Goal: Task Accomplishment & Management: Manage account settings

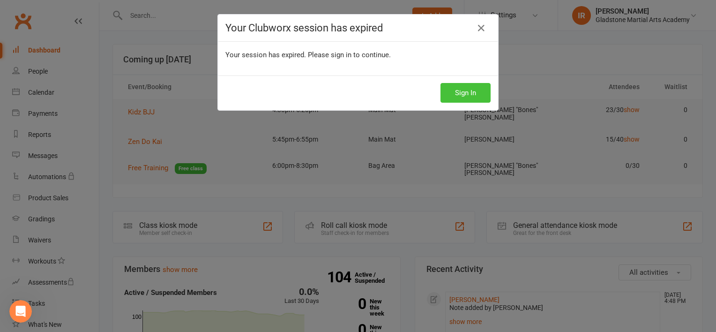
click at [467, 89] on button "Sign In" at bounding box center [465, 93] width 50 height 20
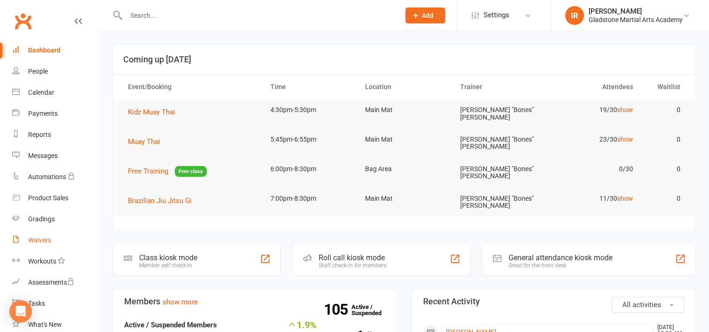
click at [44, 241] on div "Waivers" at bounding box center [39, 239] width 23 height 7
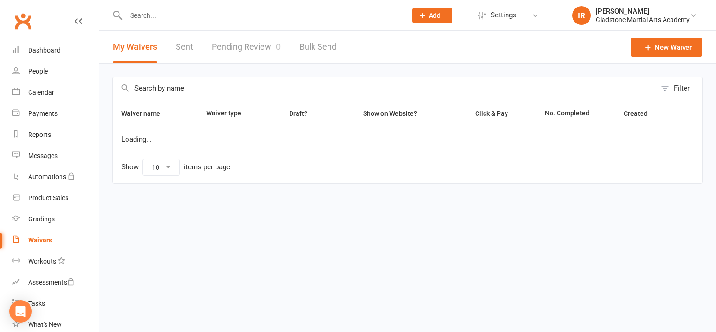
select select "25"
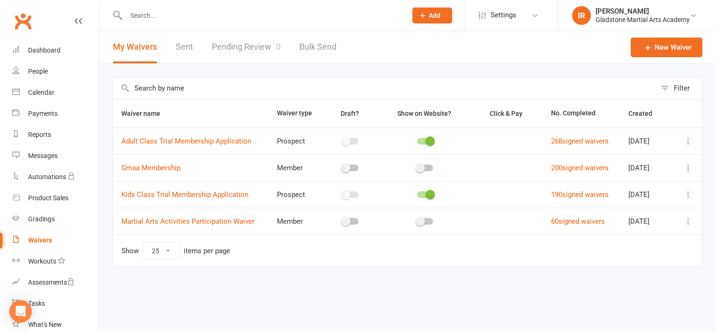
click at [232, 45] on link "Pending Review 0" at bounding box center [246, 47] width 69 height 32
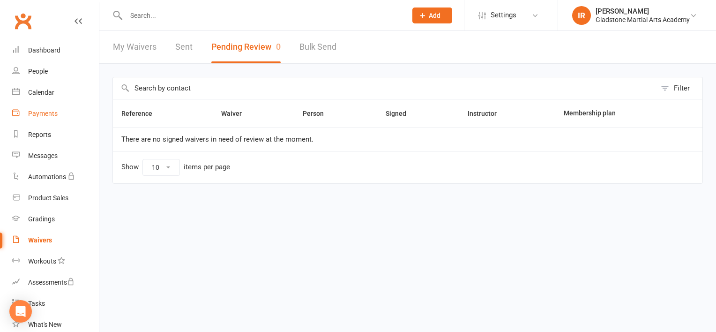
click at [40, 114] on div "Payments" at bounding box center [43, 113] width 30 height 7
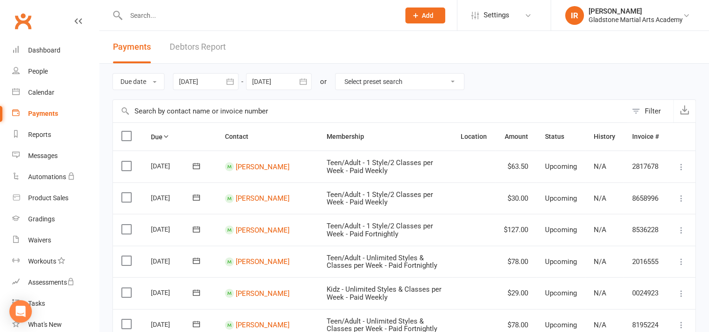
click at [212, 37] on link "Debtors Report" at bounding box center [198, 47] width 56 height 32
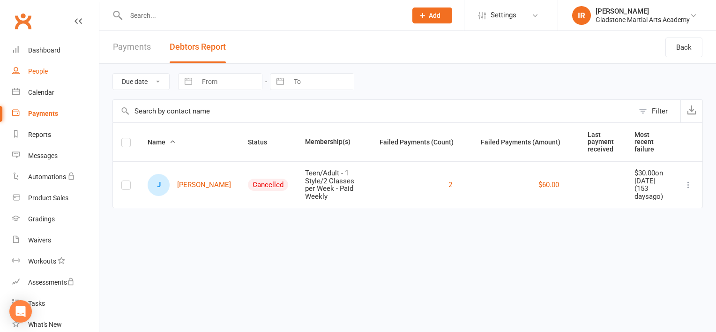
click at [45, 69] on div "People" at bounding box center [38, 70] width 20 height 7
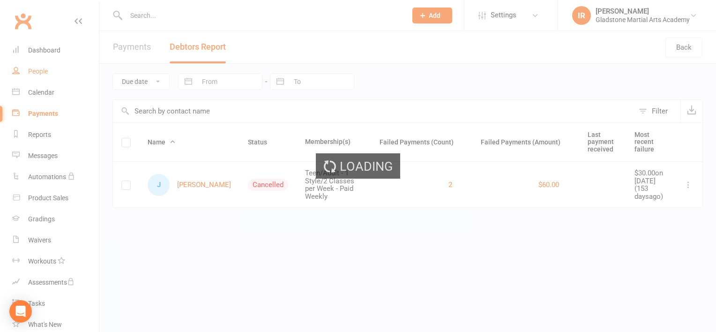
select select "100"
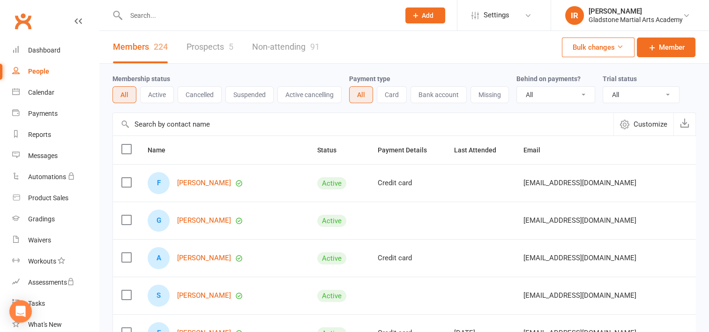
click at [193, 47] on link "Prospects 5" at bounding box center [209, 47] width 47 height 32
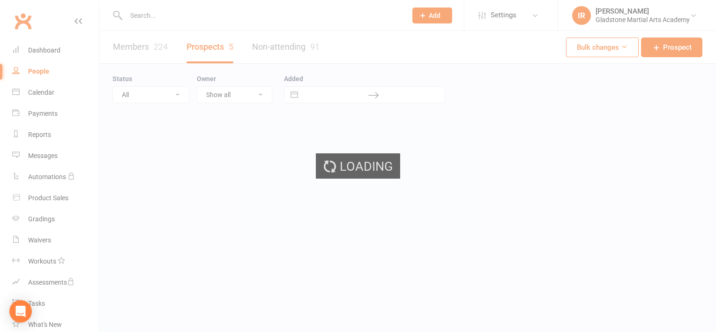
select select "100"
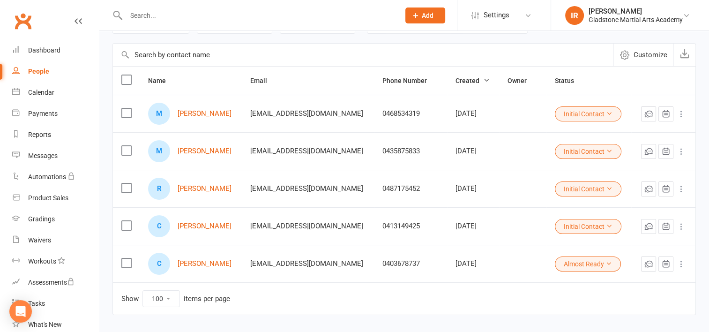
scroll to position [94, 0]
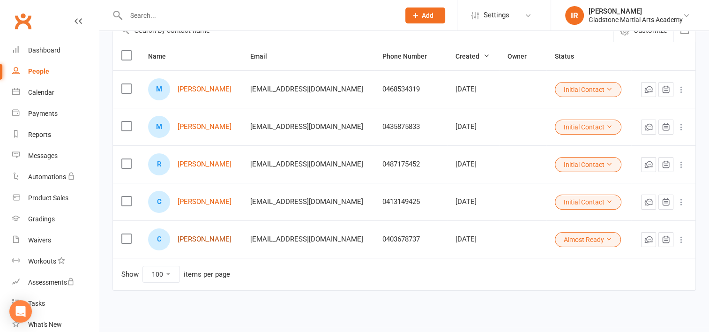
click at [190, 238] on link "Charlie Hall" at bounding box center [205, 239] width 54 height 8
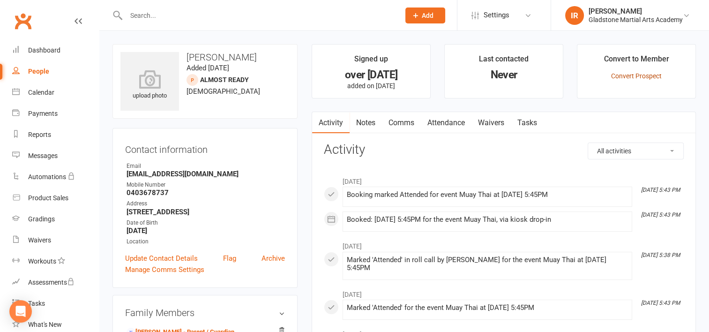
click at [629, 77] on link "Convert Prospect" at bounding box center [636, 75] width 51 height 7
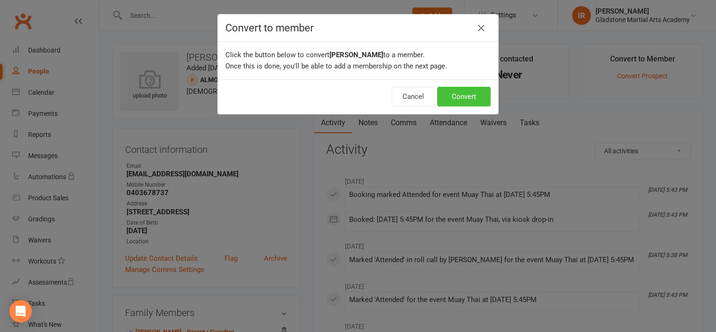
click at [457, 96] on button "Convert" at bounding box center [463, 97] width 53 height 20
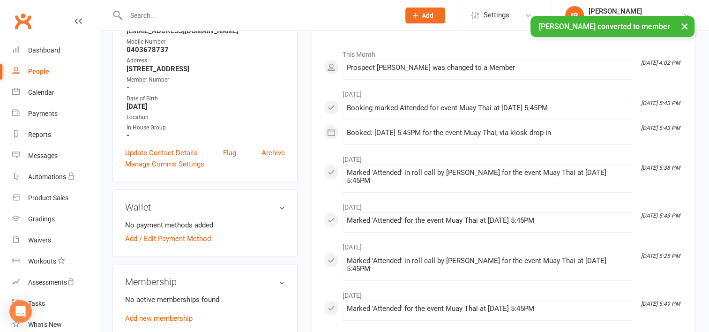
scroll to position [234, 0]
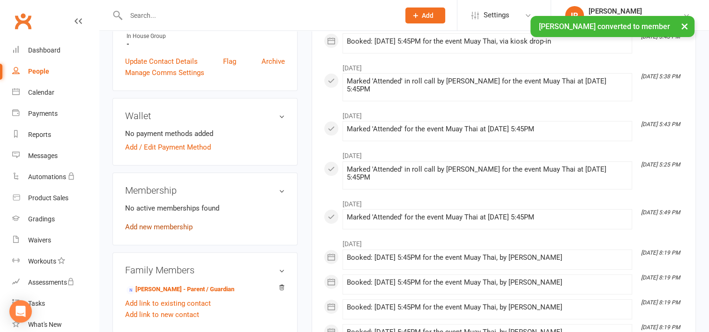
click at [153, 227] on link "Add new membership" at bounding box center [158, 226] width 67 height 8
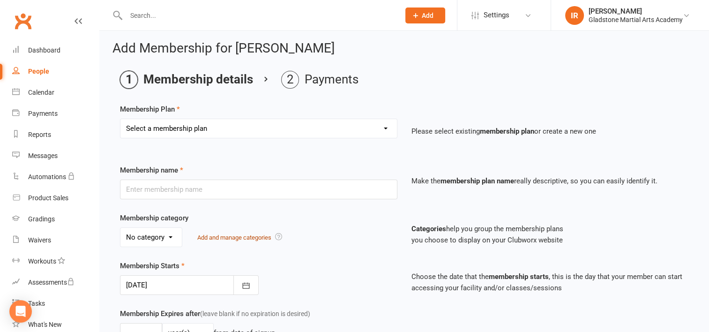
scroll to position [47, 0]
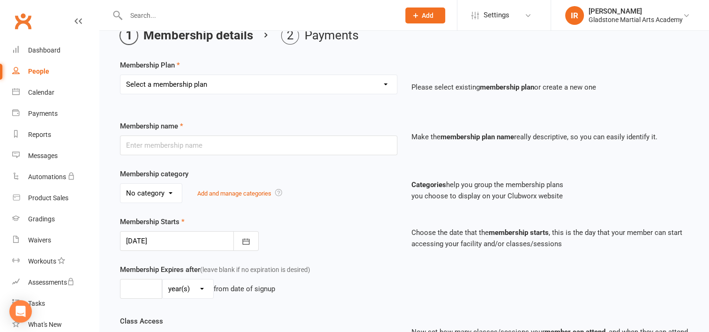
click at [230, 90] on select "Select a membership plan Create new Membership Plan Teen/Adult - 1 Style/2 Clas…" at bounding box center [258, 84] width 276 height 19
select select "18"
click at [120, 75] on select "Select a membership plan Create new Membership Plan Teen/Adult - 1 Style/2 Clas…" at bounding box center [258, 84] width 276 height 19
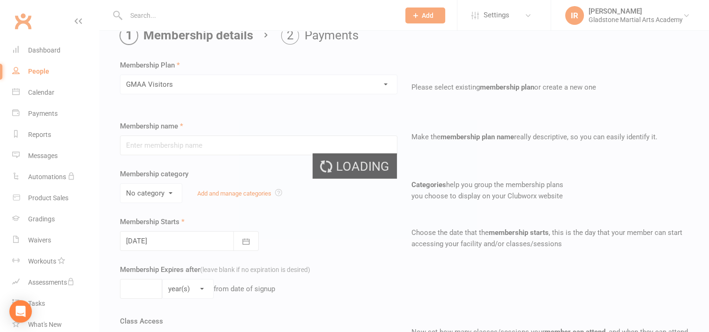
type input "GMAA Visitors"
select select "0"
type input "0"
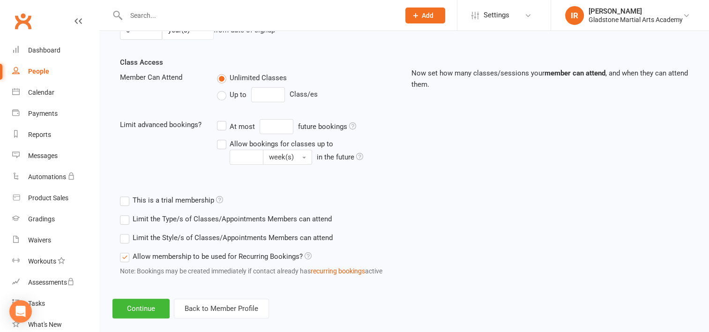
scroll to position [317, 0]
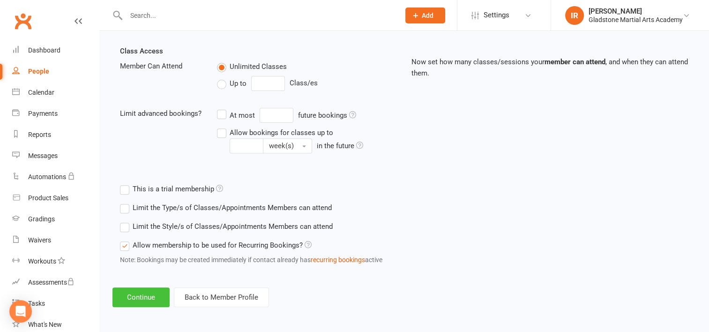
click at [152, 294] on button "Continue" at bounding box center [140, 297] width 57 height 20
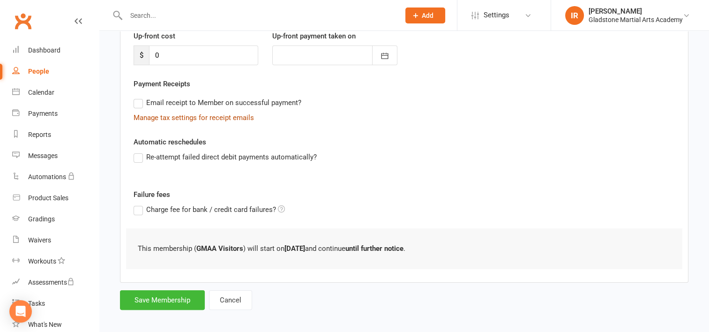
scroll to position [141, 0]
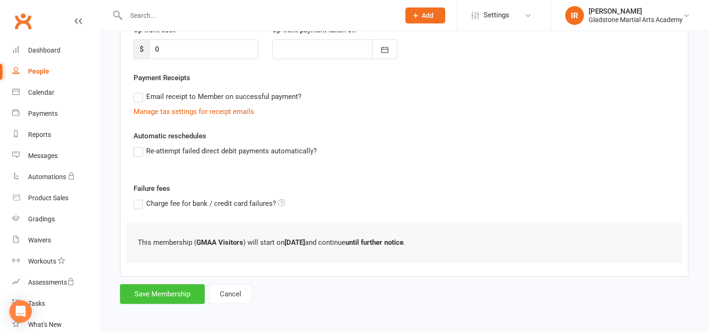
click at [170, 294] on button "Save Membership" at bounding box center [162, 294] width 85 height 20
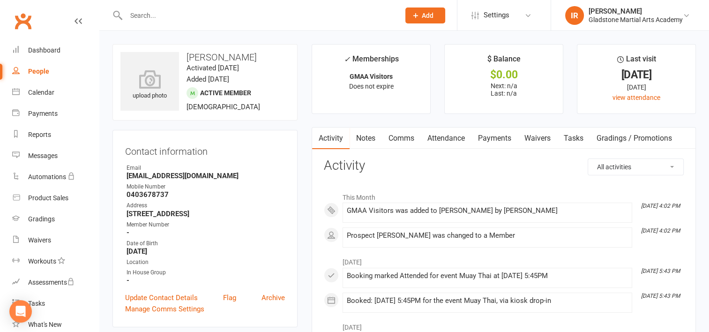
click at [35, 68] on div "People" at bounding box center [38, 70] width 21 height 7
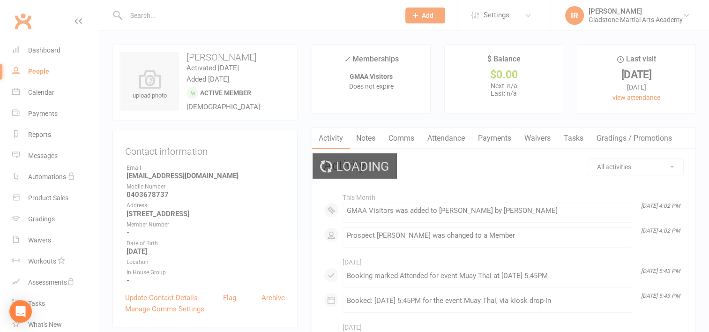
select select "100"
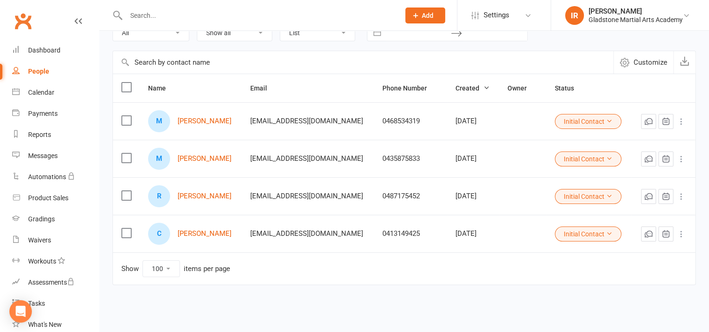
scroll to position [64, 0]
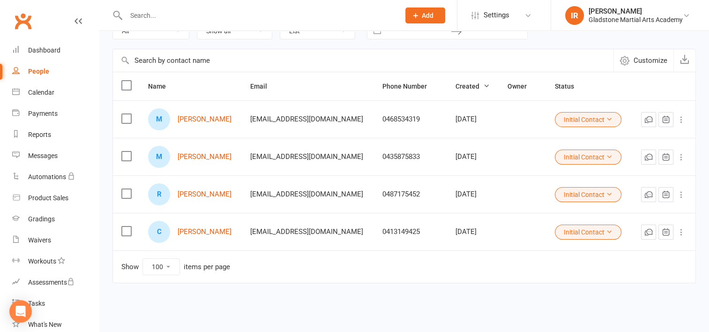
click at [608, 195] on button "Initial Contact" at bounding box center [588, 194] width 67 height 15
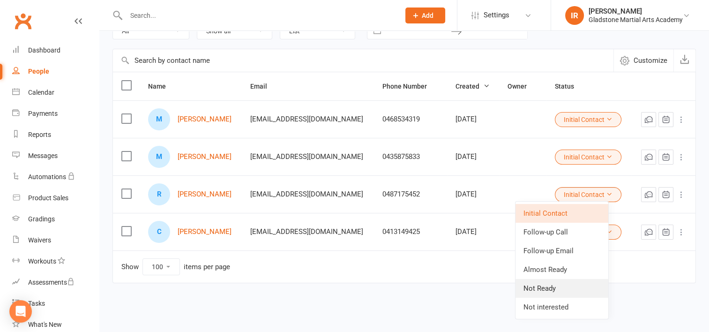
click at [536, 289] on link "Not Ready" at bounding box center [561, 288] width 93 height 19
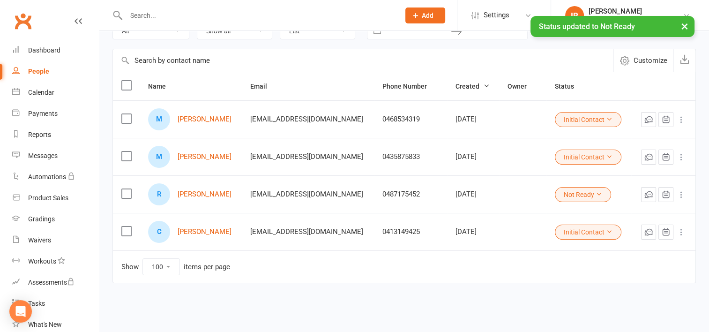
click at [590, 228] on button "Initial Contact" at bounding box center [588, 231] width 67 height 15
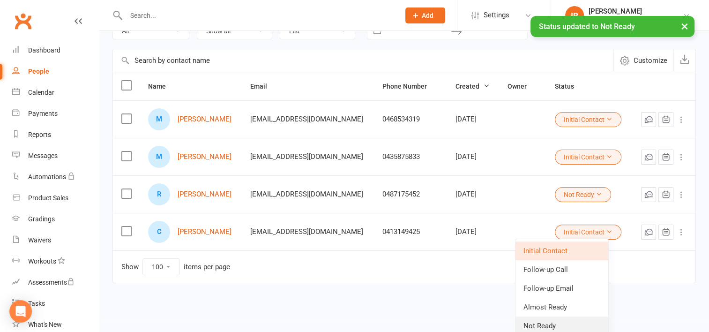
click at [541, 323] on link "Not Ready" at bounding box center [561, 325] width 93 height 19
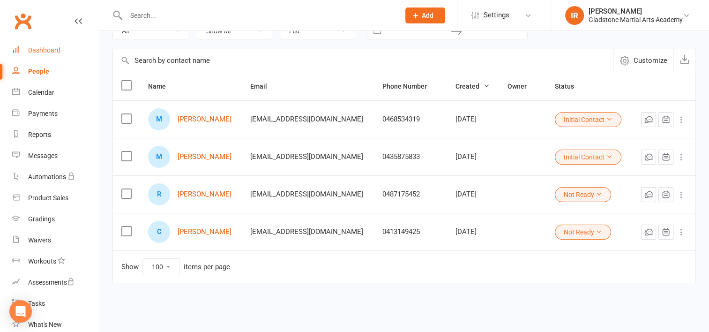
click at [39, 50] on div "Dashboard" at bounding box center [44, 49] width 32 height 7
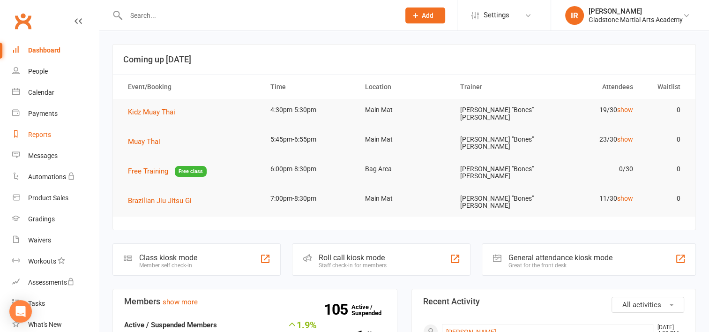
click at [43, 135] on div "Reports" at bounding box center [39, 134] width 23 height 7
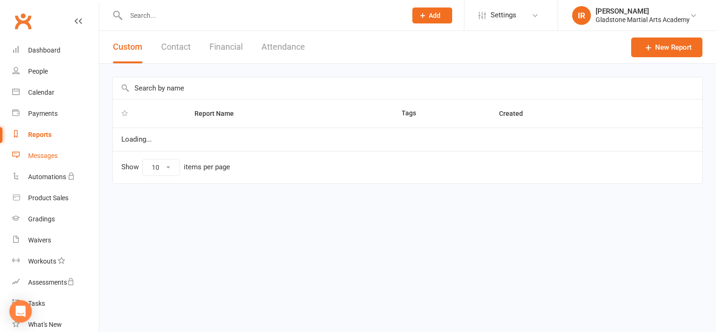
select select "100"
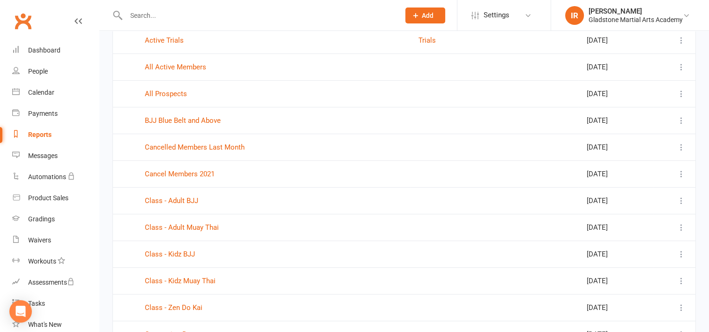
scroll to position [281, 0]
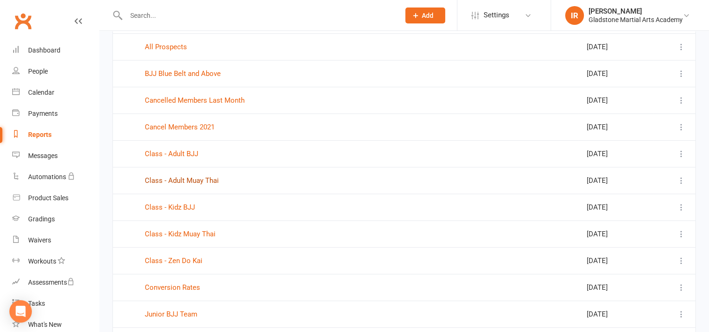
click at [187, 179] on link "Class - Adult Muay Thai" at bounding box center [182, 180] width 74 height 8
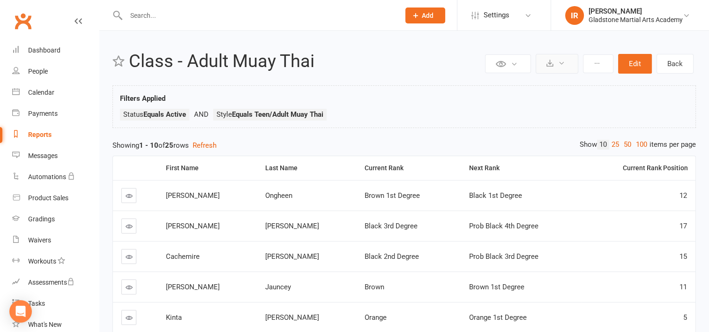
click at [548, 66] on icon at bounding box center [549, 62] width 7 height 7
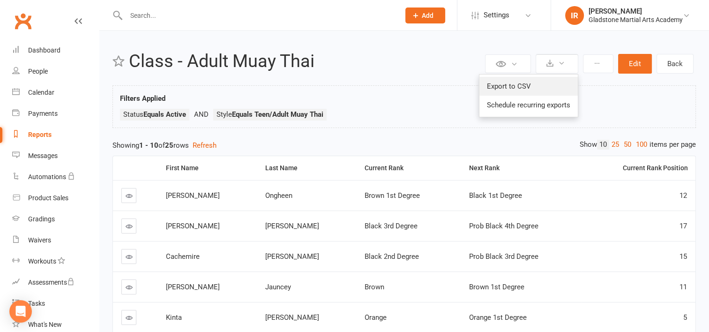
click at [501, 82] on link "Export to CSV" at bounding box center [528, 86] width 98 height 19
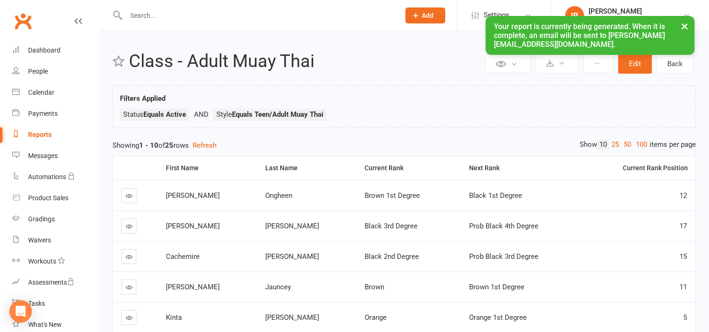
click at [44, 135] on div "Reports" at bounding box center [39, 134] width 23 height 7
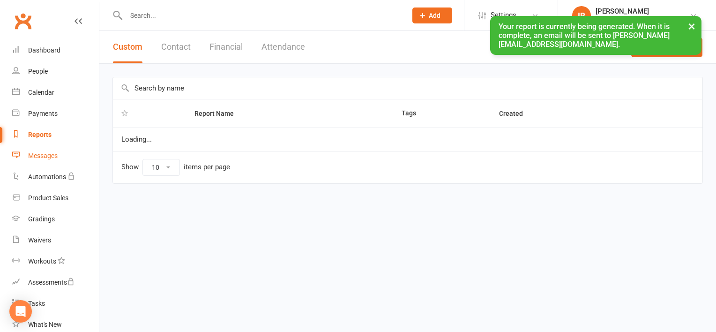
select select "100"
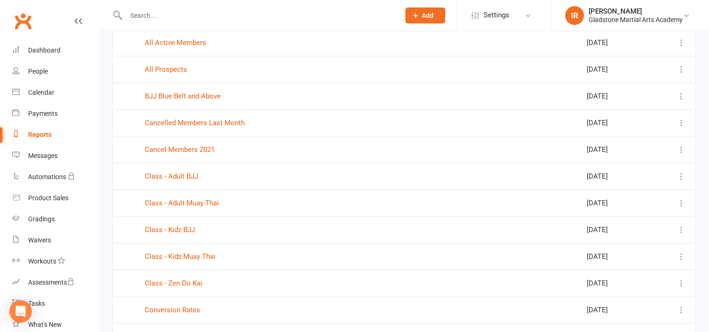
scroll to position [281, 0]
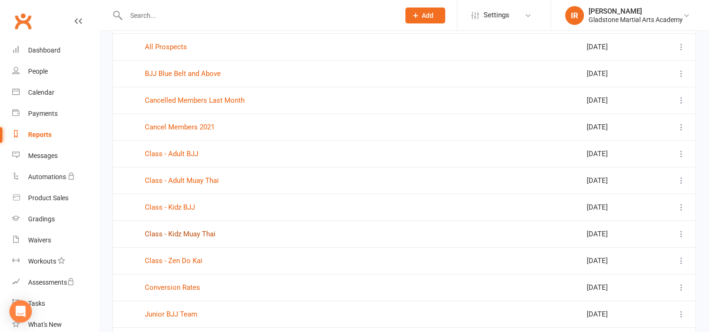
click at [178, 231] on link "Class - Kidz Muay Thai" at bounding box center [180, 234] width 71 height 8
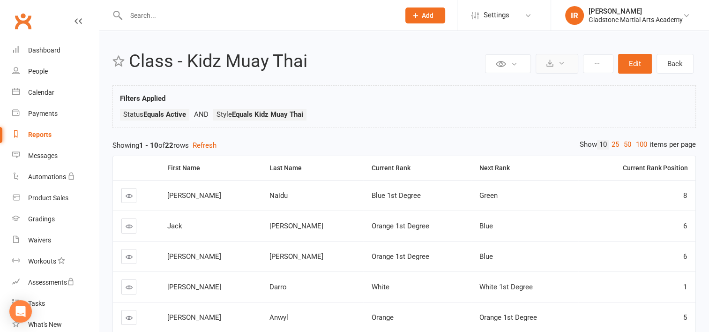
click at [550, 63] on icon at bounding box center [549, 62] width 7 height 7
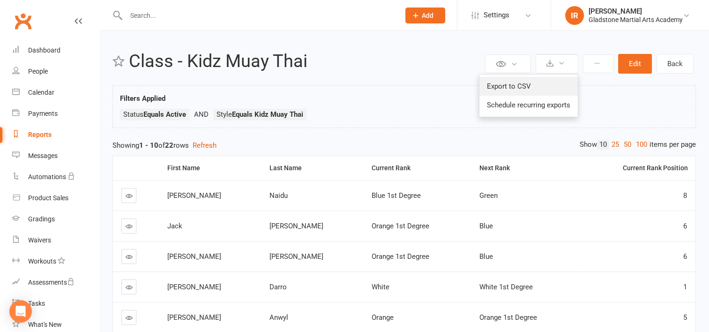
click at [514, 88] on link "Export to CSV" at bounding box center [528, 86] width 98 height 19
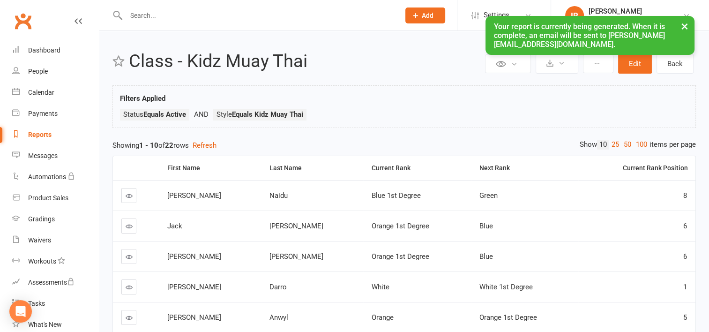
click at [683, 26] on button "×" at bounding box center [684, 26] width 17 height 20
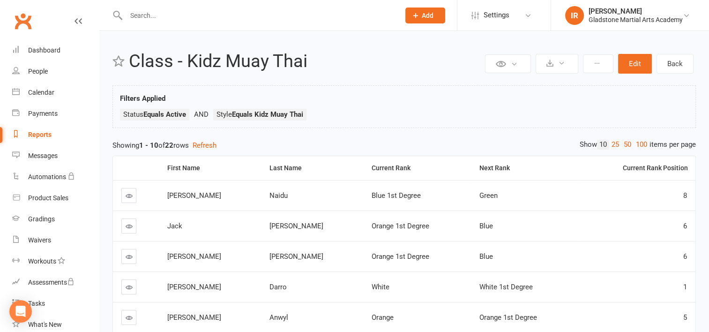
click at [133, 15] on input "text" at bounding box center [258, 15] width 270 height 13
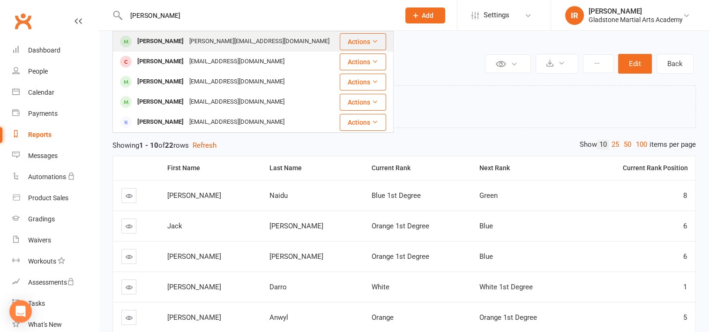
type input "darsh"
click at [186, 40] on div "roy.naidu@ymail.com" at bounding box center [259, 42] width 146 height 14
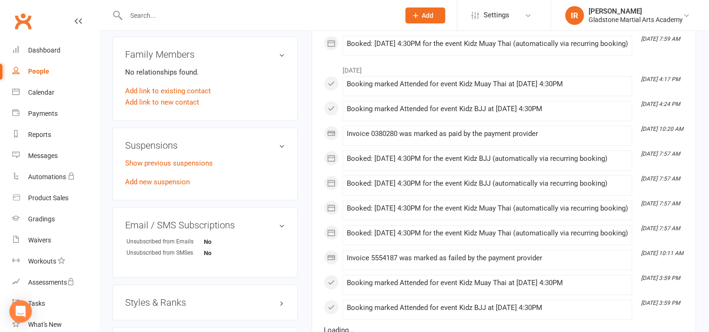
scroll to position [515, 0]
click at [149, 177] on link "Add new suspension" at bounding box center [157, 181] width 65 height 8
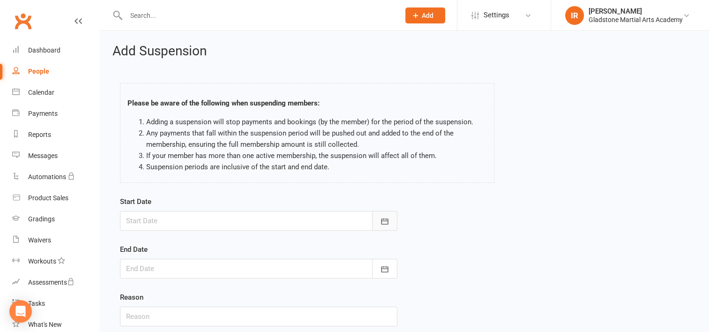
click at [380, 223] on icon "button" at bounding box center [384, 220] width 9 height 9
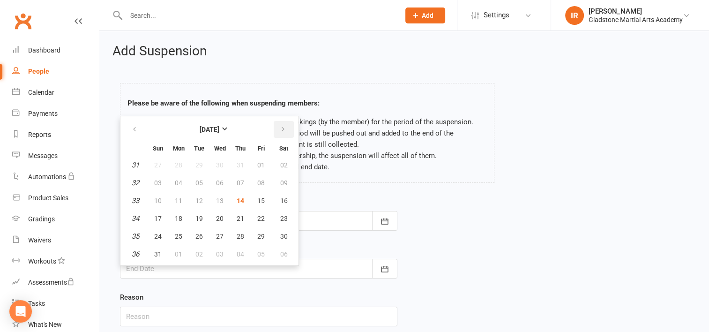
click at [280, 130] on icon "button" at bounding box center [283, 129] width 7 height 7
click at [175, 163] on span "01" at bounding box center [178, 164] width 7 height 7
type input "01 Sep 2025"
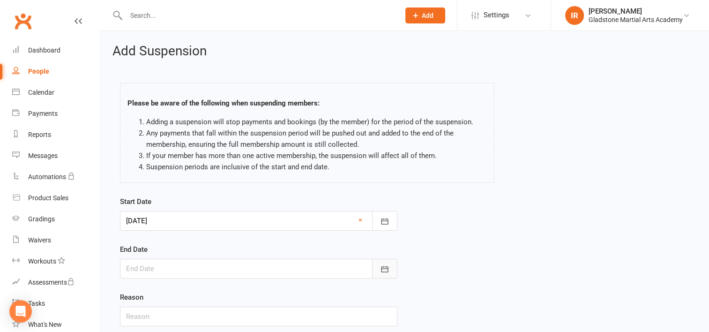
click at [381, 264] on icon "button" at bounding box center [384, 268] width 9 height 9
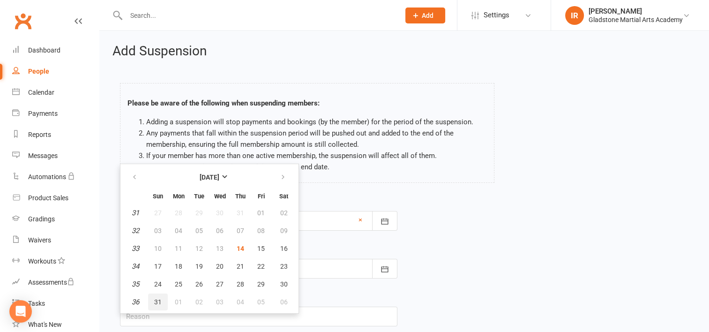
click at [156, 298] on span "31" at bounding box center [157, 301] width 7 height 7
type input "31 Aug 2025"
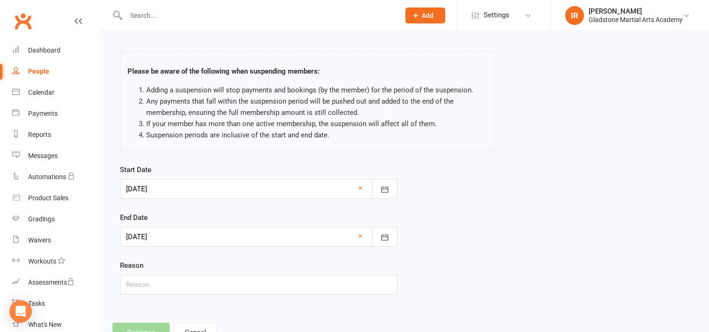
scroll to position [67, 0]
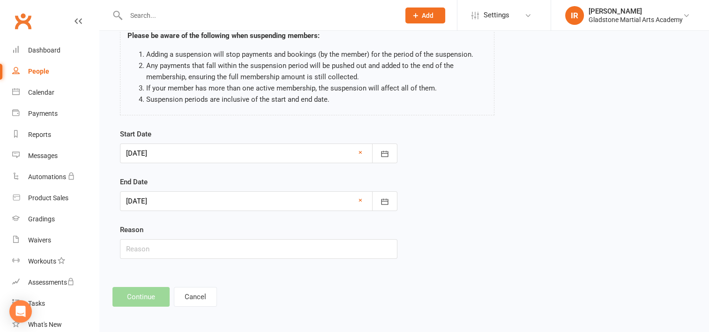
click at [142, 293] on footer "Continue Cancel" at bounding box center [403, 297] width 583 height 20
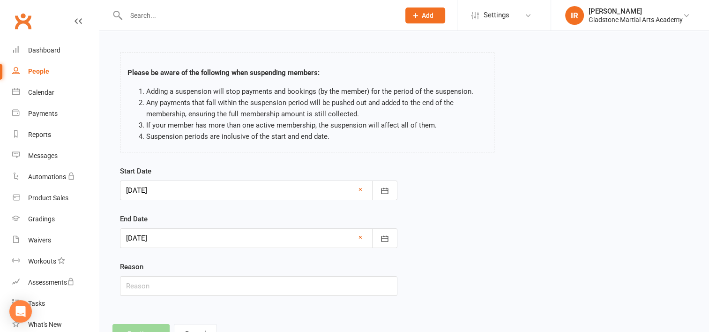
scroll to position [47, 0]
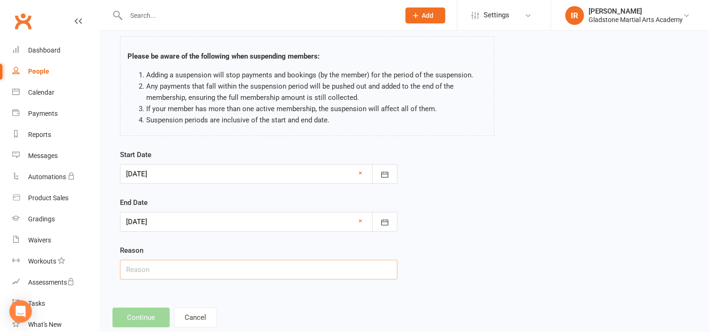
click at [168, 267] on input "text" at bounding box center [258, 269] width 277 height 20
type input "b"
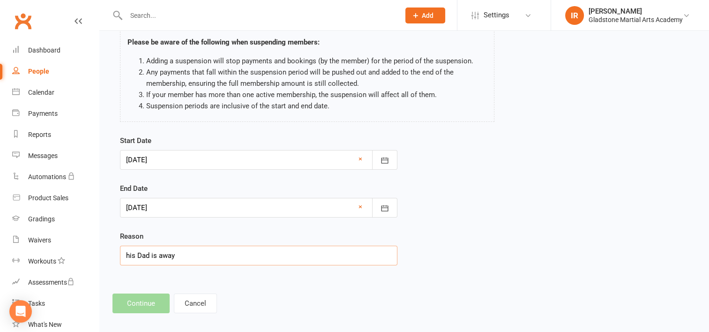
scroll to position [67, 0]
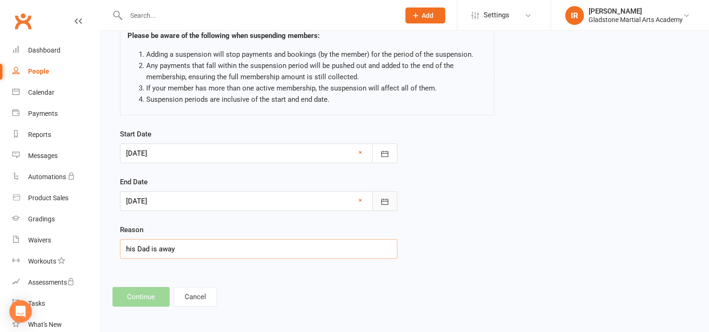
type input "his Dad is away"
click at [383, 201] on icon "button" at bounding box center [384, 201] width 9 height 9
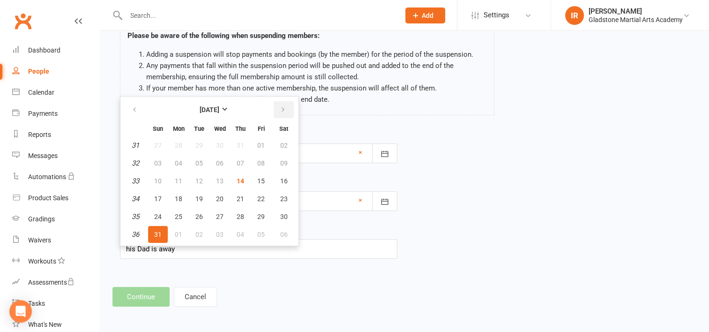
click at [280, 110] on icon "button" at bounding box center [283, 109] width 7 height 7
click at [200, 215] on span "30" at bounding box center [198, 216] width 7 height 7
type input "30 Sep 2025"
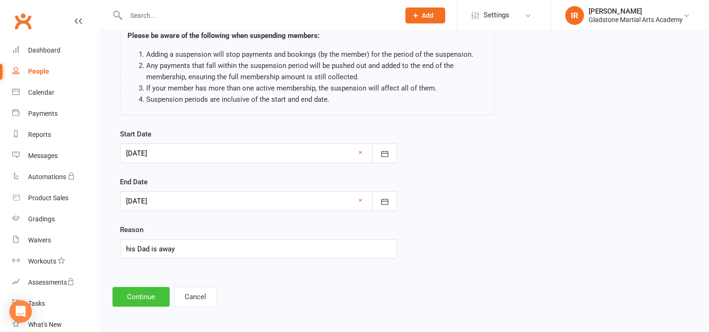
click at [142, 295] on button "Continue" at bounding box center [140, 297] width 57 height 20
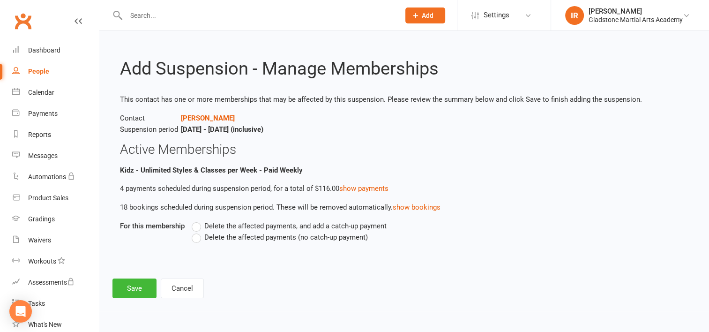
scroll to position [0, 0]
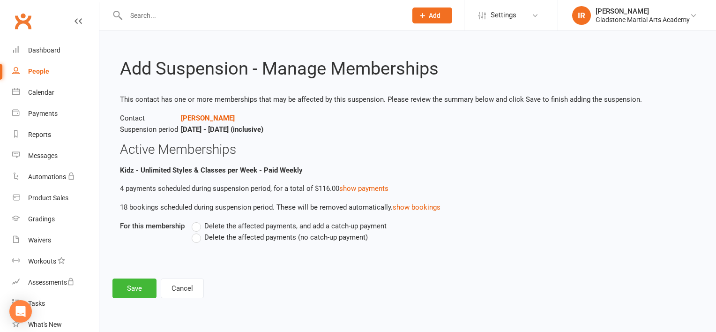
click at [194, 238] on label "Delete the affected payments (no catch-up payment)" at bounding box center [280, 236] width 176 height 11
click at [194, 231] on input "Delete the affected payments (no catch-up payment)" at bounding box center [195, 231] width 6 height 0
click at [127, 287] on button "Save" at bounding box center [134, 288] width 44 height 20
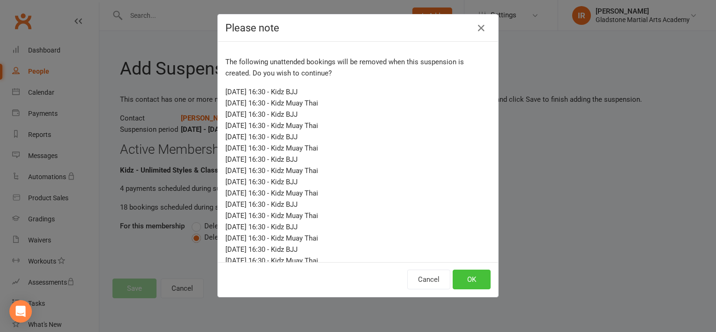
click at [457, 280] on button "OK" at bounding box center [471, 279] width 38 height 20
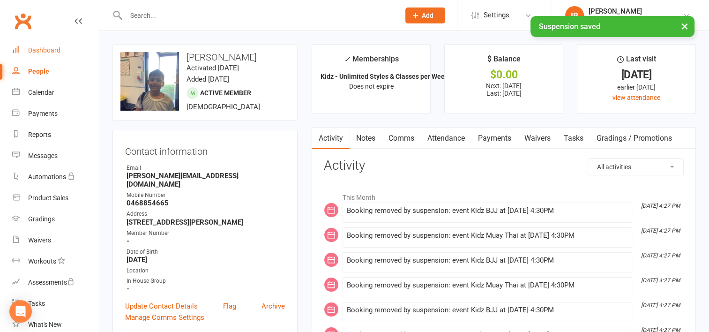
click at [54, 51] on div "Dashboard" at bounding box center [44, 49] width 32 height 7
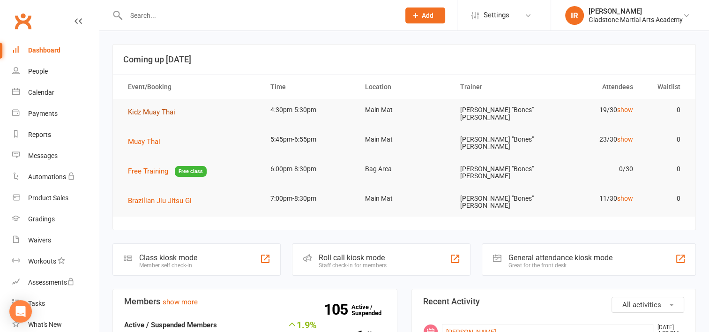
click at [152, 111] on span "Kidz Muay Thai" at bounding box center [151, 112] width 47 height 8
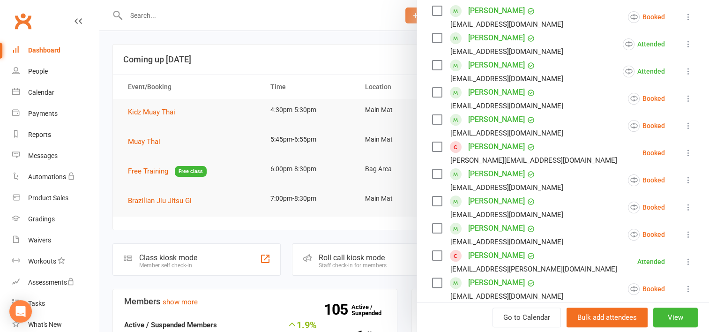
scroll to position [187, 0]
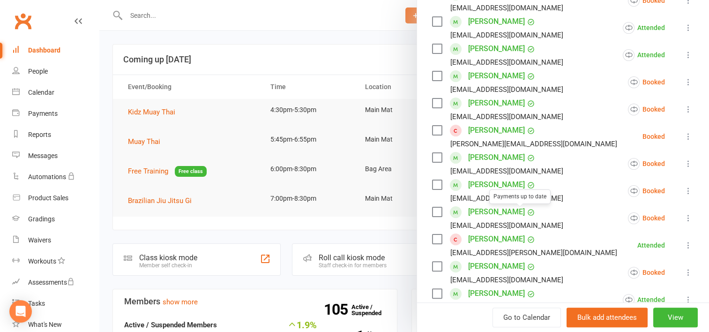
click at [488, 238] on link "Hayden McCulloch" at bounding box center [496, 238] width 57 height 15
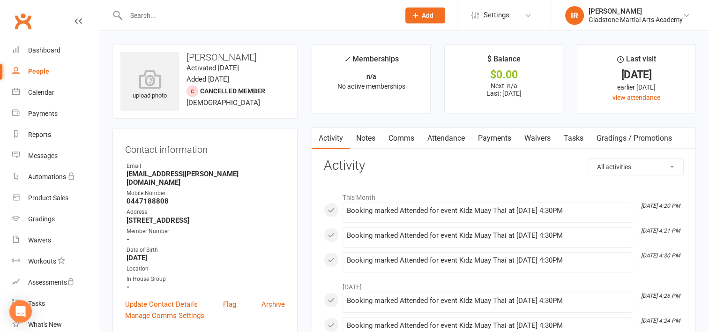
click at [499, 141] on link "Payments" at bounding box center [494, 138] width 46 height 22
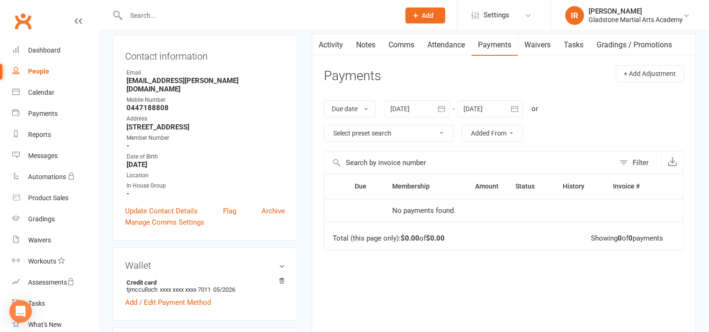
scroll to position [94, 0]
click at [446, 107] on icon "button" at bounding box center [441, 108] width 9 height 9
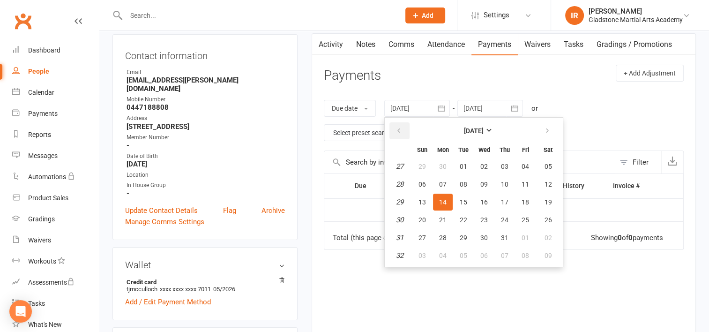
click at [400, 128] on icon "button" at bounding box center [398, 130] width 7 height 7
click at [465, 163] on span "01" at bounding box center [463, 166] width 7 height 7
type input "01 Apr 2025"
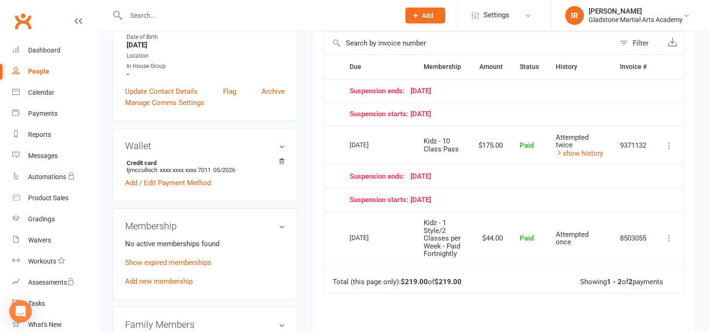
scroll to position [234, 0]
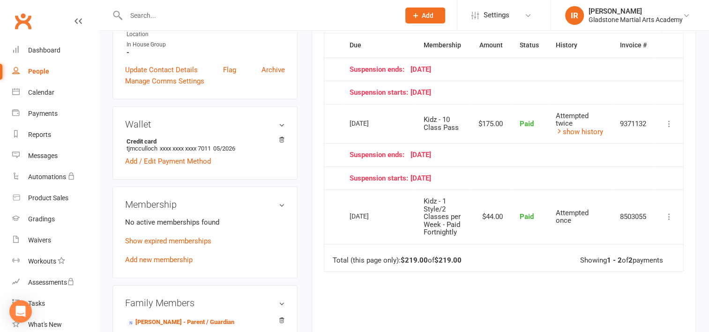
click at [504, 166] on td "Suspension starts: 22 April 25" at bounding box center [498, 177] width 314 height 23
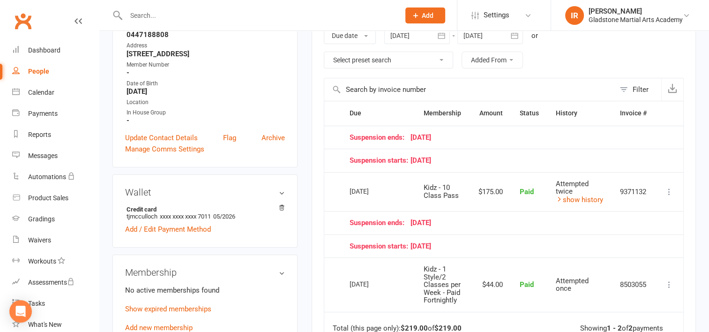
scroll to position [187, 0]
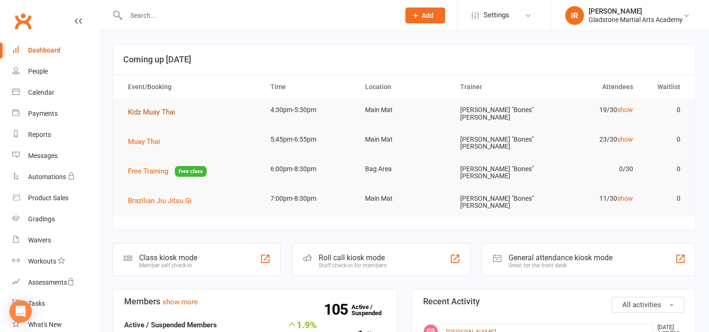
click at [148, 109] on span "Kidz Muay Thai" at bounding box center [151, 112] width 47 height 8
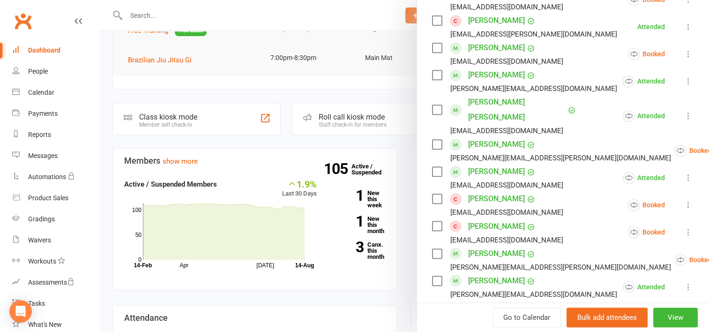
scroll to position [422, 0]
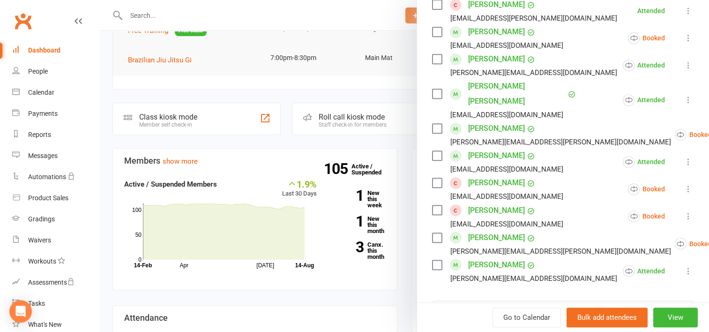
click at [683, 184] on icon at bounding box center [687, 188] width 9 height 9
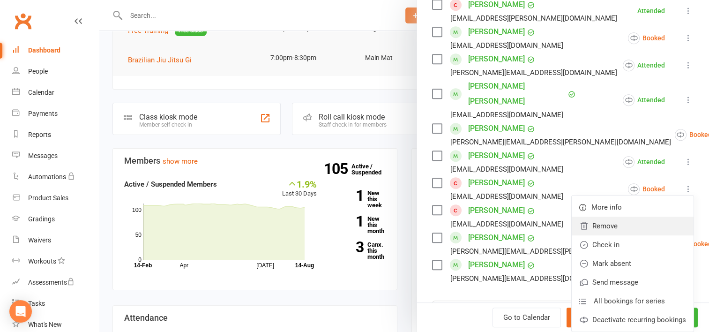
click at [592, 216] on link "Remove" at bounding box center [632, 225] width 122 height 19
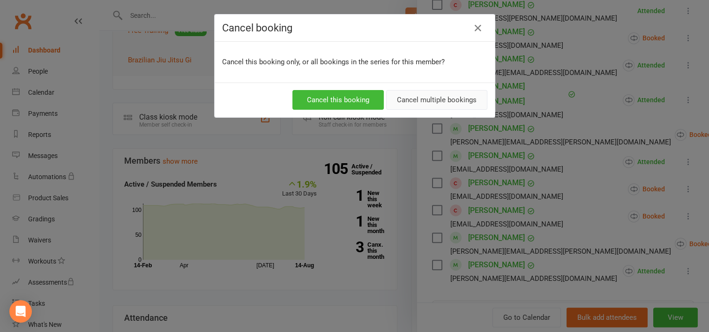
drag, startPoint x: 417, startPoint y: 97, endPoint x: 422, endPoint y: 103, distance: 7.6
click at [418, 98] on button "Cancel multiple bookings" at bounding box center [436, 100] width 101 height 20
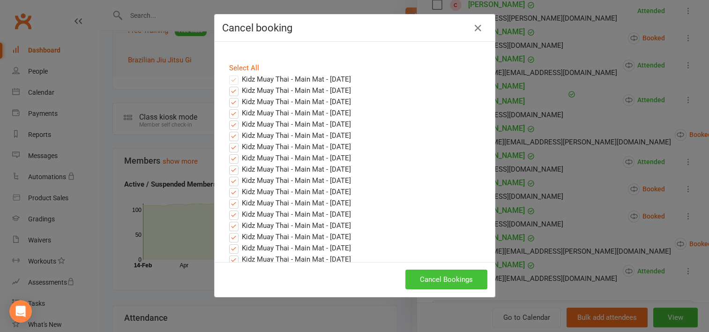
click at [450, 275] on button "Cancel Bookings" at bounding box center [446, 279] width 82 height 20
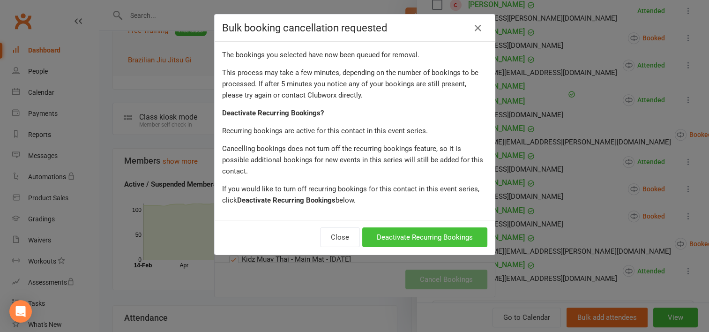
click at [392, 227] on button "Deactivate Recurring Bookings" at bounding box center [424, 237] width 125 height 20
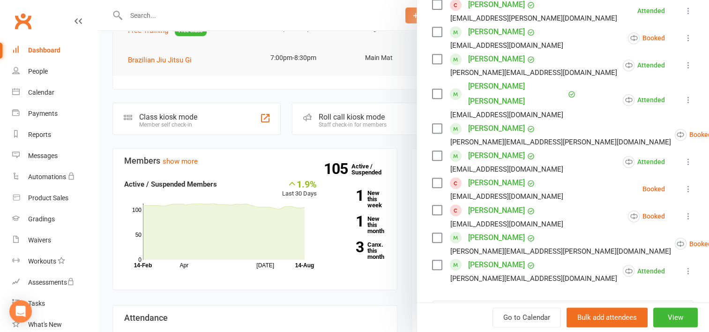
click at [683, 211] on icon at bounding box center [687, 215] width 9 height 9
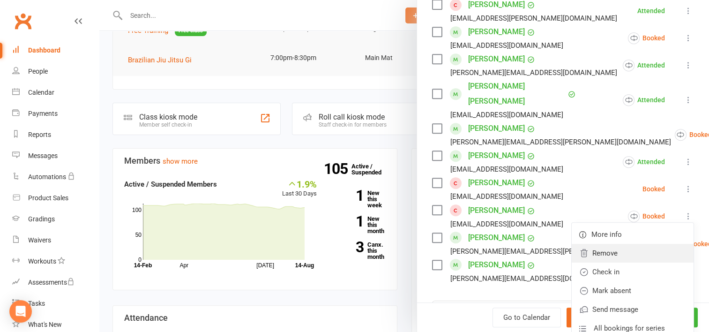
click at [600, 244] on link "Remove" at bounding box center [632, 253] width 122 height 19
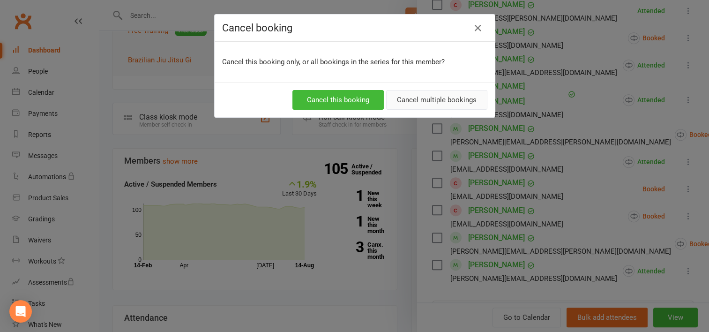
click at [409, 99] on button "Cancel multiple bookings" at bounding box center [436, 100] width 101 height 20
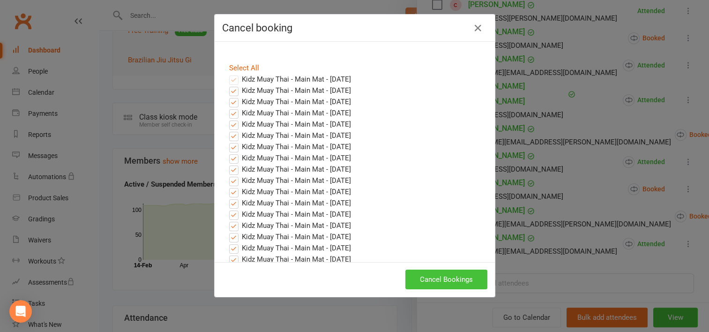
click at [459, 279] on button "Cancel Bookings" at bounding box center [446, 279] width 82 height 20
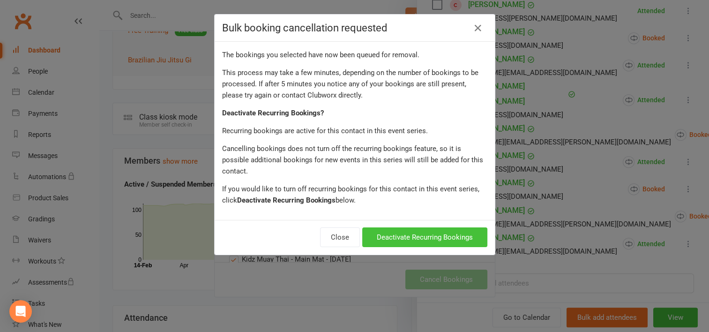
click at [429, 230] on button "Deactivate Recurring Bookings" at bounding box center [424, 237] width 125 height 20
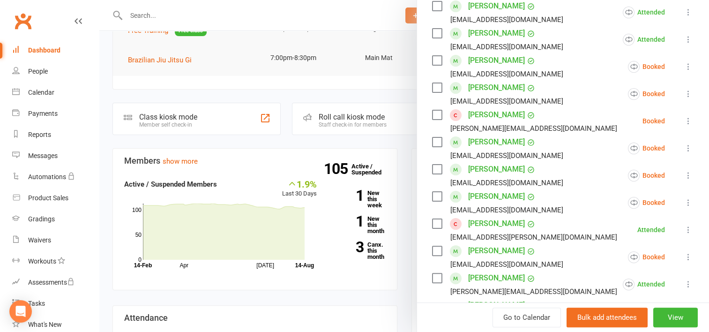
scroll to position [187, 0]
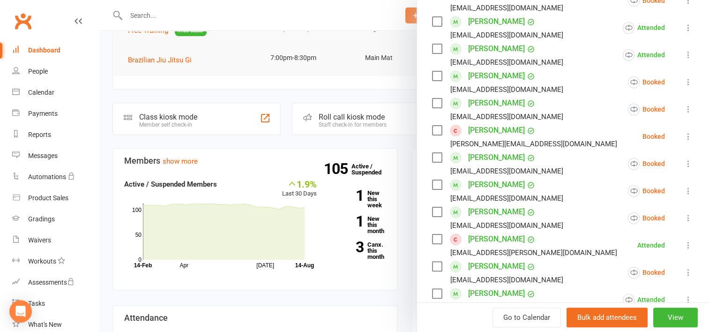
click at [480, 237] on link "Hayden McCulloch" at bounding box center [496, 238] width 57 height 15
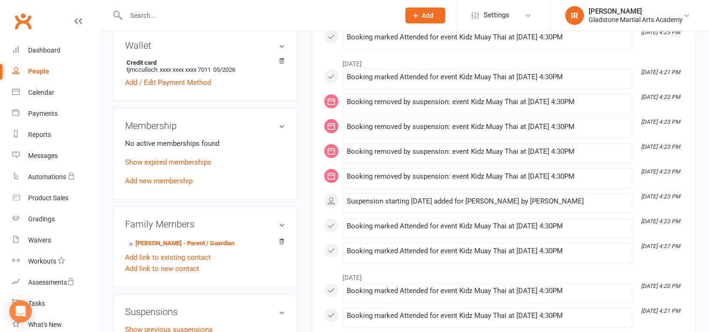
scroll to position [328, 0]
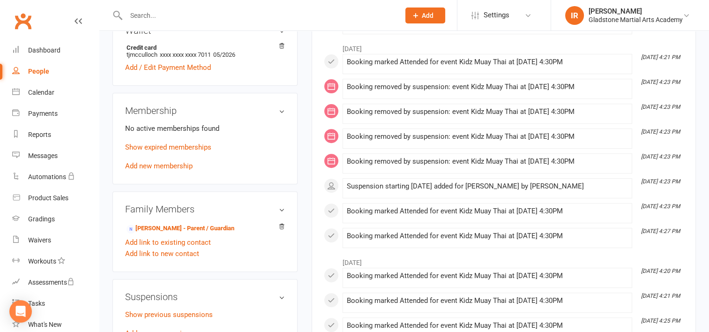
click at [165, 162] on link "Add new membership" at bounding box center [158, 166] width 67 height 8
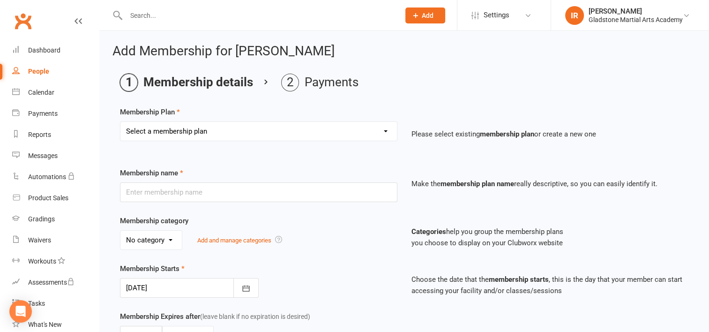
click at [221, 133] on select "Select a membership plan Create new Membership Plan Teen/Adult - 1 Style/2 Clas…" at bounding box center [258, 131] width 276 height 19
select select "8"
click at [120, 122] on select "Select a membership plan Create new Membership Plan Teen/Adult - 1 Style/2 Clas…" at bounding box center [258, 131] width 276 height 19
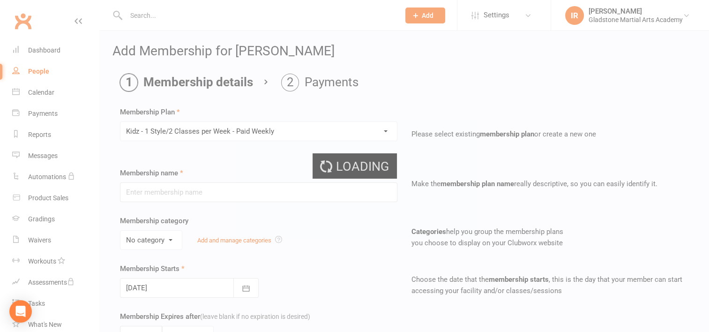
type input "Kidz - 1 Style/2 Classes per Week - Paid Weekly"
select select "1"
type input "0"
type input "2"
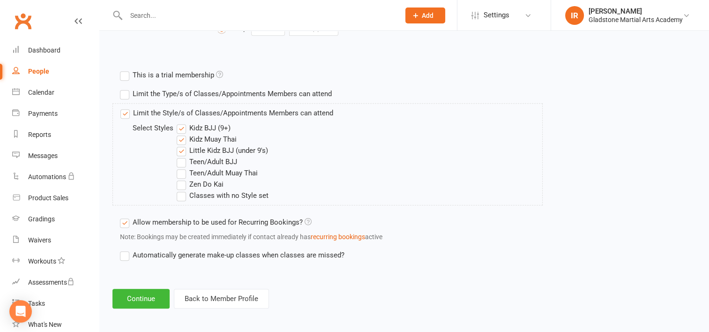
scroll to position [421, 0]
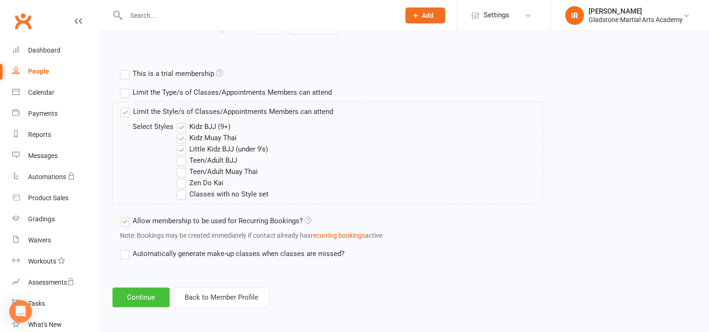
drag, startPoint x: 142, startPoint y: 291, endPoint x: 234, endPoint y: 319, distance: 96.5
click at [141, 291] on button "Continue" at bounding box center [140, 297] width 57 height 20
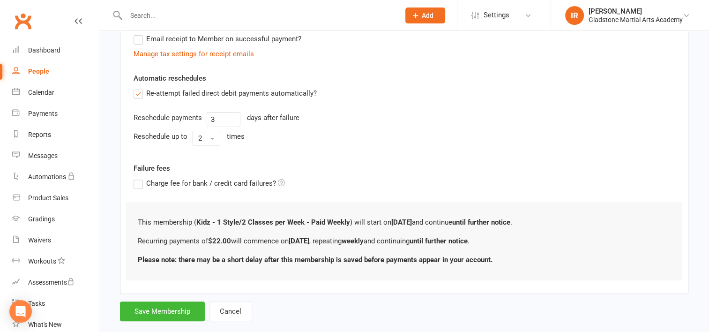
scroll to position [311, 0]
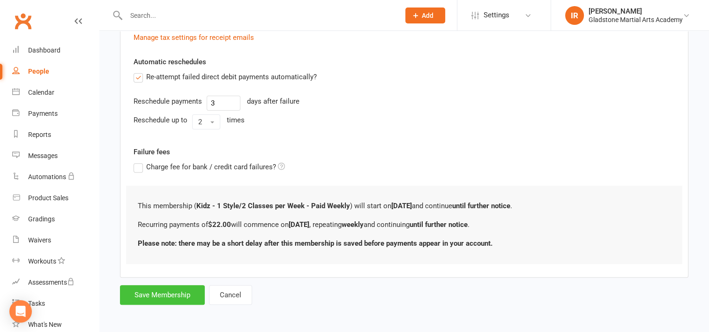
click at [159, 296] on button "Save Membership" at bounding box center [162, 295] width 85 height 20
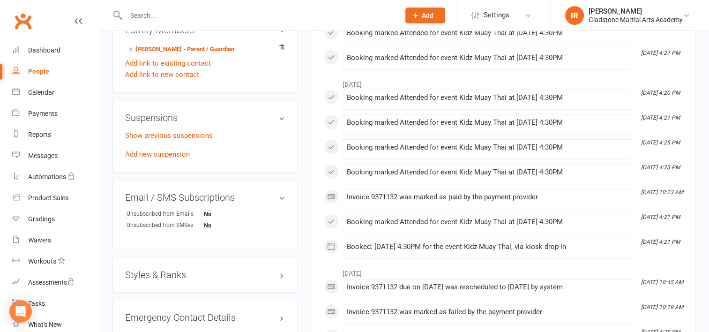
scroll to position [562, 0]
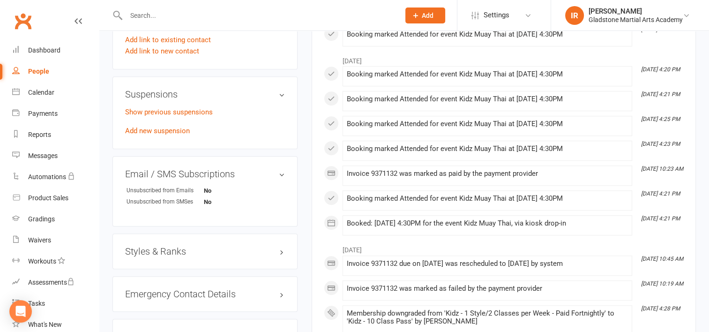
click at [201, 246] on h3 "Styles & Ranks" at bounding box center [205, 251] width 160 height 10
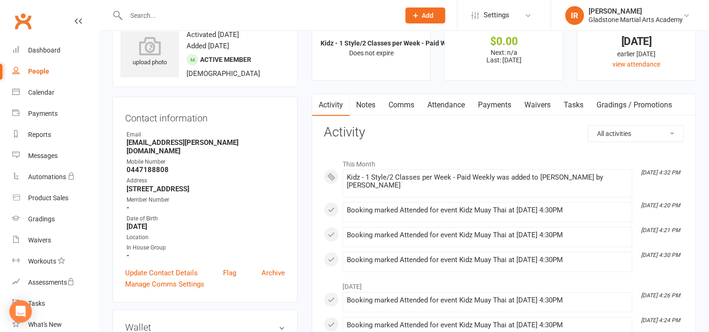
scroll to position [0, 0]
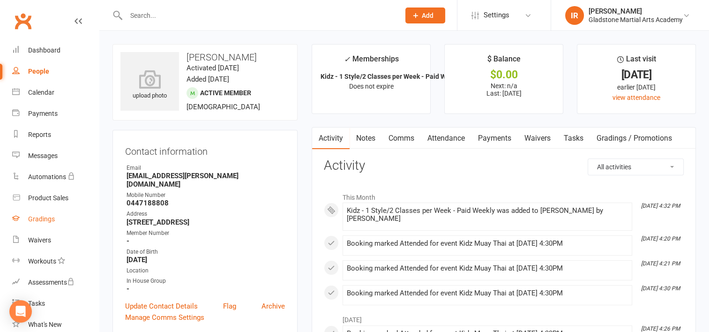
click at [33, 217] on div "Gradings" at bounding box center [41, 218] width 27 height 7
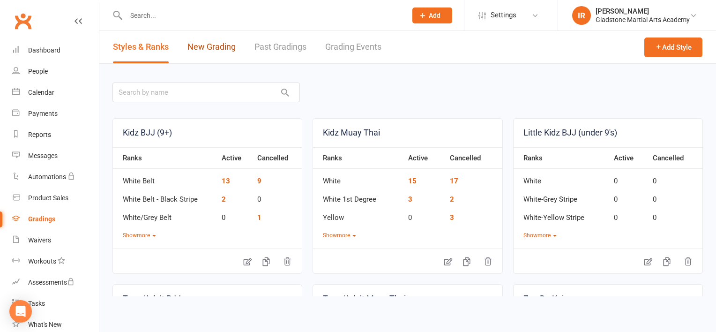
click at [210, 45] on link "New Grading" at bounding box center [211, 47] width 48 height 32
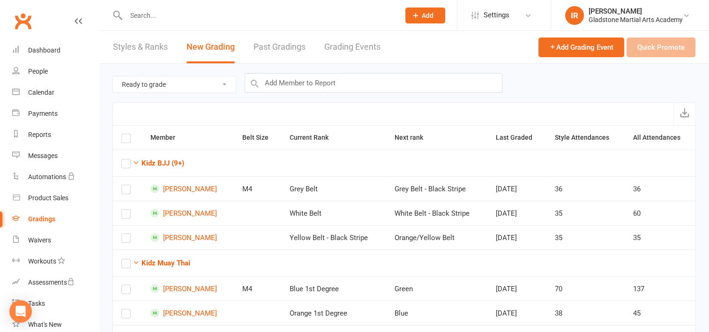
click at [227, 82] on select "Ready to grade All members enrolled in a style Active members enrolled in a sty…" at bounding box center [174, 84] width 123 height 16
select select "all_members_in_style"
click at [113, 76] on select "Ready to grade All members enrolled in a style Active members enrolled in a sty…" at bounding box center [174, 84] width 123 height 16
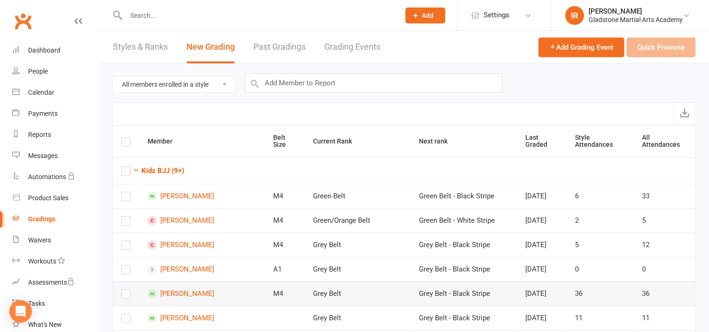
click at [124, 296] on label at bounding box center [125, 296] width 9 height 0
click at [124, 289] on input "checkbox" at bounding box center [125, 289] width 9 height 0
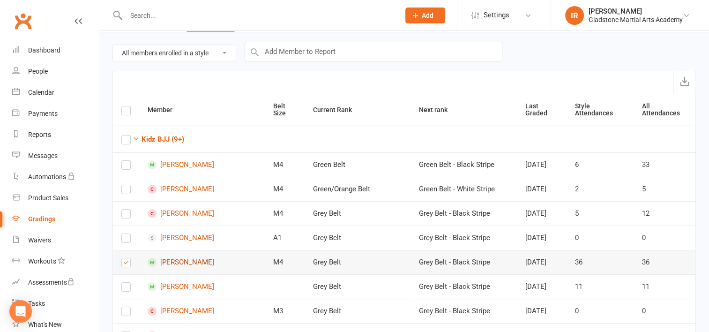
scroll to position [47, 0]
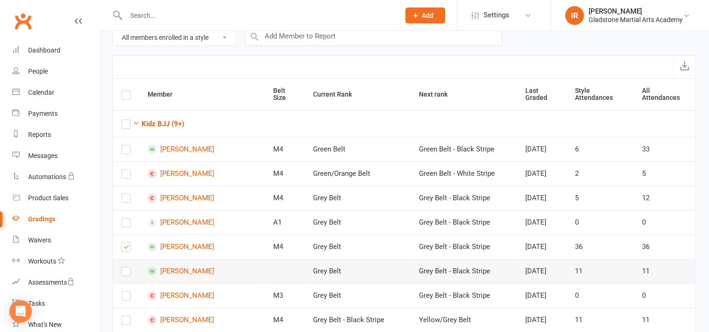
click at [126, 273] on label at bounding box center [125, 273] width 9 height 0
click at [126, 267] on input "checkbox" at bounding box center [125, 267] width 9 height 0
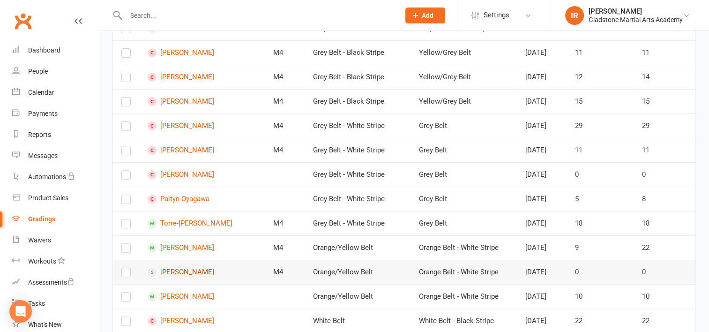
scroll to position [328, 0]
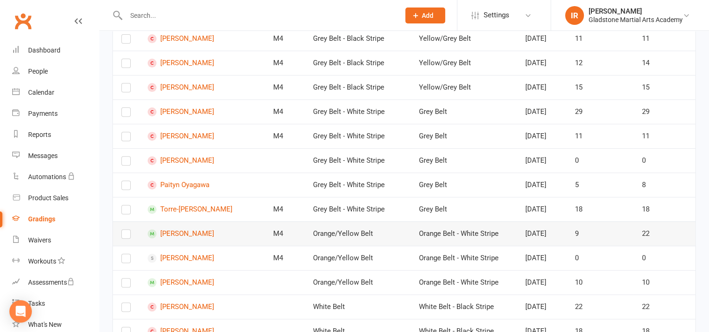
click at [126, 236] on label at bounding box center [125, 236] width 9 height 0
click at [126, 230] on input "checkbox" at bounding box center [125, 230] width 9 height 0
drag, startPoint x: 125, startPoint y: 197, endPoint x: 126, endPoint y: 193, distance: 4.7
click at [126, 211] on label at bounding box center [125, 211] width 9 height 0
click at [126, 205] on input "checkbox" at bounding box center [125, 205] width 9 height 0
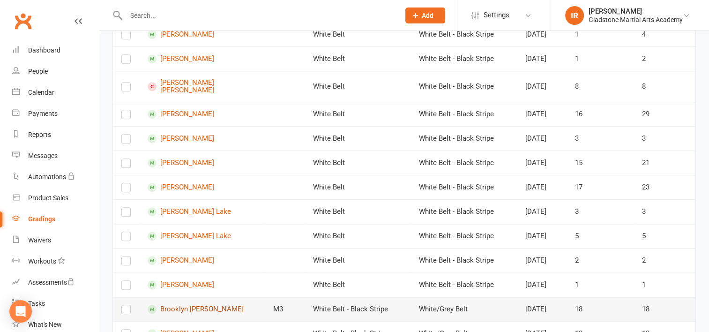
scroll to position [890, 0]
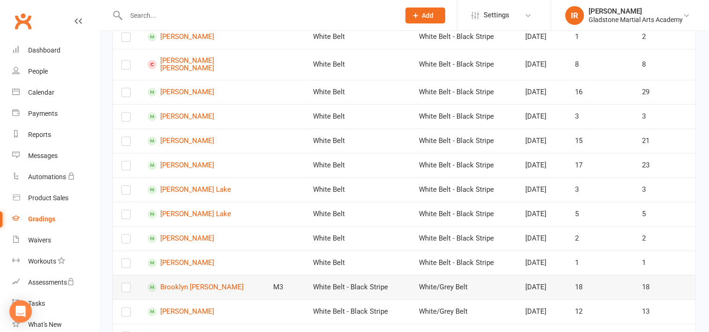
click at [126, 289] on label at bounding box center [125, 289] width 9 height 0
click at [126, 283] on input "checkbox" at bounding box center [125, 283] width 9 height 0
click at [126, 313] on label at bounding box center [125, 313] width 9 height 0
click at [126, 307] on input "checkbox" at bounding box center [125, 307] width 9 height 0
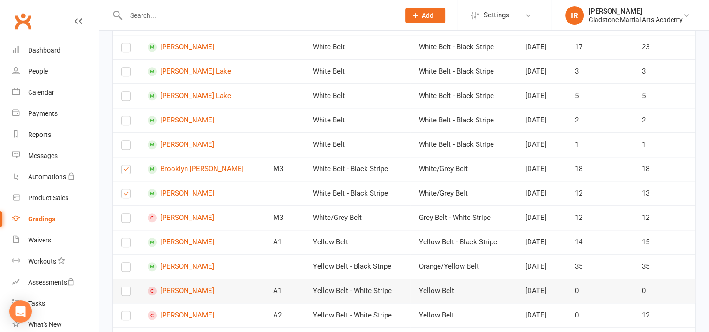
scroll to position [1030, 0]
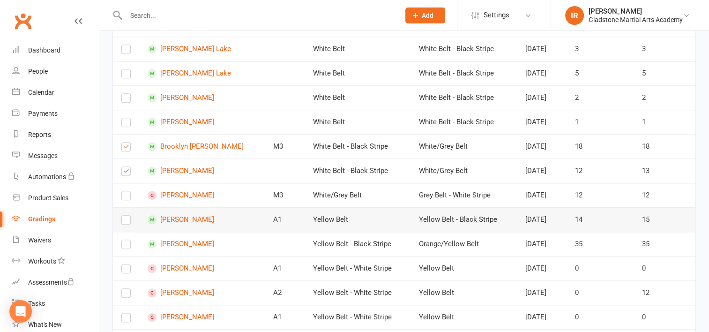
click at [126, 222] on label at bounding box center [125, 222] width 9 height 0
click at [126, 215] on input "checkbox" at bounding box center [125, 215] width 9 height 0
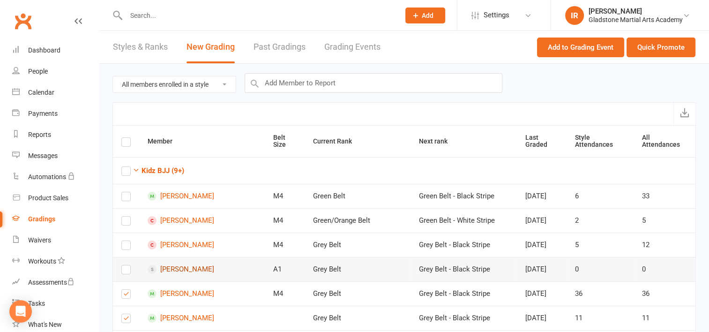
scroll to position [0, 0]
click at [655, 49] on button "Quick Promote" at bounding box center [660, 47] width 69 height 20
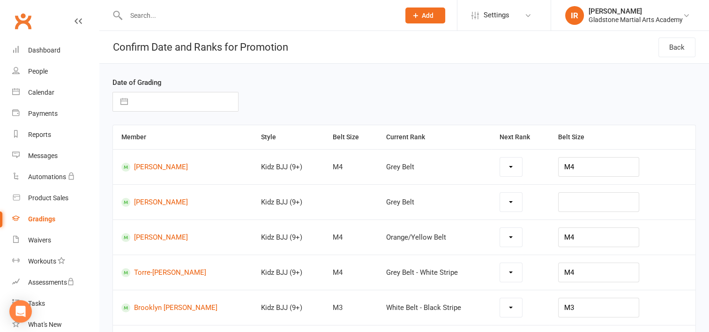
select select "18910"
select select "18916"
select select "18909"
select select "18907"
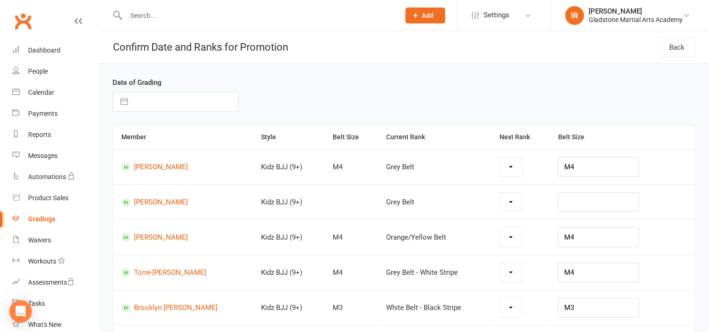
select select "18907"
select select "18914"
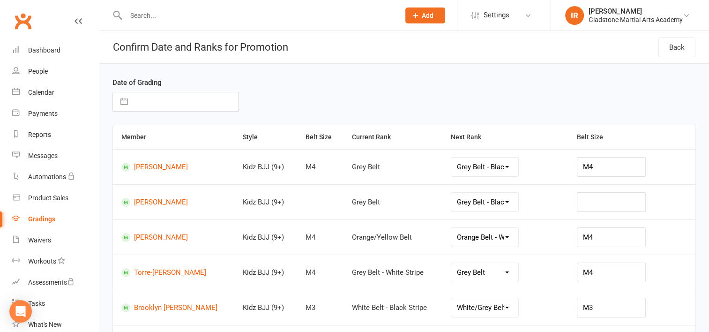
click at [122, 102] on button "button" at bounding box center [124, 101] width 17 height 19
select select "6"
select select "2025"
select select "7"
select select "2025"
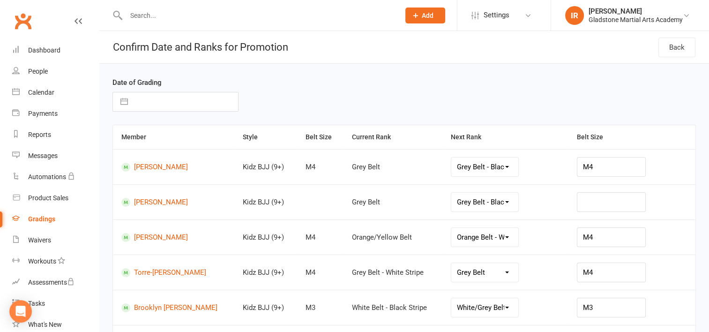
select select "8"
select select "2025"
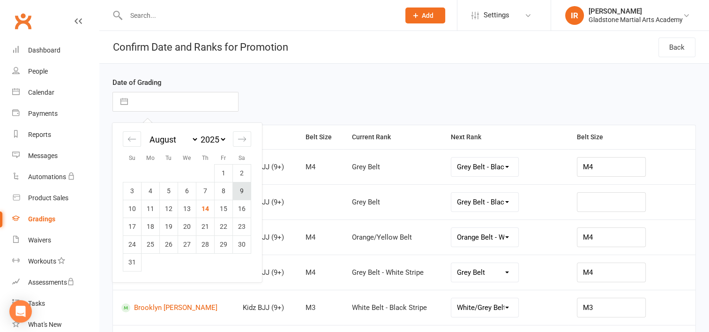
click at [240, 187] on td "9" at bounding box center [242, 191] width 18 height 18
type input "09 Aug 2025"
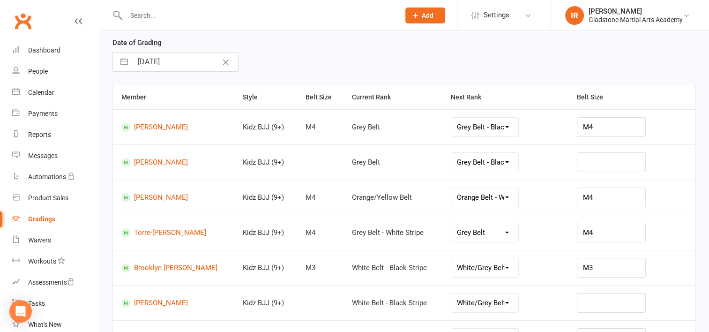
scroll to position [137, 0]
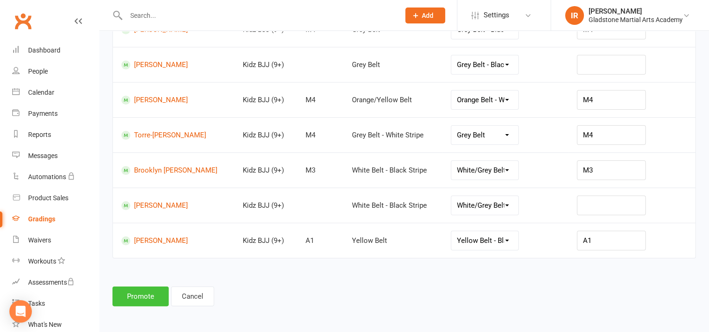
click at [147, 295] on button "Promote" at bounding box center [140, 296] width 56 height 20
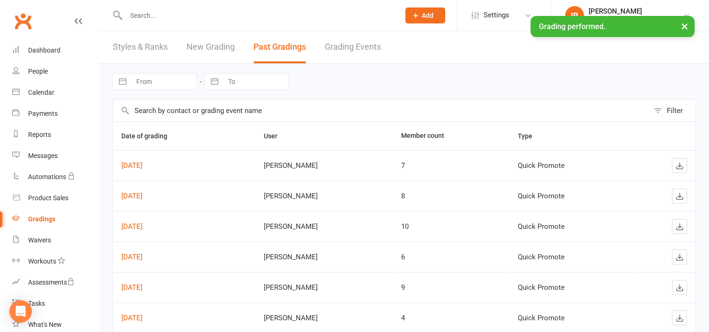
click at [198, 47] on link "New Grading" at bounding box center [210, 47] width 48 height 32
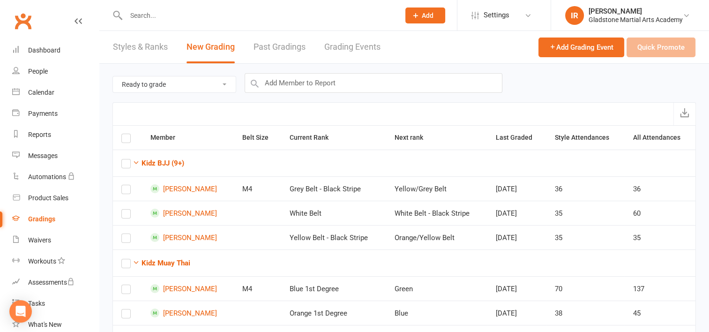
click at [225, 84] on select "Ready to grade All members enrolled in a style Active members enrolled in a sty…" at bounding box center [174, 84] width 123 height 16
select select "all_members_in_style"
click at [113, 76] on select "Ready to grade All members enrolled in a style Active members enrolled in a sty…" at bounding box center [174, 84] width 123 height 16
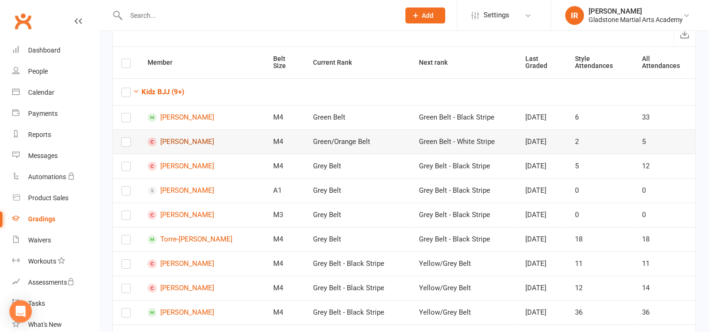
scroll to position [94, 0]
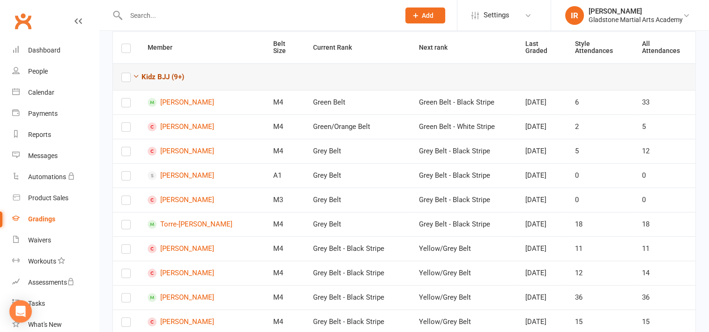
click at [136, 73] on icon "button" at bounding box center [136, 76] width 7 height 7
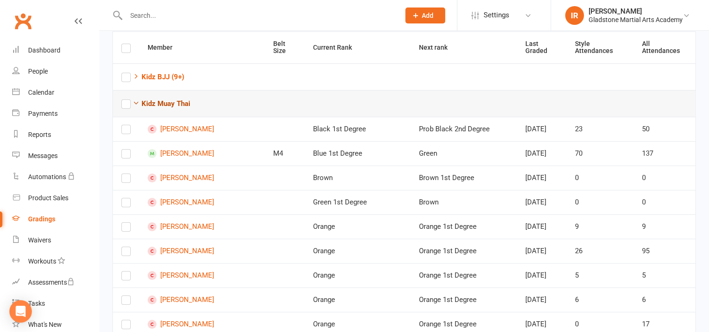
click at [135, 99] on icon "button" at bounding box center [136, 102] width 7 height 7
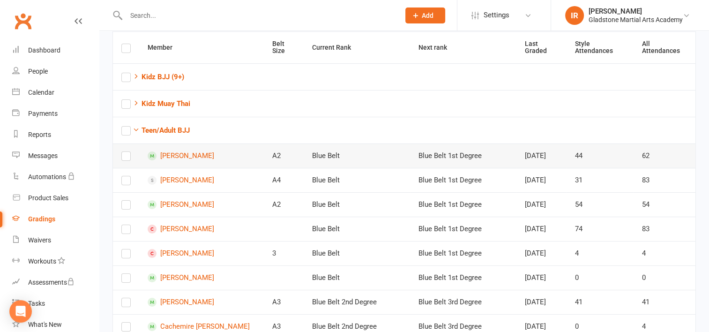
click at [127, 158] on label at bounding box center [125, 158] width 9 height 0
click at [127, 152] on input "checkbox" at bounding box center [125, 152] width 9 height 0
click at [125, 207] on label at bounding box center [125, 207] width 9 height 0
click at [125, 200] on input "checkbox" at bounding box center [125, 200] width 9 height 0
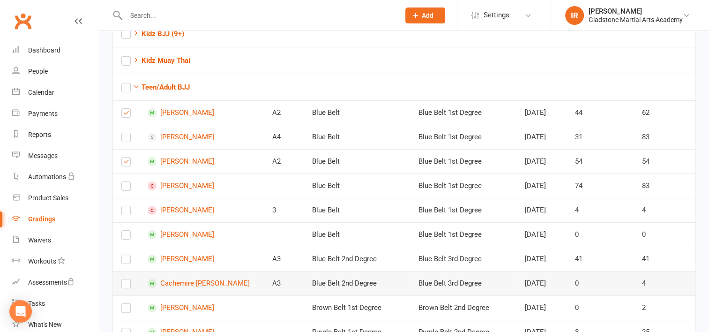
scroll to position [141, 0]
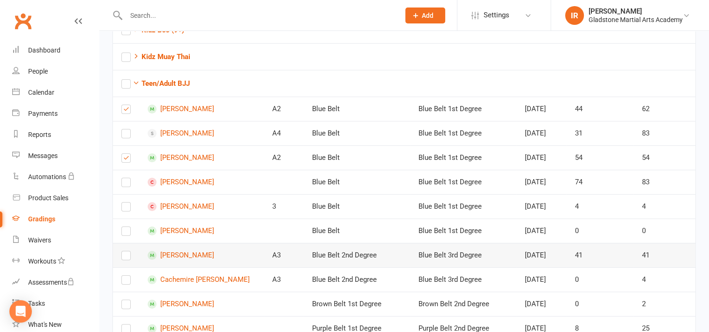
click at [126, 257] on label at bounding box center [125, 257] width 9 height 0
click at [126, 251] on input "checkbox" at bounding box center [125, 251] width 9 height 0
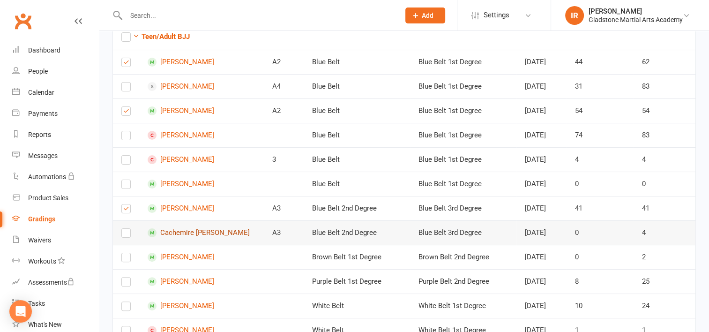
scroll to position [234, 0]
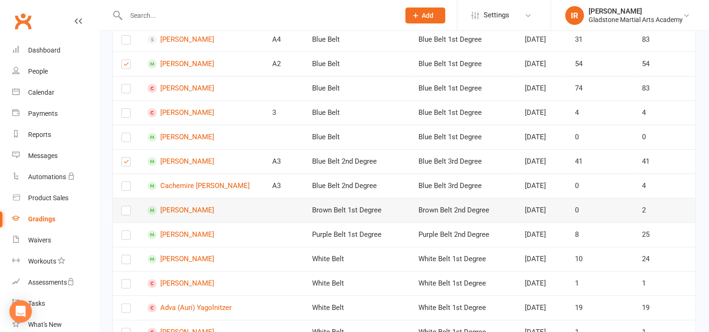
click at [124, 212] on label at bounding box center [125, 212] width 9 height 0
click at [124, 206] on input "checkbox" at bounding box center [125, 206] width 9 height 0
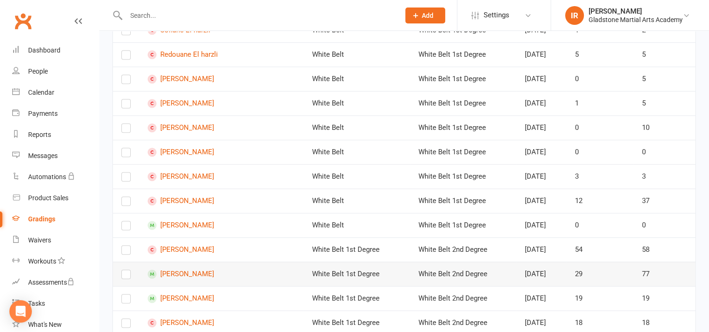
scroll to position [656, 0]
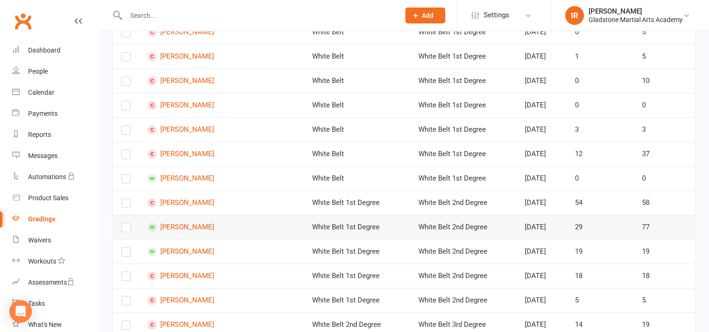
click at [125, 229] on label at bounding box center [125, 229] width 9 height 0
click at [125, 223] on input "checkbox" at bounding box center [125, 223] width 9 height 0
click at [127, 253] on label at bounding box center [125, 253] width 9 height 0
click at [127, 247] on input "checkbox" at bounding box center [125, 247] width 9 height 0
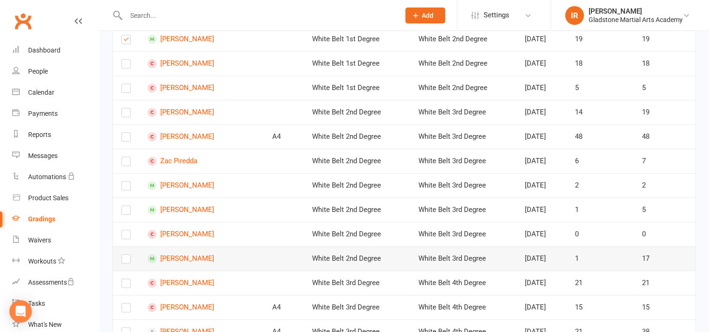
scroll to position [890, 0]
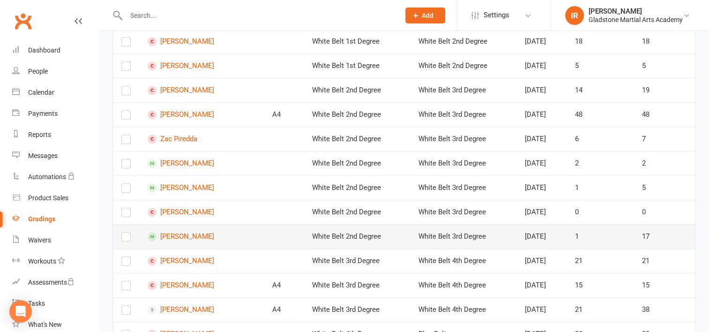
click at [126, 238] on label at bounding box center [125, 238] width 9 height 0
click at [126, 232] on input "checkbox" at bounding box center [125, 232] width 9 height 0
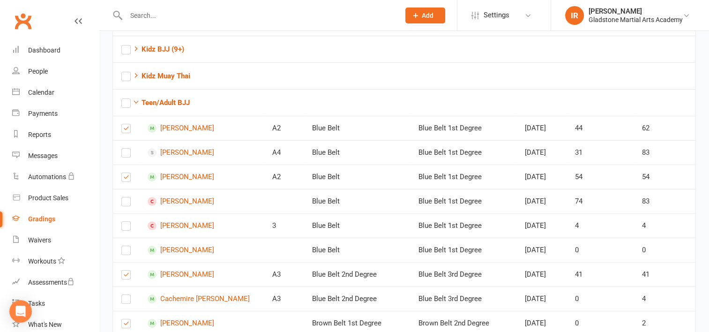
scroll to position [0, 0]
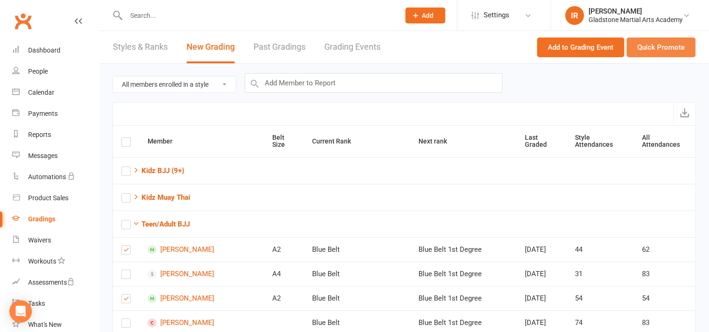
click at [656, 52] on button "Quick Promote" at bounding box center [660, 47] width 69 height 20
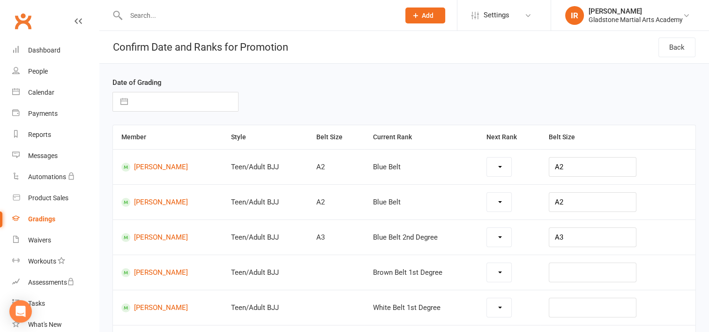
select select "18802"
select select "18804"
select select "18813"
select select "18798"
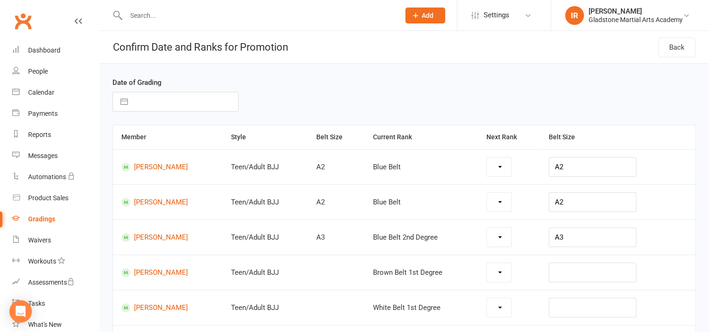
select select "18798"
select select "18799"
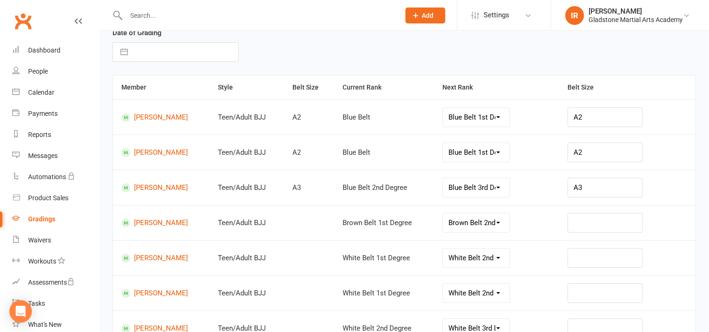
scroll to position [94, 0]
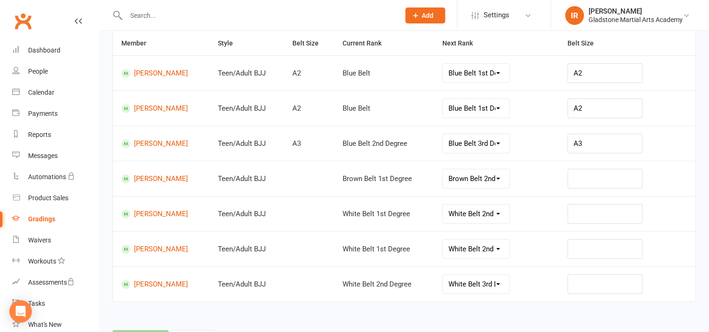
click at [505, 176] on select "Brown Belt 2nd Degree Brown Belt 3rd Degree Brown Belt 4th Degree Black Belt Bl…" at bounding box center [476, 178] width 67 height 19
select select "18814"
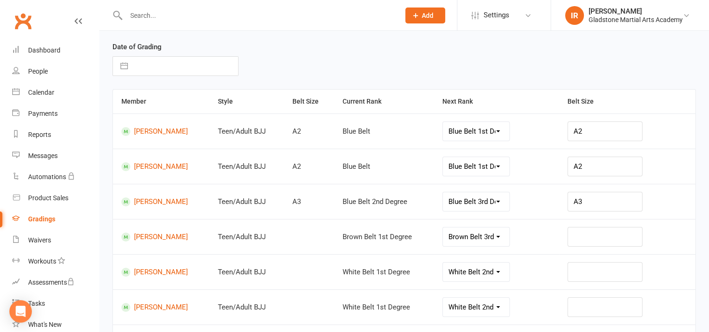
scroll to position [0, 0]
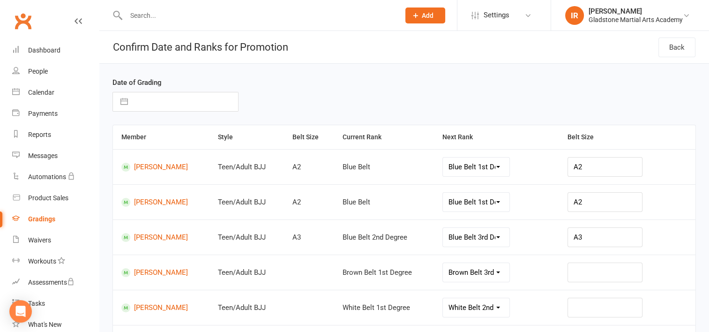
click at [125, 103] on button "button" at bounding box center [124, 101] width 17 height 19
select select "6"
select select "2025"
select select "7"
select select "2025"
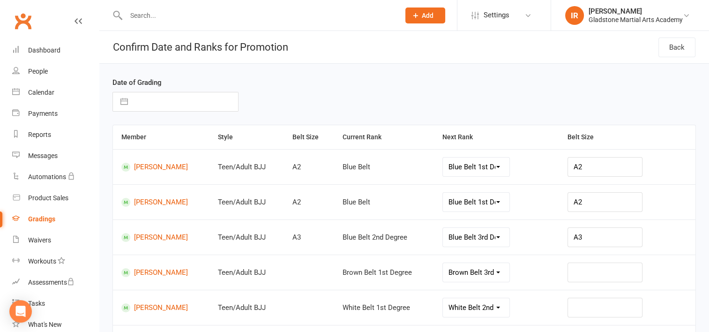
select select "8"
select select "2025"
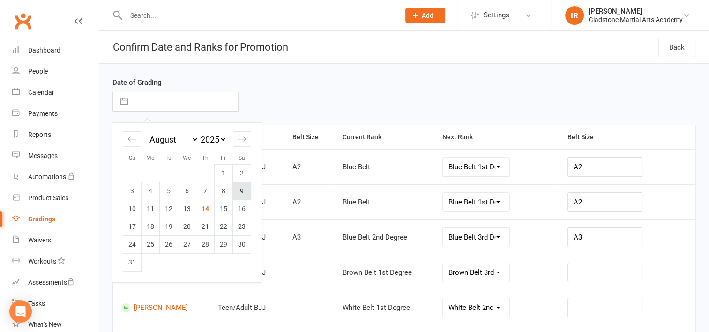
click at [239, 192] on td "9" at bounding box center [242, 191] width 18 height 18
type input "09 Aug 2025"
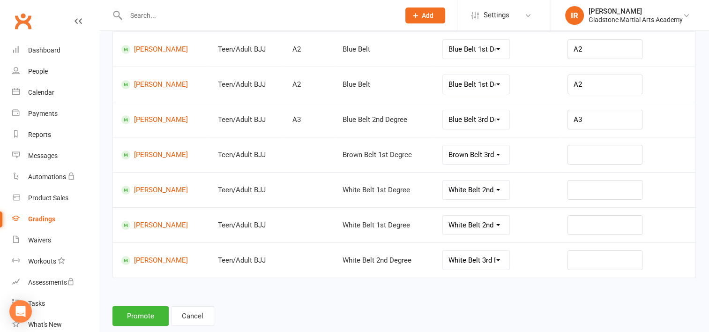
scroll to position [137, 0]
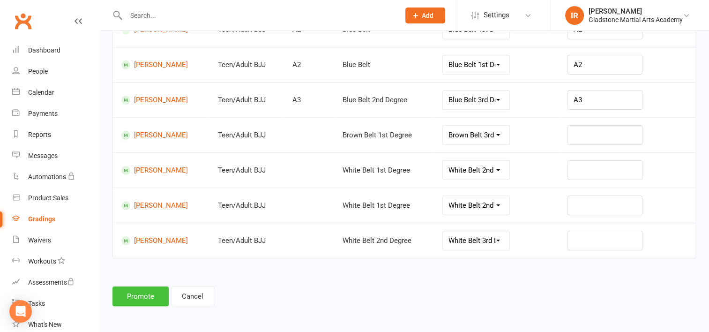
click at [142, 300] on button "Promote" at bounding box center [140, 296] width 56 height 20
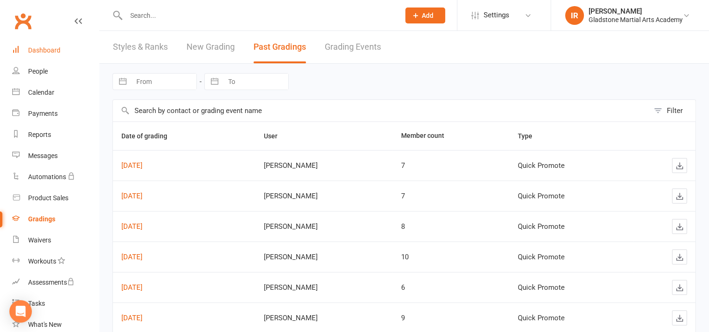
click at [50, 54] on link "Dashboard" at bounding box center [55, 50] width 87 height 21
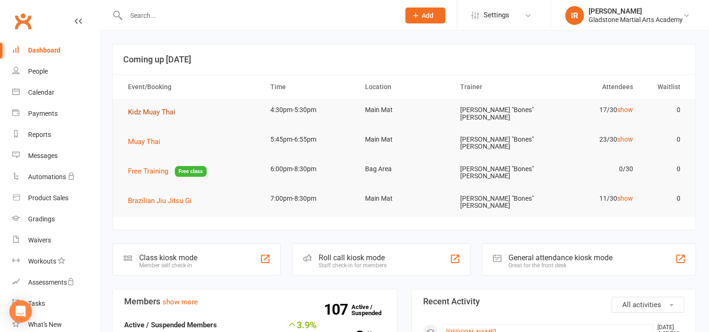
click at [169, 114] on span "Kidz Muay Thai" at bounding box center [151, 112] width 47 height 8
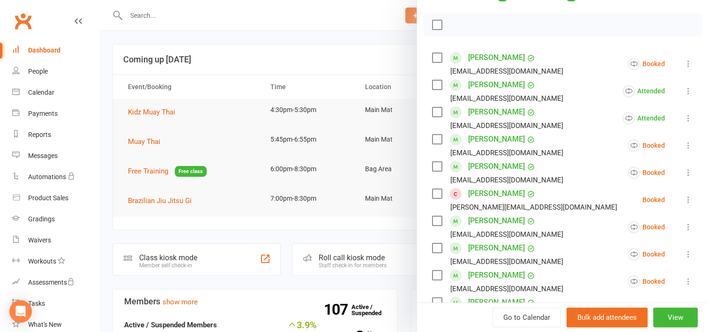
scroll to position [141, 0]
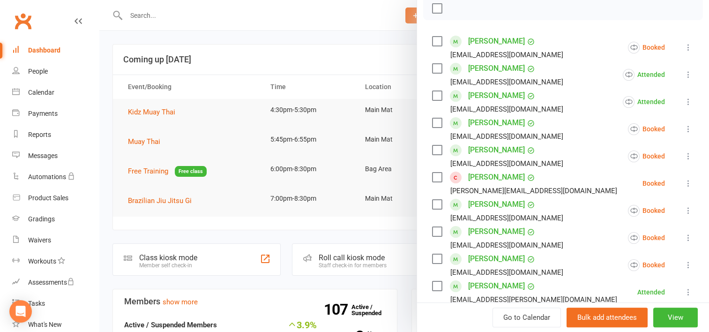
click at [486, 174] on link "Nathaniel Isenbert" at bounding box center [496, 177] width 57 height 15
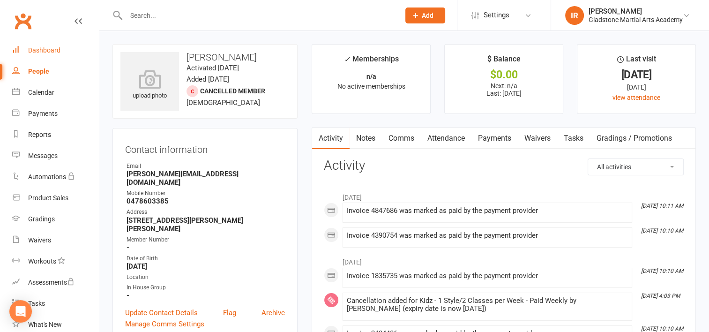
click at [44, 51] on div "Dashboard" at bounding box center [44, 49] width 32 height 7
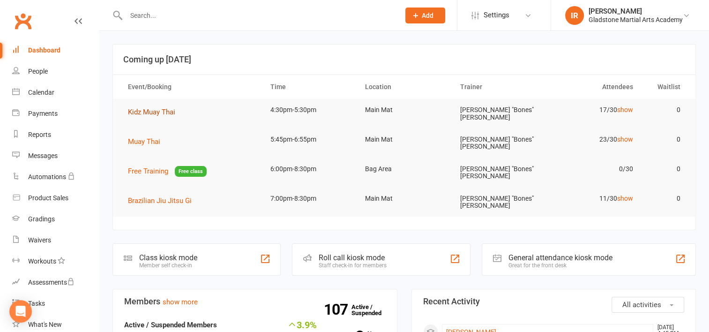
click at [169, 115] on span "Kidz Muay Thai" at bounding box center [151, 112] width 47 height 8
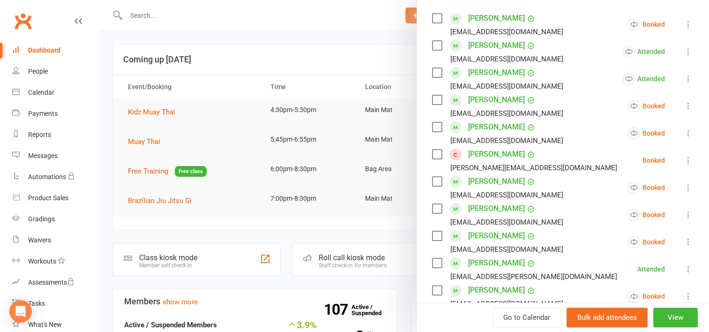
scroll to position [187, 0]
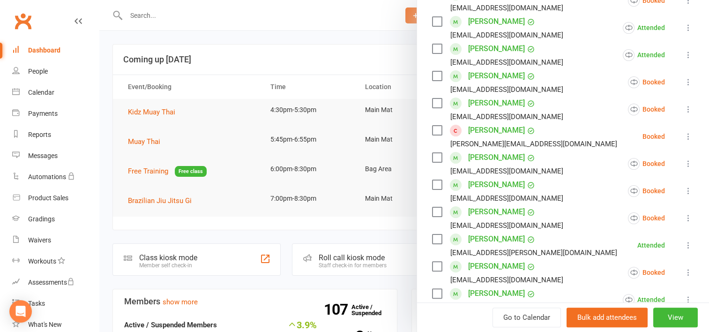
click at [683, 137] on icon at bounding box center [687, 136] width 9 height 9
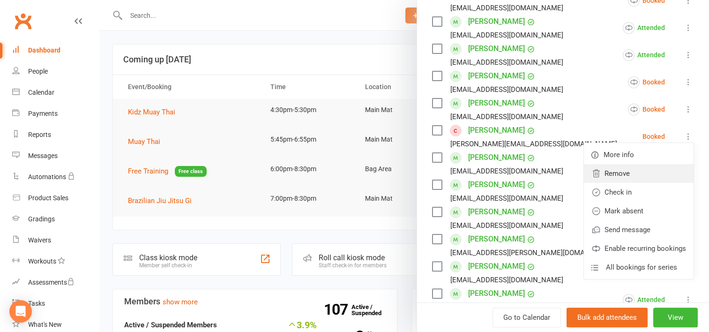
click at [595, 174] on link "Remove" at bounding box center [639, 173] width 110 height 19
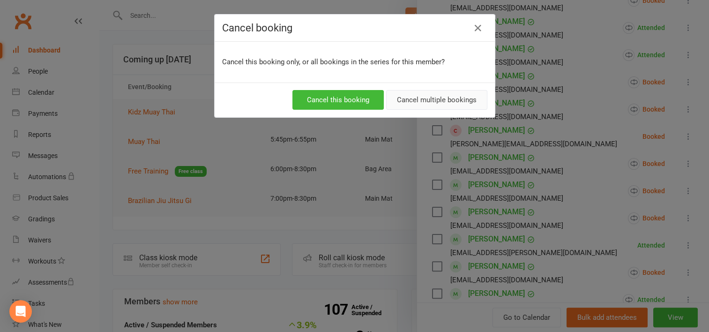
click at [446, 99] on button "Cancel multiple bookings" at bounding box center [436, 100] width 101 height 20
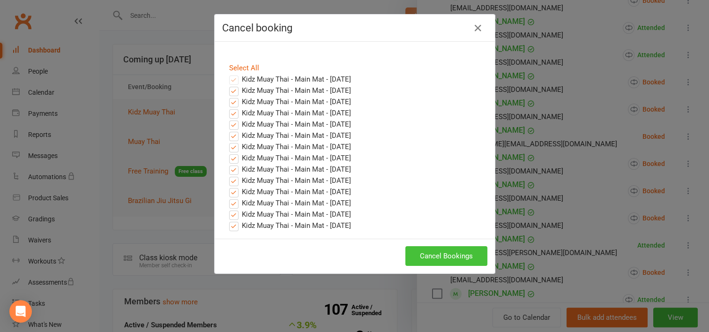
click at [433, 259] on button "Cancel Bookings" at bounding box center [446, 256] width 82 height 20
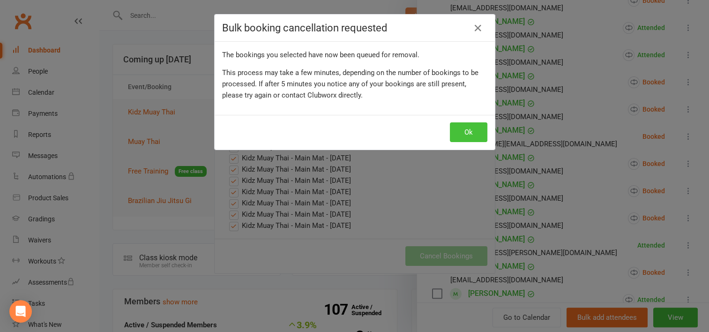
click at [468, 131] on button "Ok" at bounding box center [468, 132] width 37 height 20
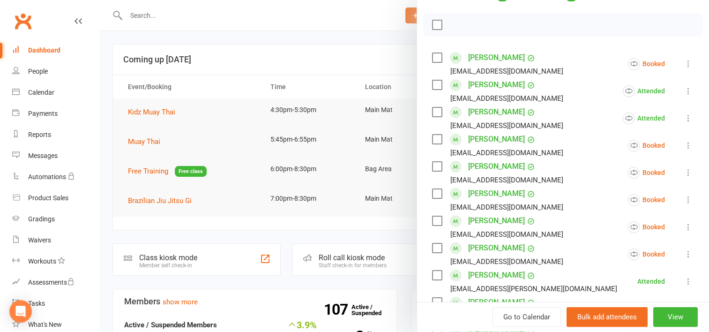
scroll to position [141, 0]
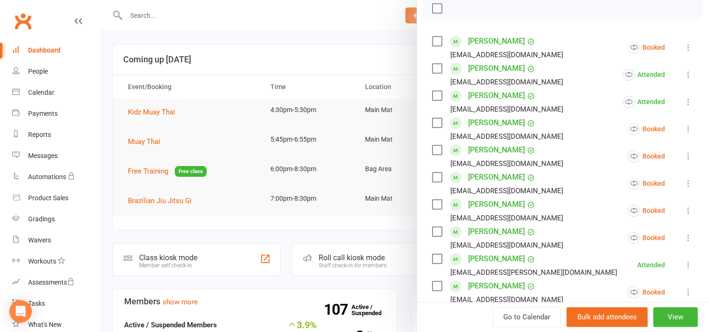
click at [683, 182] on icon at bounding box center [687, 182] width 9 height 9
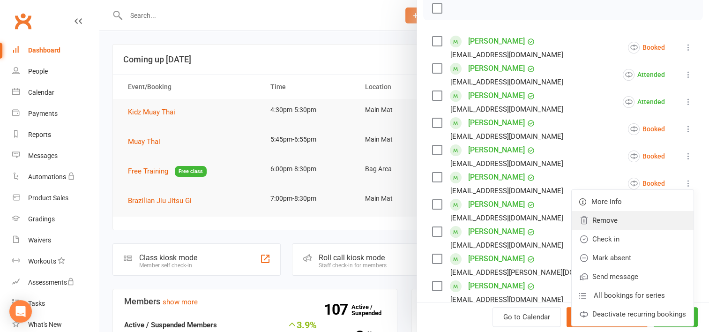
click at [591, 219] on link "Remove" at bounding box center [632, 220] width 122 height 19
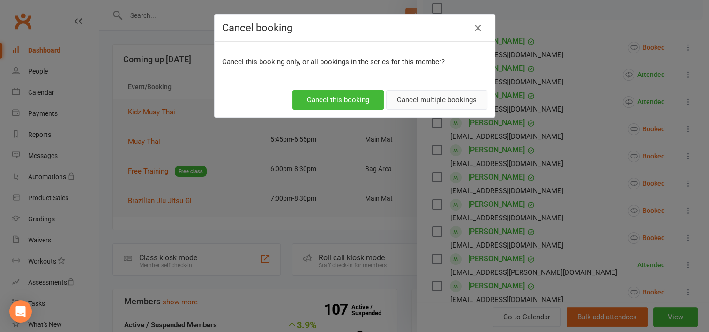
click at [405, 103] on button "Cancel multiple bookings" at bounding box center [436, 100] width 101 height 20
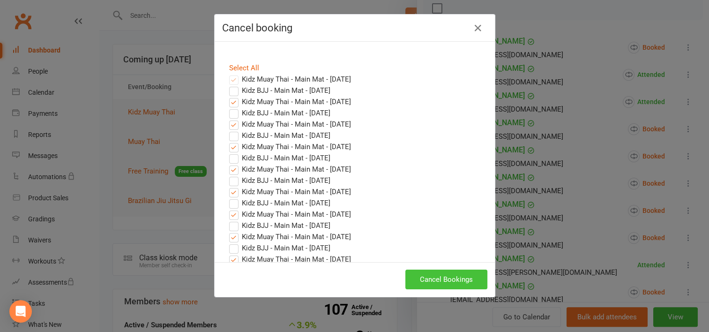
click at [448, 277] on button "Cancel Bookings" at bounding box center [446, 279] width 82 height 20
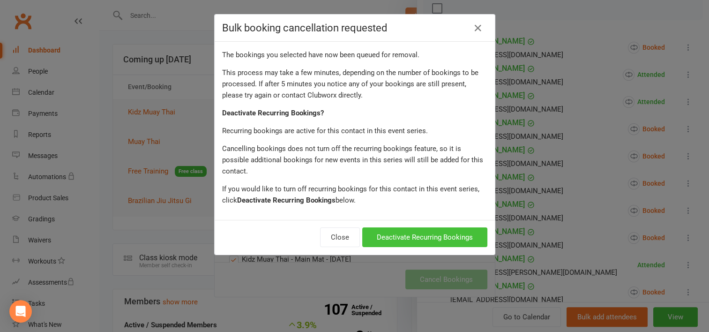
click at [388, 227] on button "Deactivate Recurring Bookings" at bounding box center [424, 237] width 125 height 20
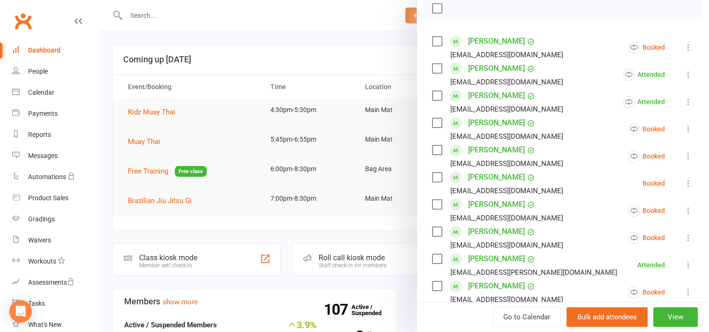
click at [683, 209] on icon at bounding box center [687, 210] width 9 height 9
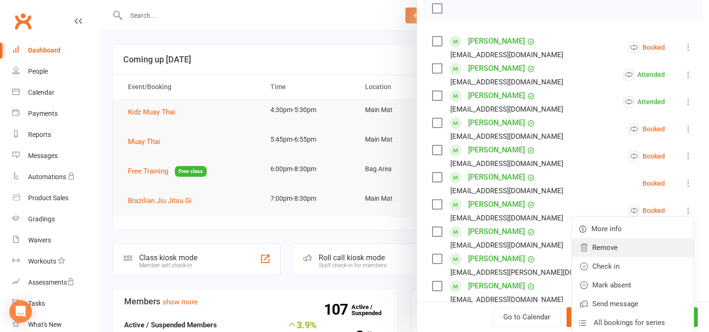
click at [586, 251] on link "Remove" at bounding box center [632, 247] width 122 height 19
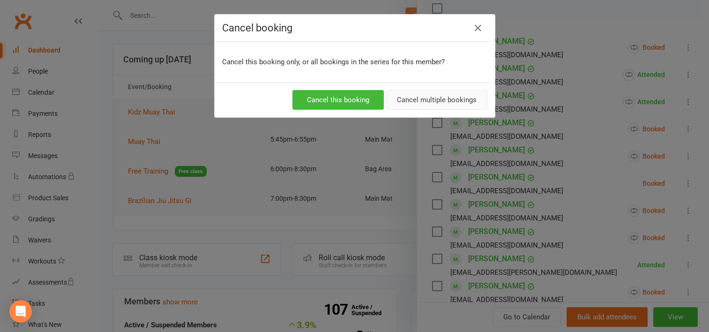
click at [406, 98] on button "Cancel multiple bookings" at bounding box center [436, 100] width 101 height 20
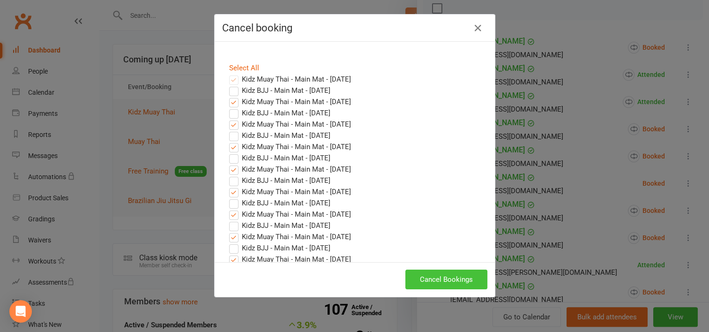
click at [430, 278] on button "Cancel Bookings" at bounding box center [446, 279] width 82 height 20
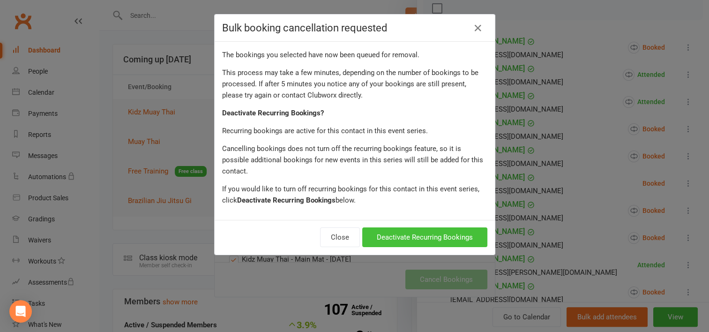
click at [399, 230] on button "Deactivate Recurring Bookings" at bounding box center [424, 237] width 125 height 20
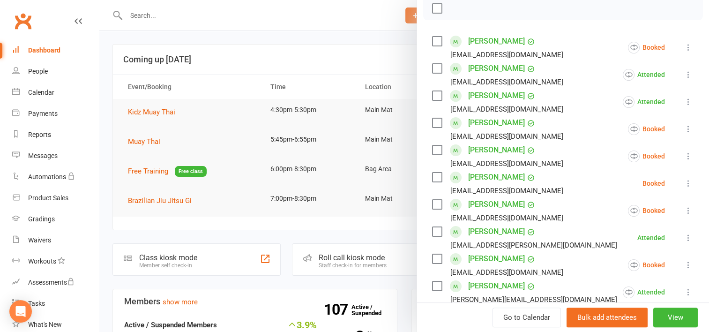
click at [683, 212] on icon at bounding box center [687, 210] width 9 height 9
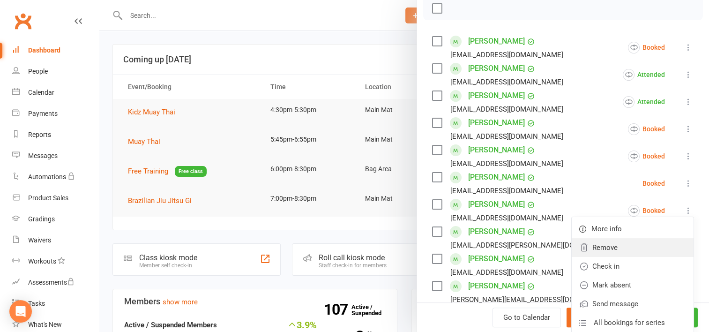
click at [592, 246] on link "Remove" at bounding box center [632, 247] width 122 height 19
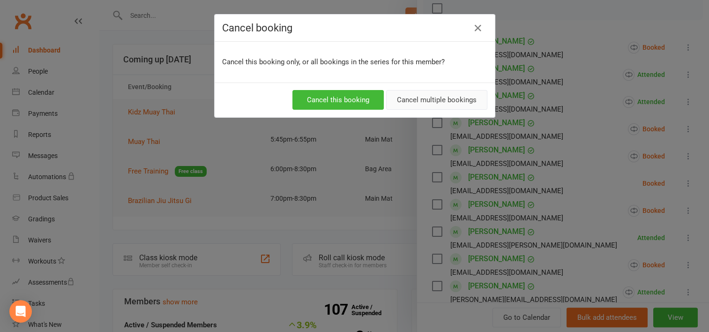
click at [426, 100] on button "Cancel multiple bookings" at bounding box center [436, 100] width 101 height 20
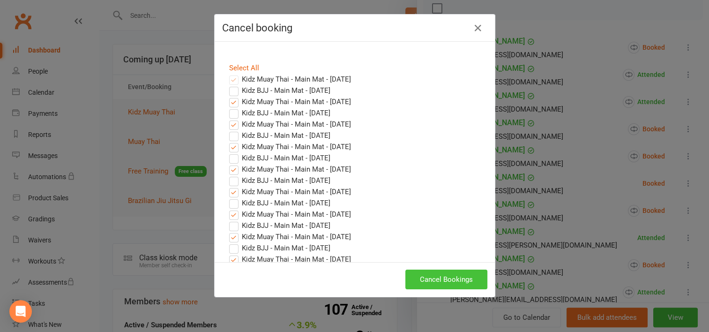
click at [453, 282] on button "Cancel Bookings" at bounding box center [446, 279] width 82 height 20
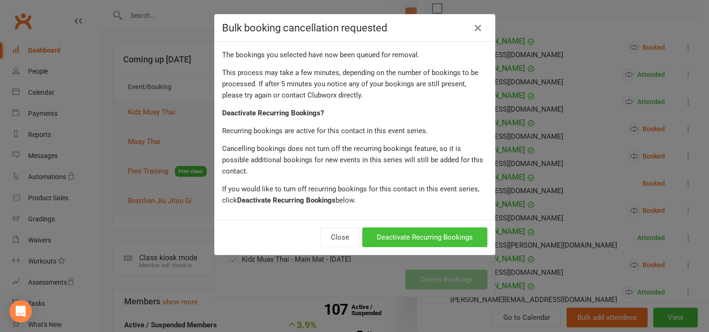
click at [419, 227] on button "Deactivate Recurring Bookings" at bounding box center [424, 237] width 125 height 20
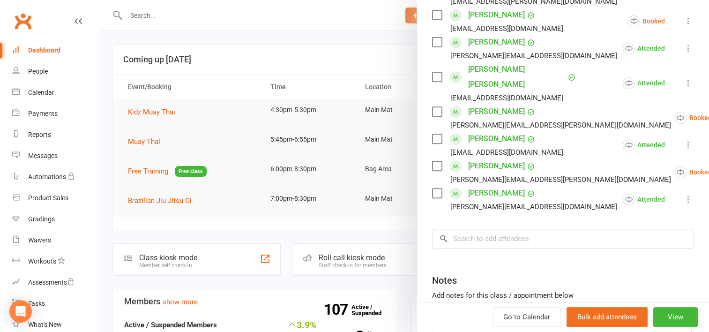
scroll to position [306, 0]
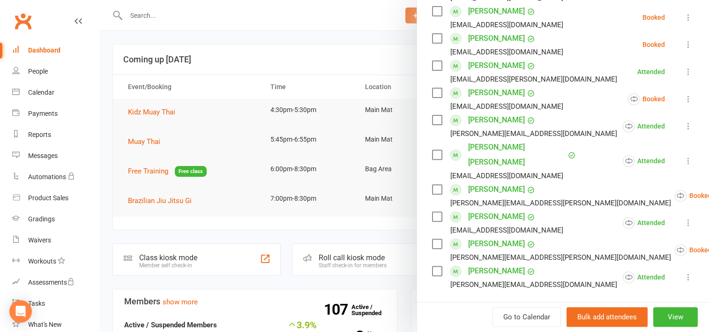
click at [289, 51] on div at bounding box center [403, 166] width 609 height 332
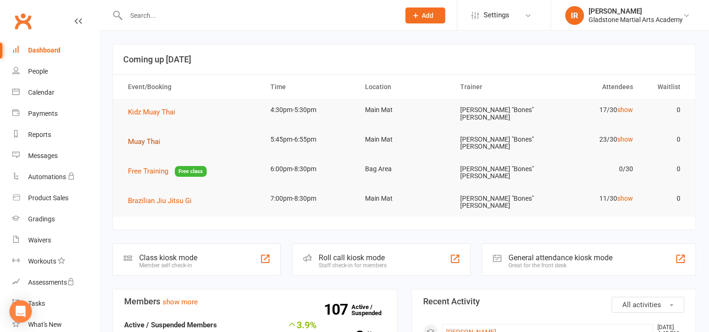
click at [152, 137] on span "Muay Thai" at bounding box center [144, 141] width 32 height 8
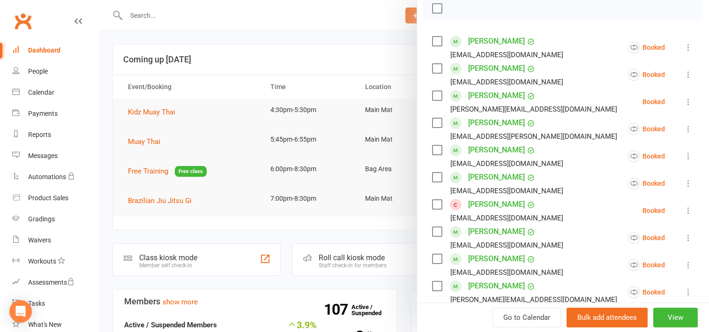
scroll to position [187, 0]
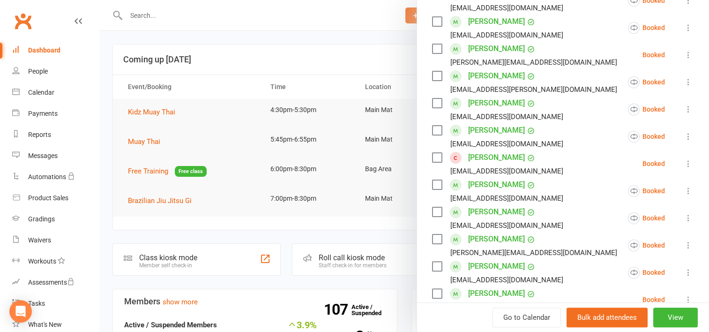
click at [683, 164] on icon at bounding box center [687, 163] width 9 height 9
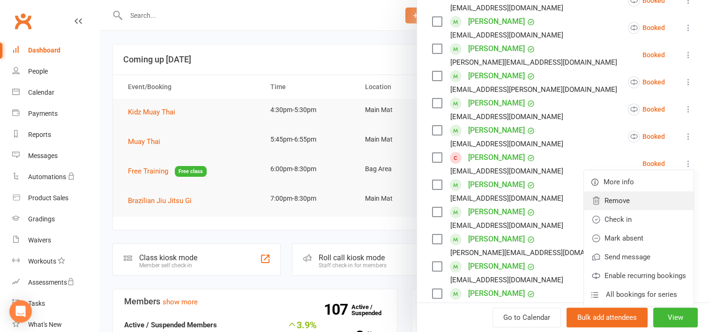
click at [608, 200] on link "Remove" at bounding box center [639, 200] width 110 height 19
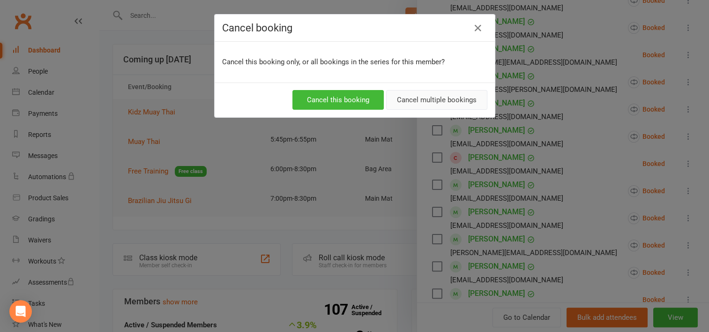
click at [431, 102] on button "Cancel multiple bookings" at bounding box center [436, 100] width 101 height 20
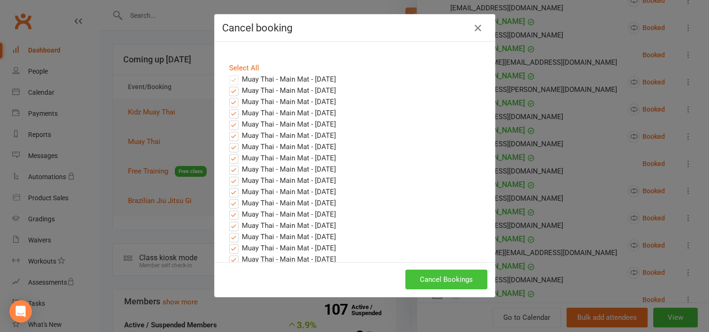
click at [453, 282] on button "Cancel Bookings" at bounding box center [446, 279] width 82 height 20
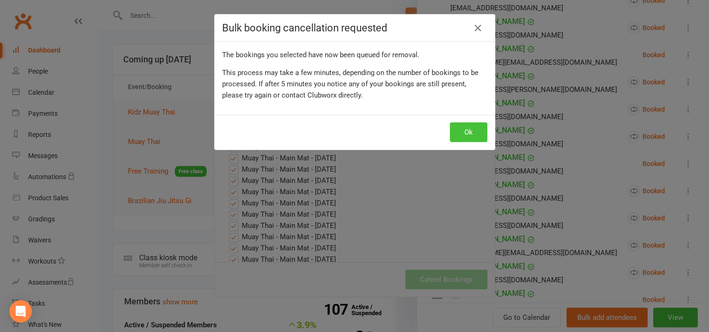
click at [456, 127] on button "Ok" at bounding box center [468, 132] width 37 height 20
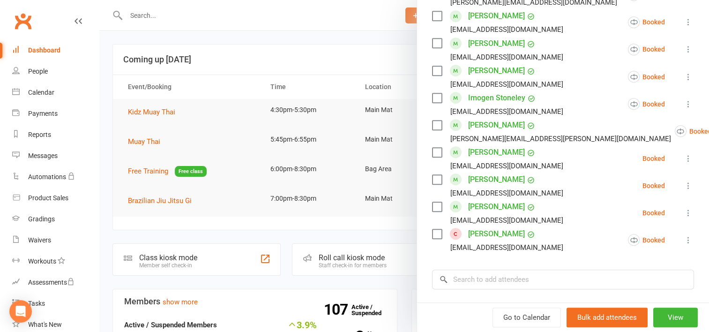
scroll to position [562, 0]
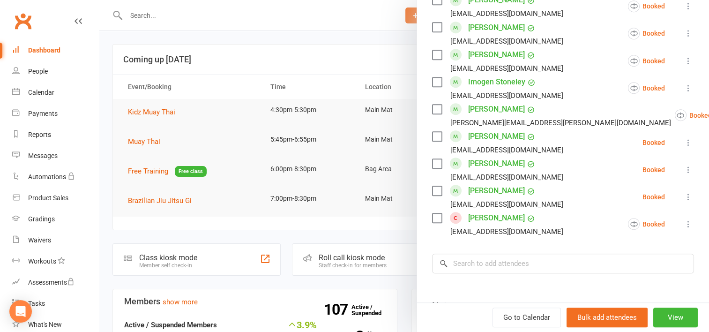
click at [683, 223] on icon at bounding box center [687, 223] width 9 height 9
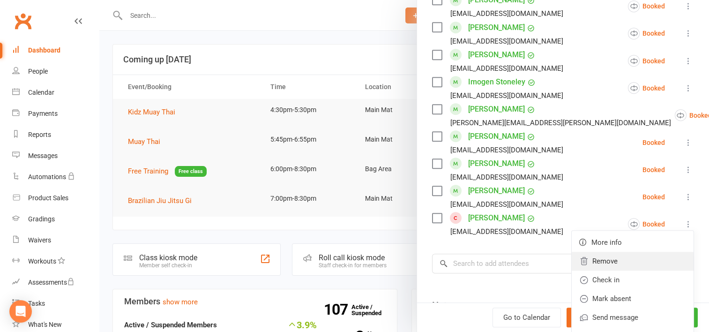
click at [600, 262] on link "Remove" at bounding box center [632, 261] width 122 height 19
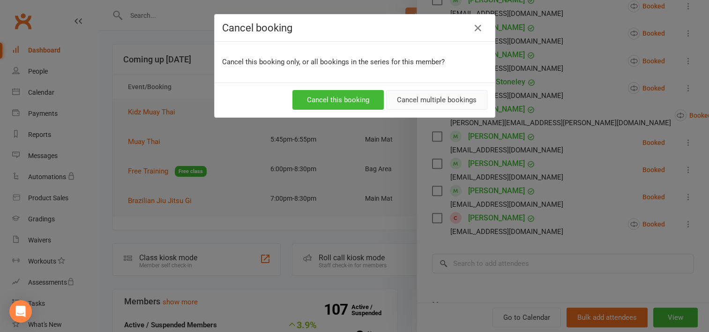
click at [432, 96] on button "Cancel multiple bookings" at bounding box center [436, 100] width 101 height 20
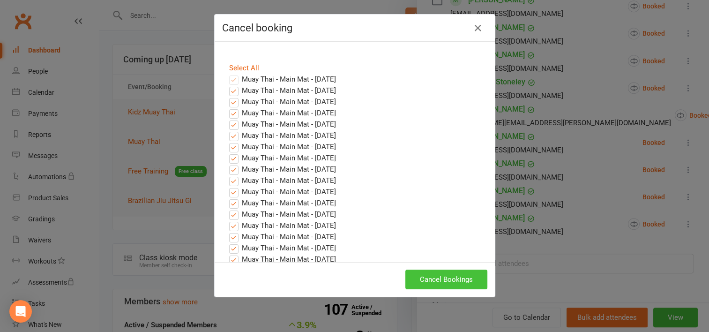
click at [444, 277] on button "Cancel Bookings" at bounding box center [446, 279] width 82 height 20
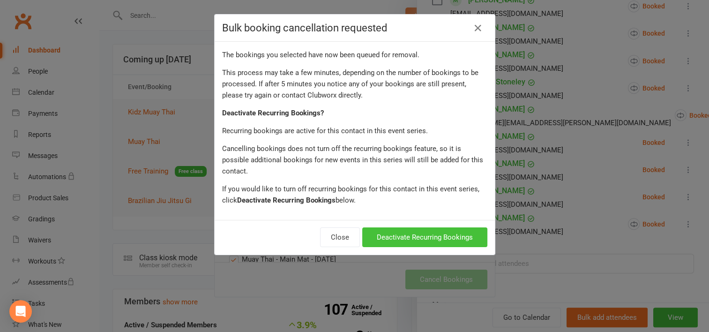
click at [422, 227] on button "Deactivate Recurring Bookings" at bounding box center [424, 237] width 125 height 20
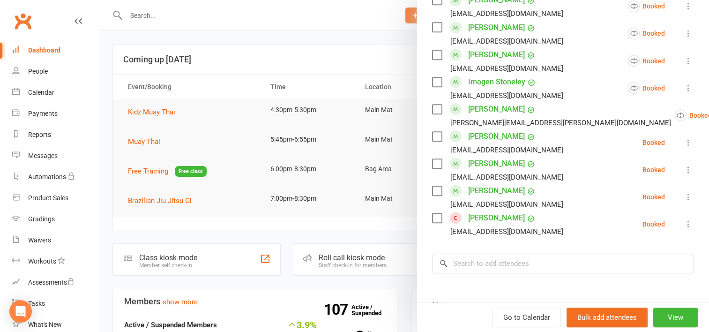
click at [683, 198] on icon at bounding box center [687, 196] width 9 height 9
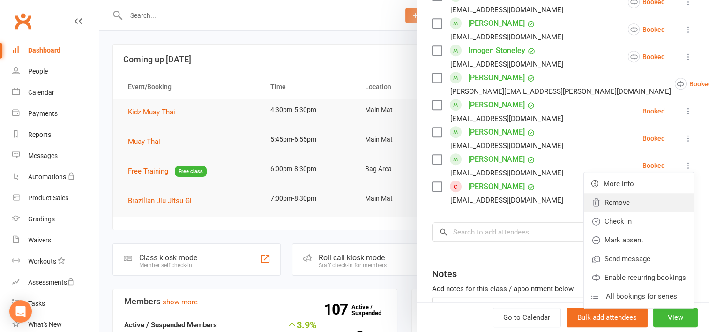
scroll to position [609, 0]
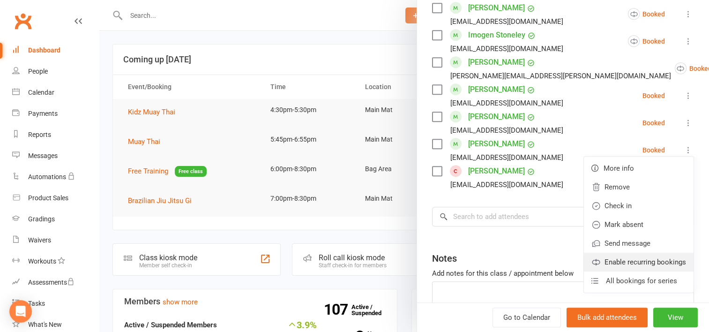
click at [620, 263] on link "Enable recurring bookings" at bounding box center [639, 261] width 110 height 19
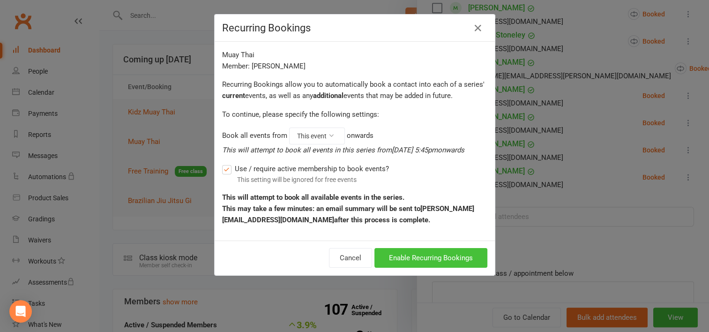
click at [429, 262] on button "Enable Recurring Bookings" at bounding box center [430, 258] width 113 height 20
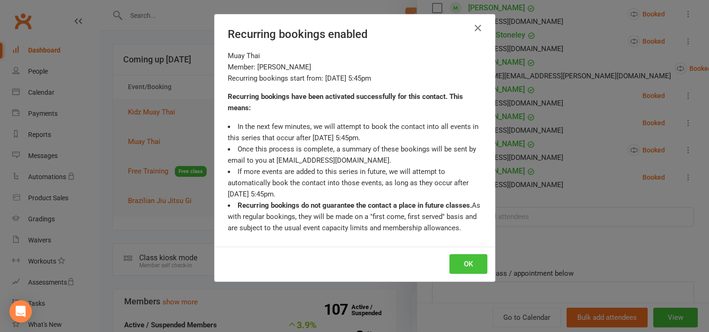
click at [459, 262] on button "OK" at bounding box center [468, 264] width 38 height 20
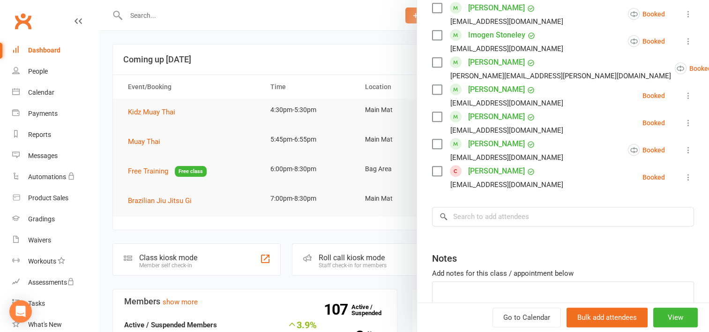
click at [683, 120] on icon at bounding box center [687, 122] width 9 height 9
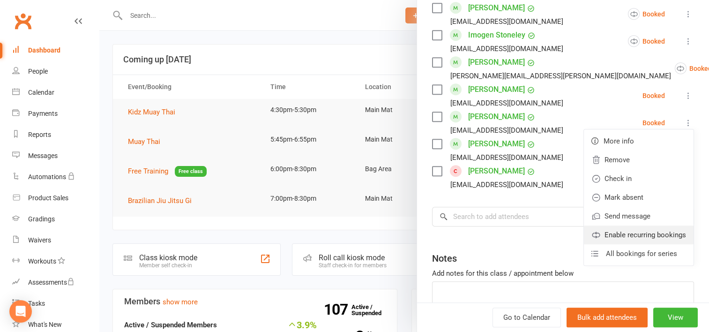
click at [617, 236] on link "Enable recurring bookings" at bounding box center [639, 234] width 110 height 19
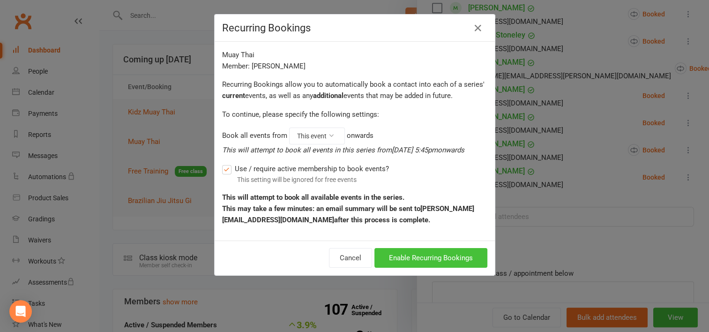
click at [413, 252] on button "Enable Recurring Bookings" at bounding box center [430, 258] width 113 height 20
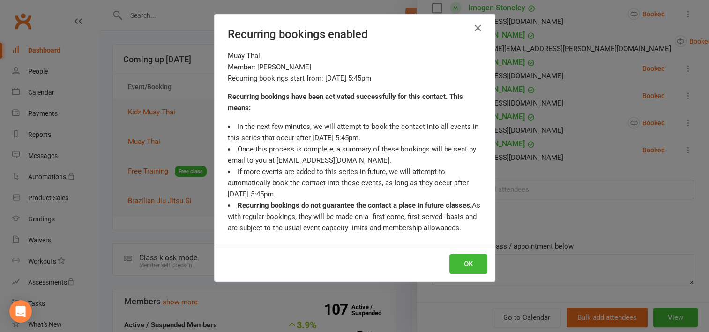
scroll to position [581, 0]
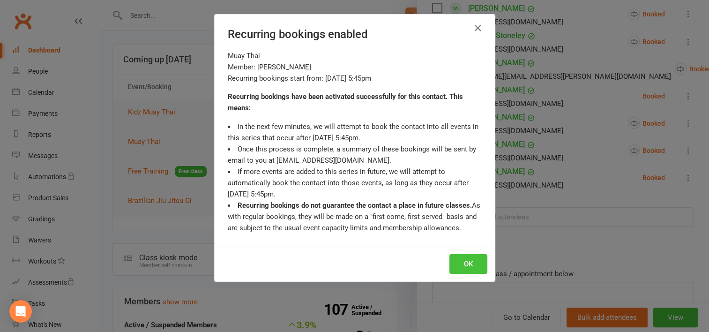
click at [458, 264] on button "OK" at bounding box center [468, 264] width 38 height 20
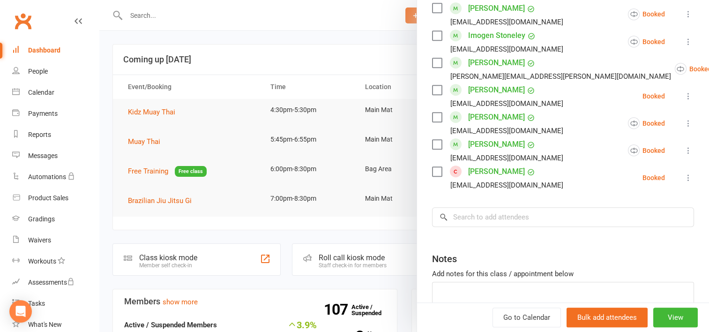
click at [683, 95] on icon at bounding box center [687, 95] width 9 height 9
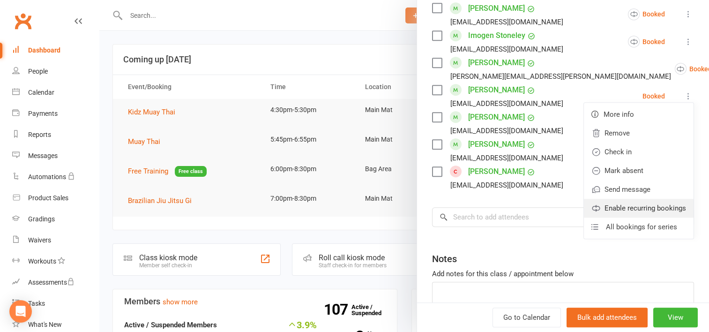
click at [618, 209] on link "Enable recurring bookings" at bounding box center [639, 208] width 110 height 19
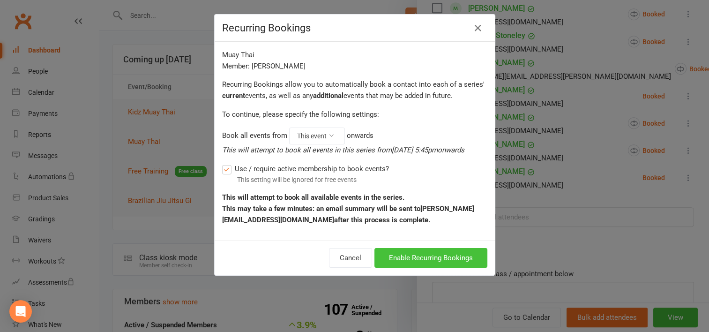
click at [423, 259] on button "Enable Recurring Bookings" at bounding box center [430, 258] width 113 height 20
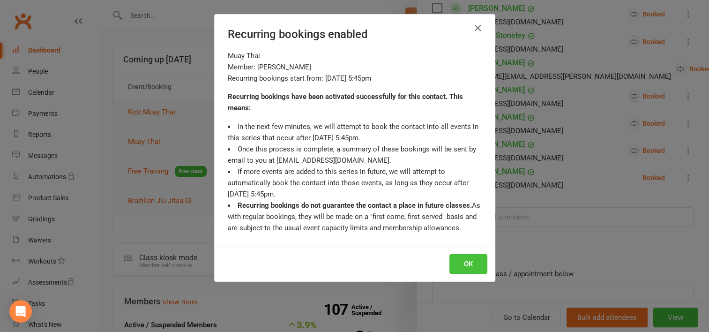
click at [453, 258] on button "OK" at bounding box center [468, 264] width 38 height 20
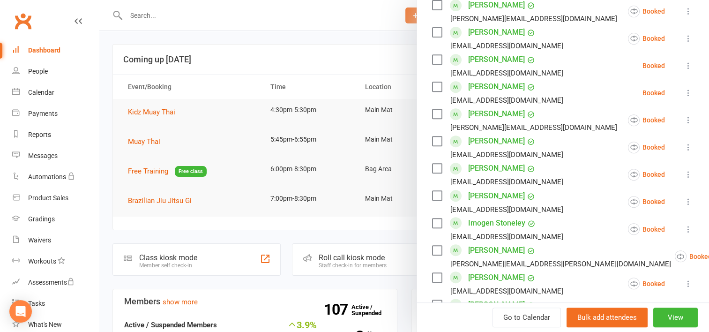
scroll to position [347, 0]
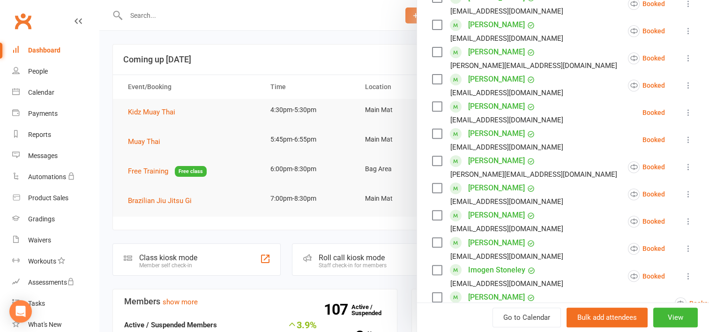
click at [683, 135] on icon at bounding box center [687, 139] width 9 height 9
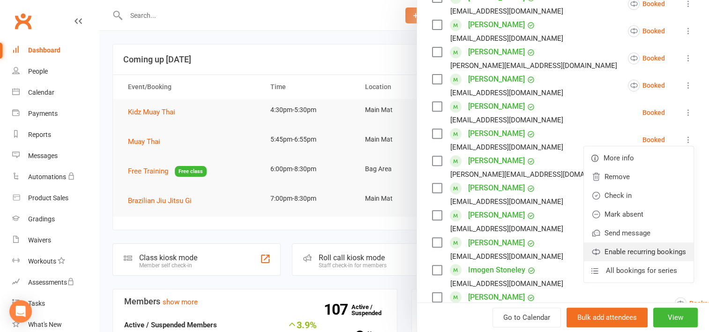
click at [615, 252] on link "Enable recurring bookings" at bounding box center [639, 251] width 110 height 19
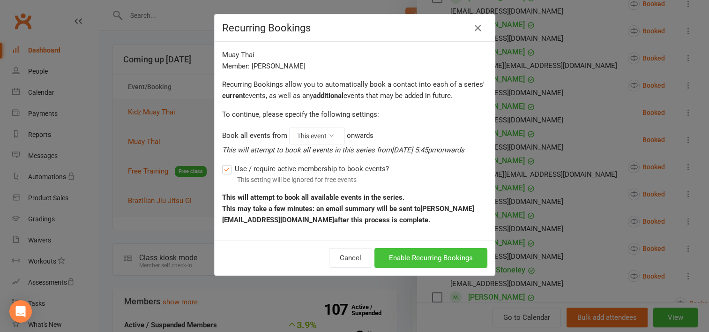
click at [446, 251] on button "Enable Recurring Bookings" at bounding box center [430, 258] width 113 height 20
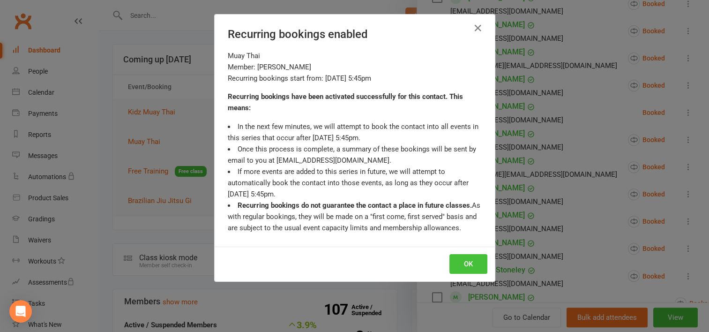
click at [452, 263] on button "OK" at bounding box center [468, 264] width 38 height 20
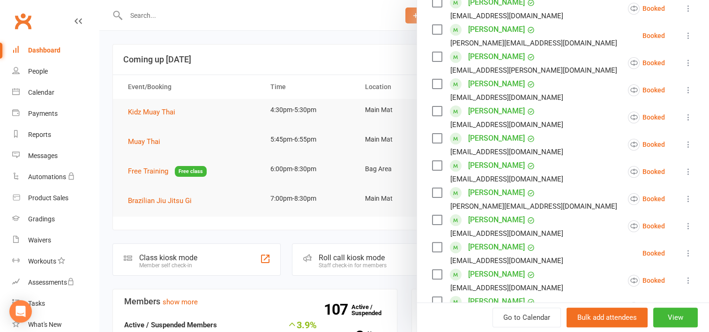
scroll to position [160, 0]
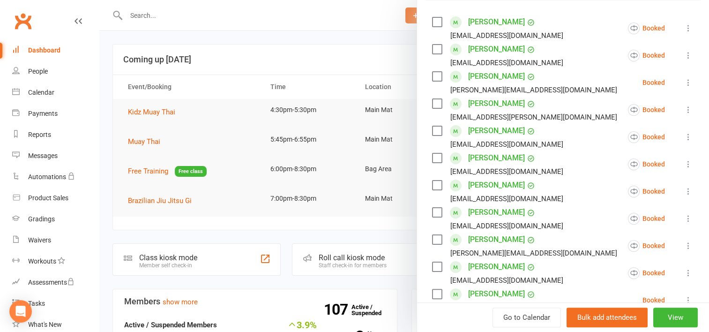
click at [683, 78] on icon at bounding box center [687, 82] width 9 height 9
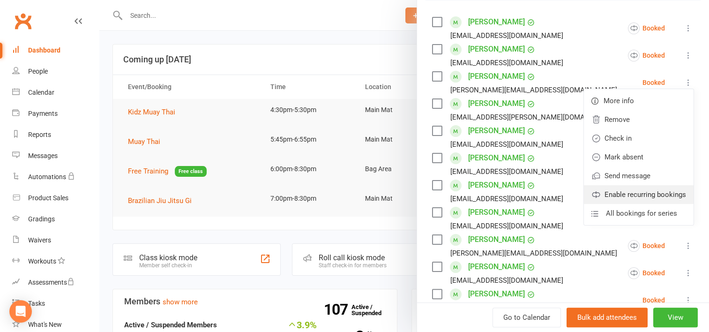
click at [611, 191] on link "Enable recurring bookings" at bounding box center [639, 194] width 110 height 19
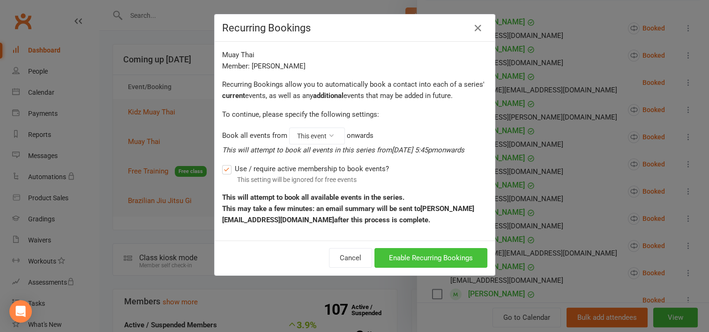
click at [441, 259] on button "Enable Recurring Bookings" at bounding box center [430, 258] width 113 height 20
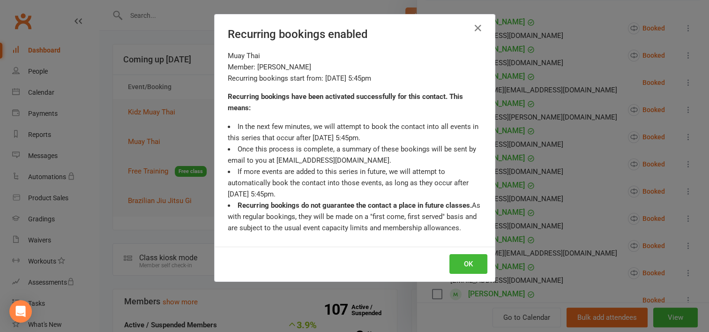
click at [458, 251] on div "OK" at bounding box center [355, 263] width 280 height 35
click at [460, 263] on button "OK" at bounding box center [468, 264] width 38 height 20
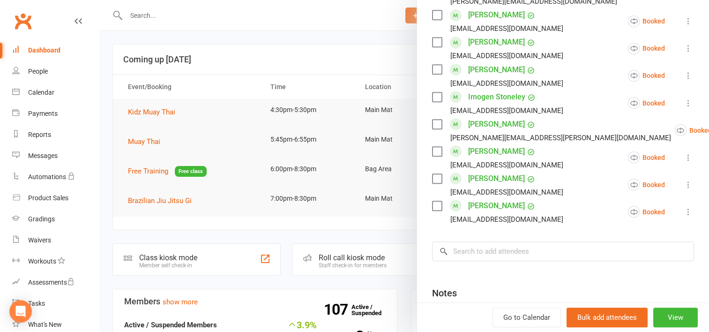
scroll to position [534, 0]
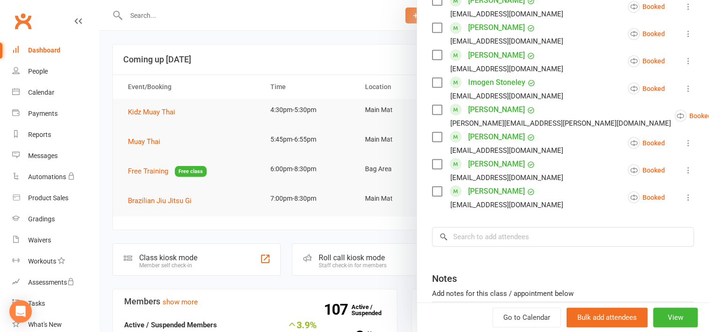
click at [242, 45] on div at bounding box center [403, 166] width 609 height 332
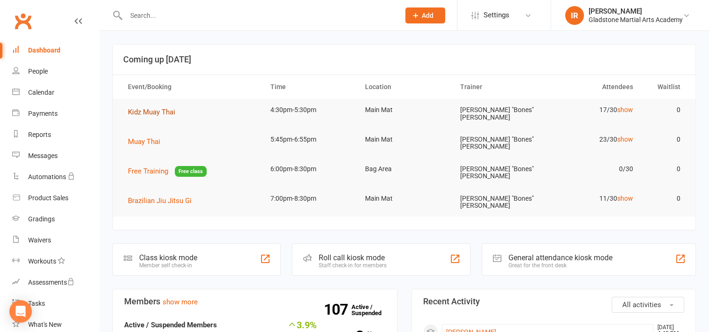
click at [159, 112] on span "Kidz Muay Thai" at bounding box center [151, 112] width 47 height 8
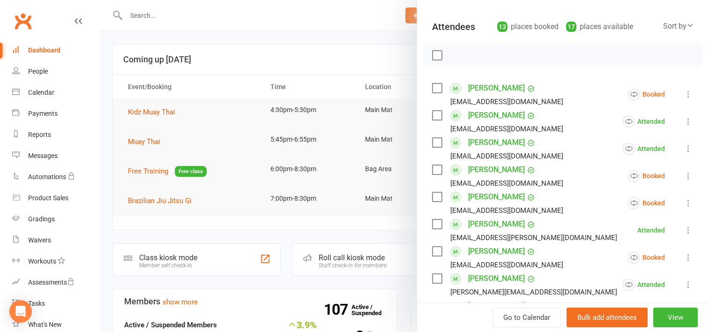
scroll to position [141, 0]
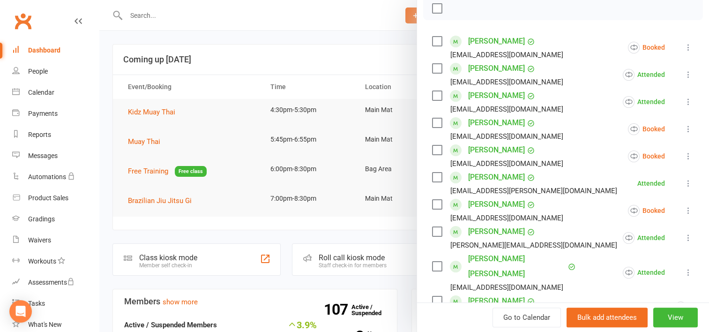
click at [683, 181] on icon at bounding box center [687, 182] width 9 height 9
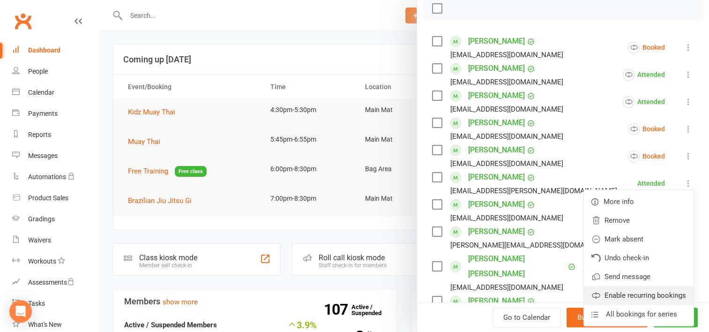
click at [607, 294] on link "Enable recurring bookings" at bounding box center [639, 295] width 110 height 19
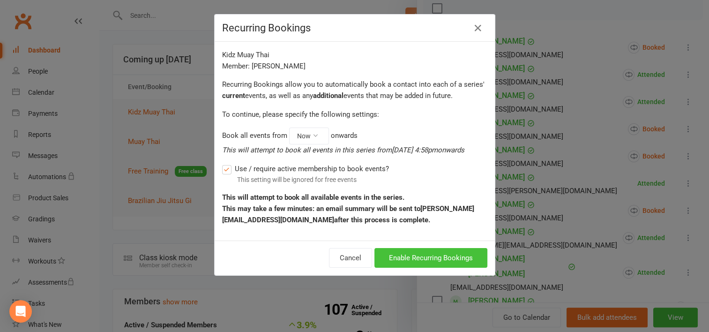
click at [439, 253] on button "Enable Recurring Bookings" at bounding box center [430, 258] width 113 height 20
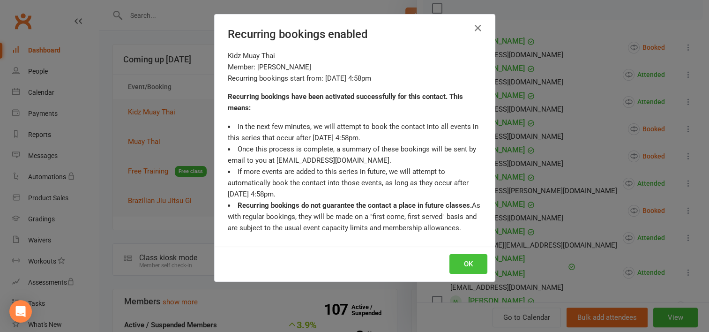
click at [460, 263] on button "OK" at bounding box center [468, 264] width 38 height 20
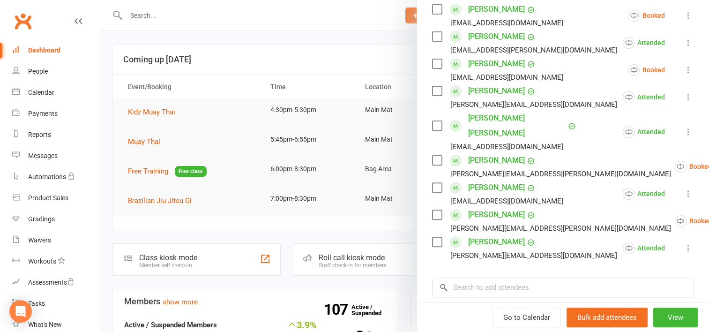
scroll to position [328, 0]
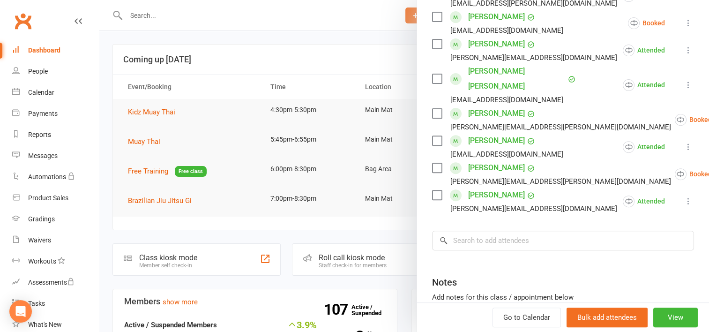
click at [172, 217] on div at bounding box center [403, 166] width 609 height 332
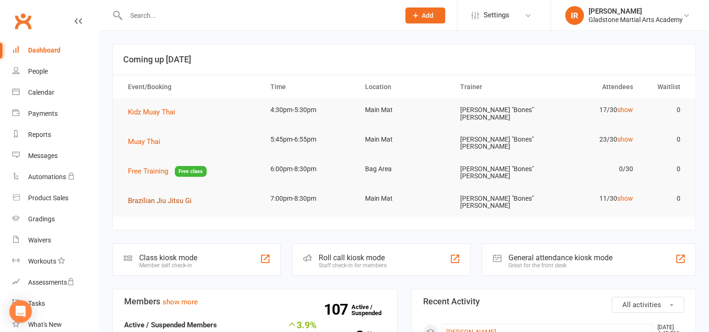
click at [167, 196] on span "Brazilian Jiu Jitsu Gi" at bounding box center [160, 200] width 64 height 8
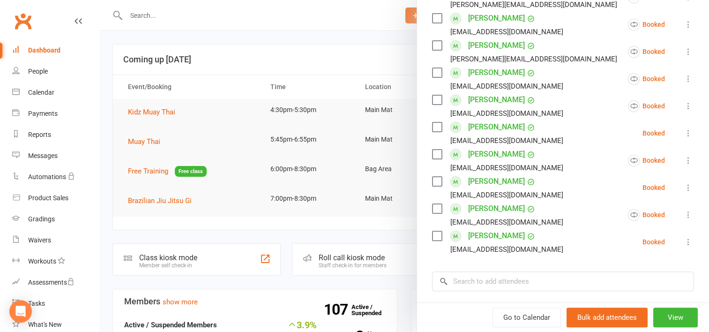
scroll to position [234, 0]
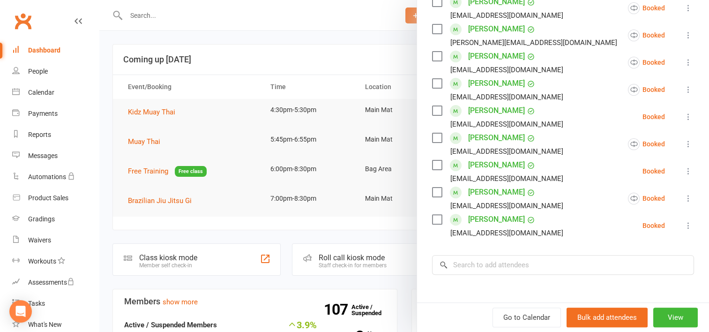
click at [683, 223] on icon at bounding box center [687, 225] width 9 height 9
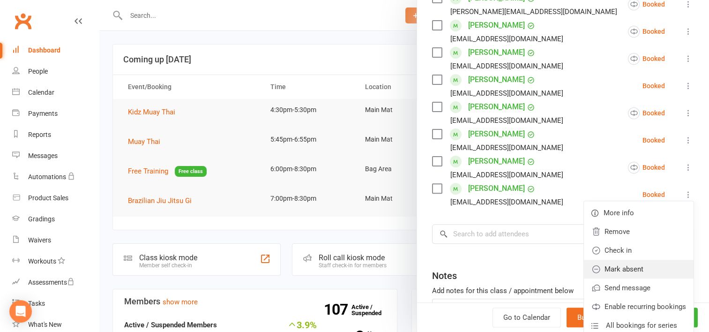
scroll to position [281, 0]
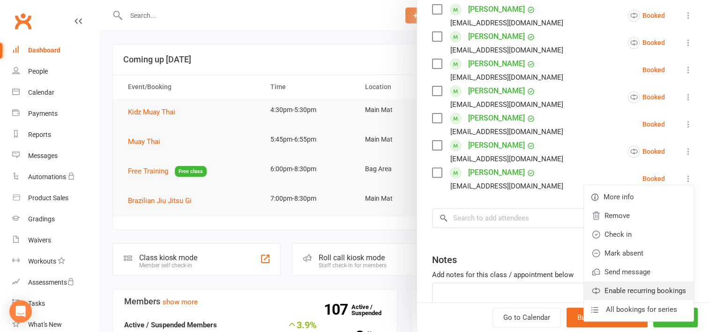
click at [621, 289] on link "Enable recurring bookings" at bounding box center [639, 290] width 110 height 19
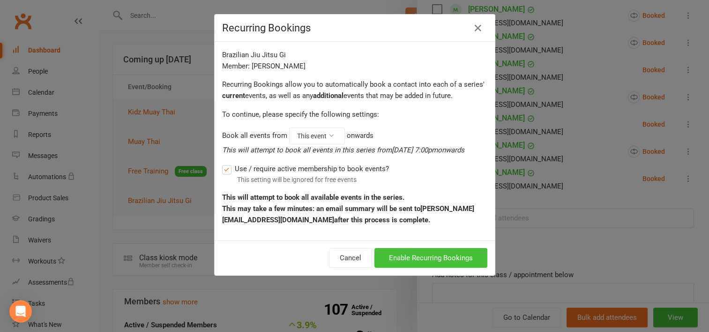
click at [454, 257] on button "Enable Recurring Bookings" at bounding box center [430, 258] width 113 height 20
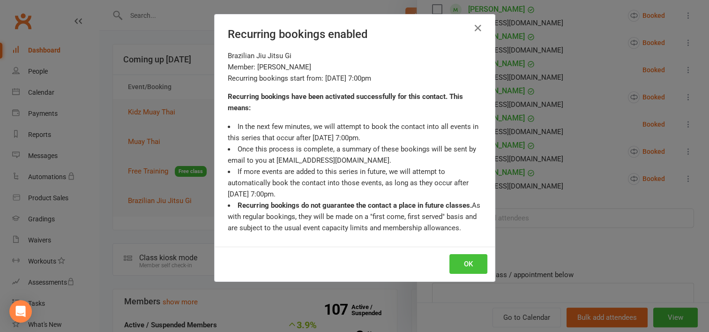
click at [463, 260] on button "OK" at bounding box center [468, 264] width 38 height 20
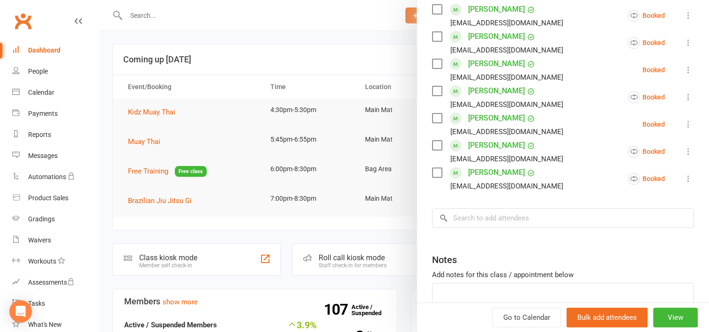
click at [683, 125] on icon at bounding box center [687, 123] width 9 height 9
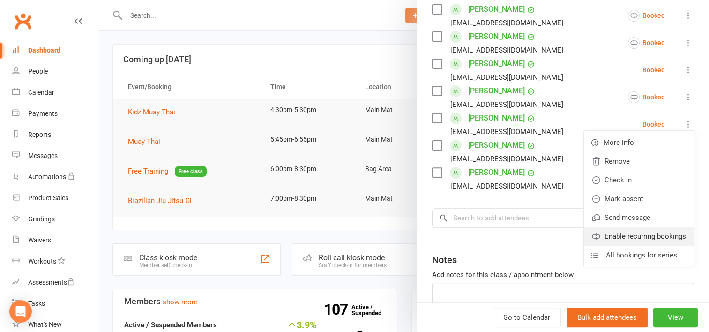
click at [605, 233] on link "Enable recurring bookings" at bounding box center [639, 236] width 110 height 19
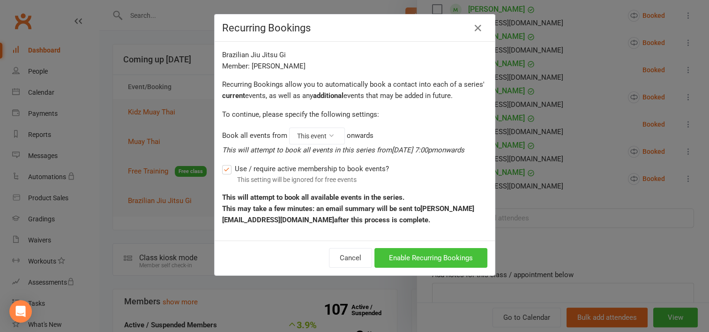
click at [430, 255] on button "Enable Recurring Bookings" at bounding box center [430, 258] width 113 height 20
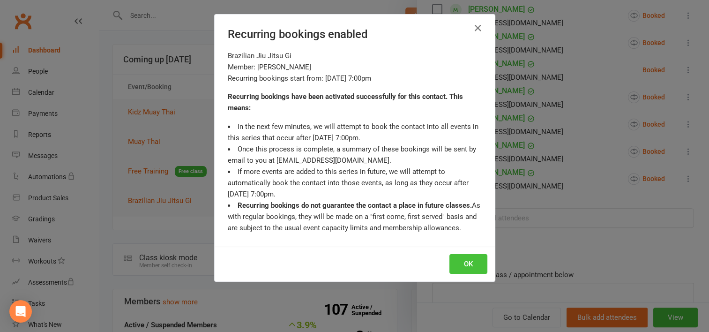
click at [457, 259] on button "OK" at bounding box center [468, 264] width 38 height 20
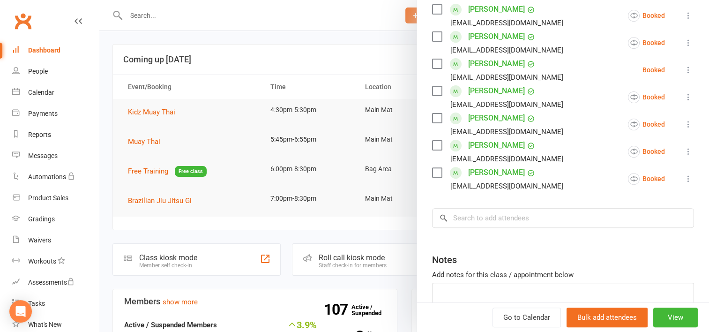
click at [683, 68] on icon at bounding box center [687, 69] width 9 height 9
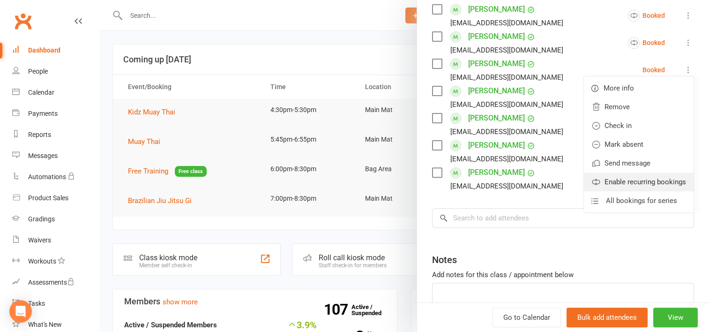
click at [620, 184] on link "Enable recurring bookings" at bounding box center [639, 181] width 110 height 19
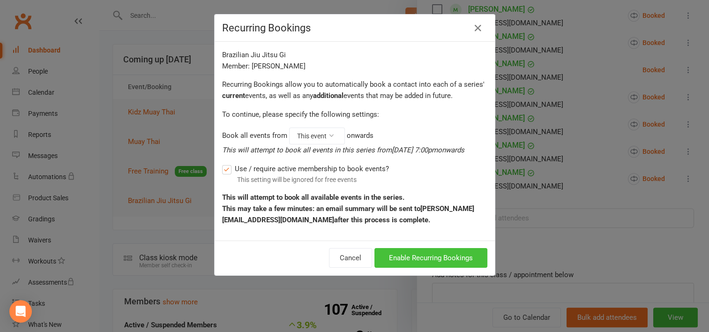
click at [424, 255] on button "Enable Recurring Bookings" at bounding box center [430, 258] width 113 height 20
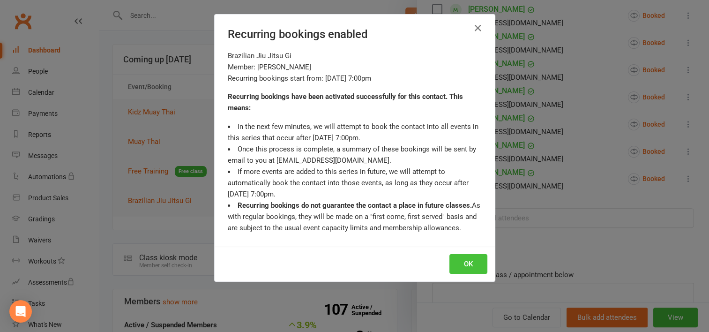
click at [468, 264] on button "OK" at bounding box center [468, 264] width 38 height 20
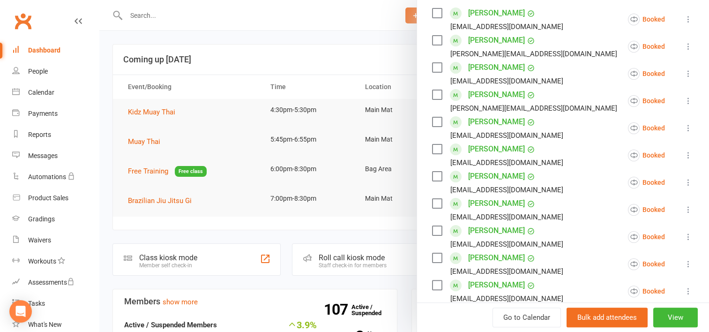
scroll to position [141, 0]
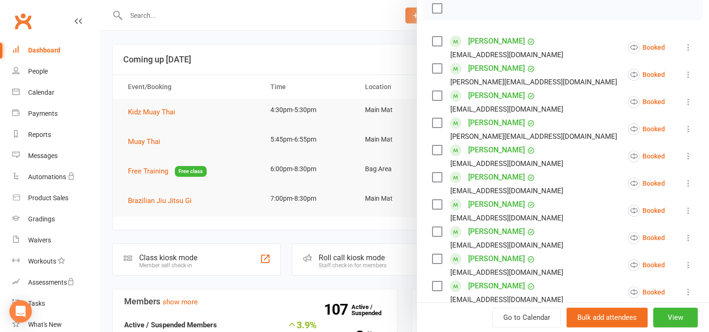
click at [245, 53] on div at bounding box center [403, 166] width 609 height 332
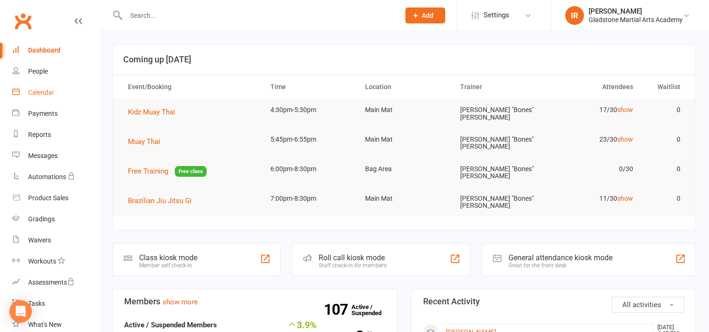
click at [47, 94] on div "Calendar" at bounding box center [41, 92] width 26 height 7
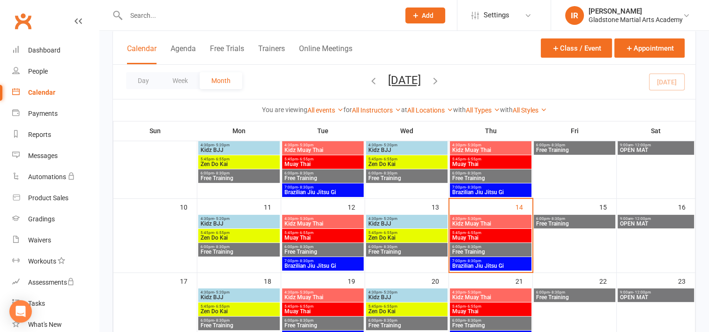
scroll to position [195, 0]
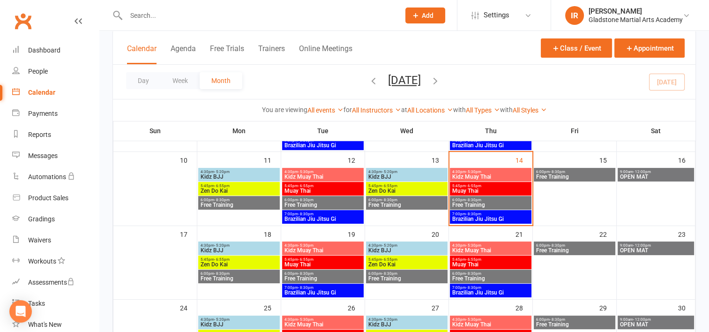
click at [242, 246] on span "4:30pm - 5:20pm" at bounding box center [239, 245] width 78 height 4
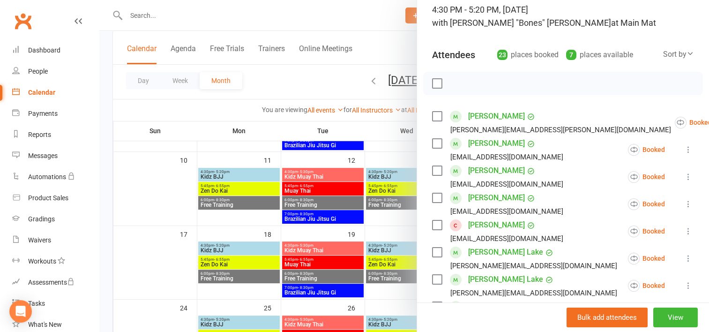
scroll to position [94, 0]
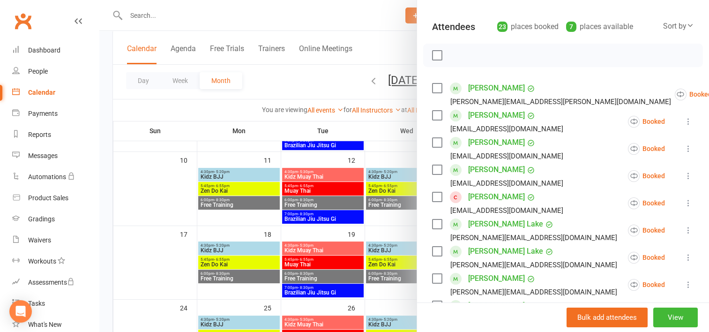
click at [683, 202] on icon at bounding box center [687, 202] width 9 height 9
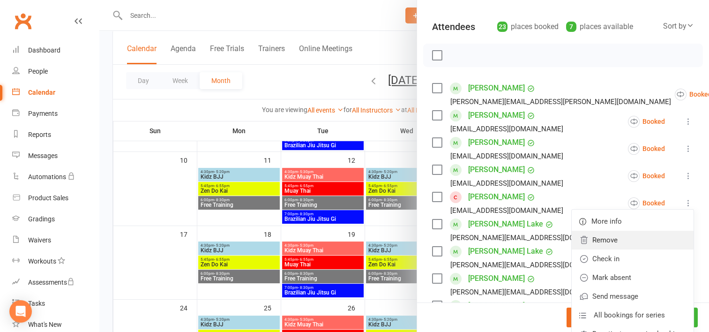
click at [589, 241] on link "Remove" at bounding box center [632, 239] width 122 height 19
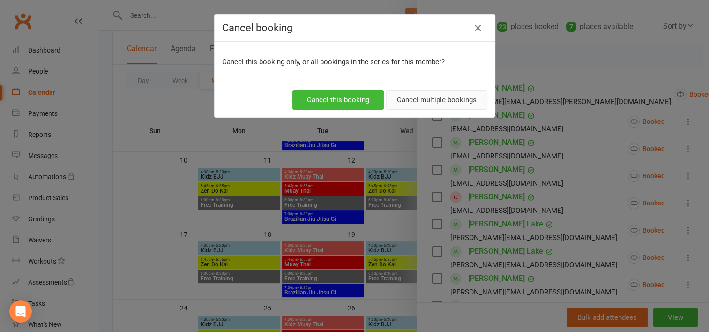
click at [430, 99] on button "Cancel multiple bookings" at bounding box center [436, 100] width 101 height 20
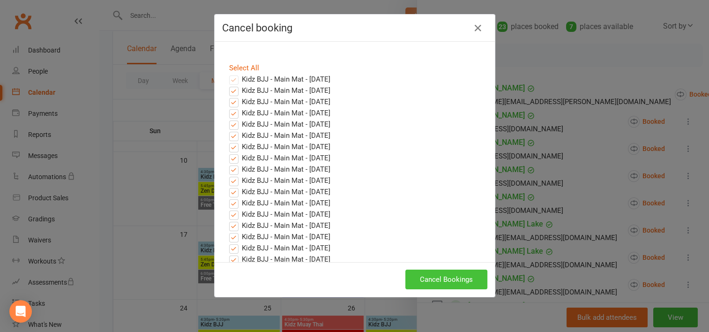
click at [459, 278] on button "Cancel Bookings" at bounding box center [446, 279] width 82 height 20
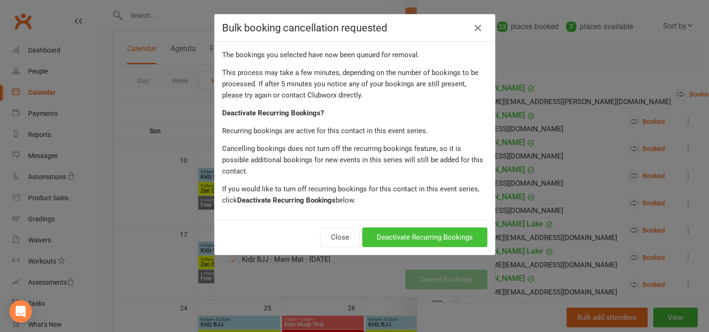
click at [437, 227] on button "Deactivate Recurring Bookings" at bounding box center [424, 237] width 125 height 20
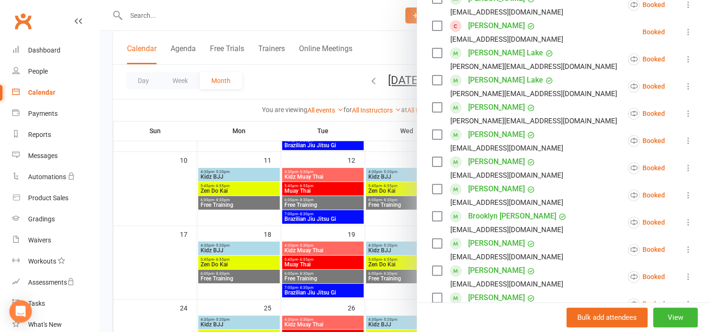
scroll to position [281, 0]
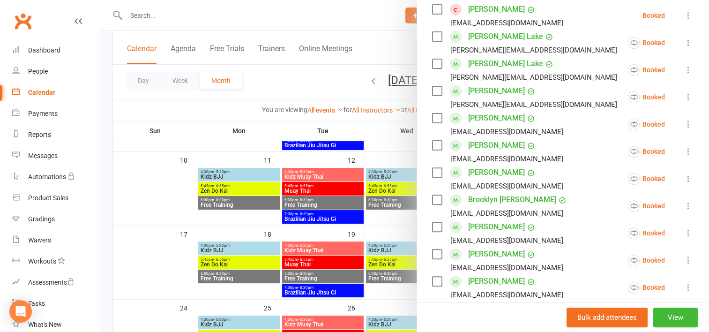
click at [683, 126] on icon at bounding box center [687, 123] width 9 height 9
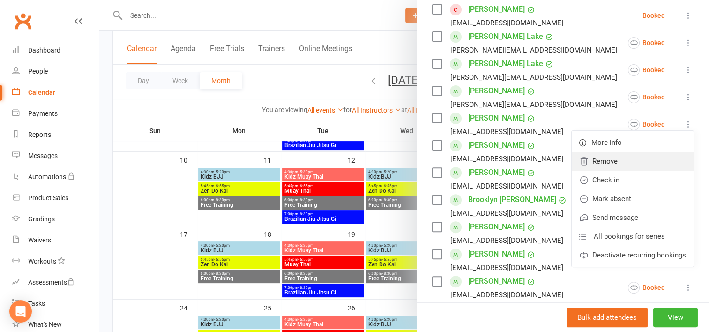
click at [598, 161] on link "Remove" at bounding box center [632, 161] width 122 height 19
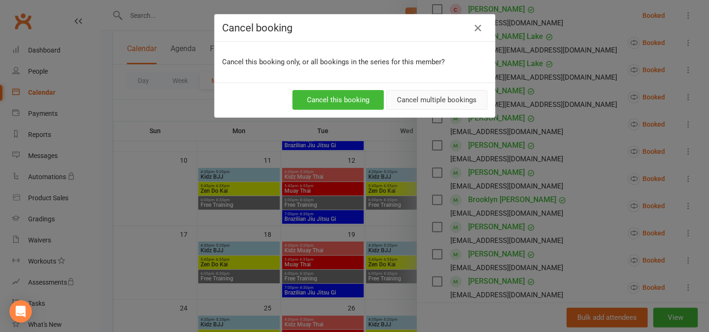
click at [417, 103] on button "Cancel multiple bookings" at bounding box center [436, 100] width 101 height 20
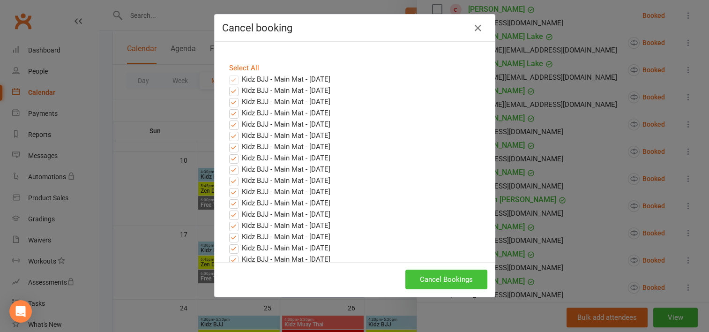
click at [446, 281] on button "Cancel Bookings" at bounding box center [446, 279] width 82 height 20
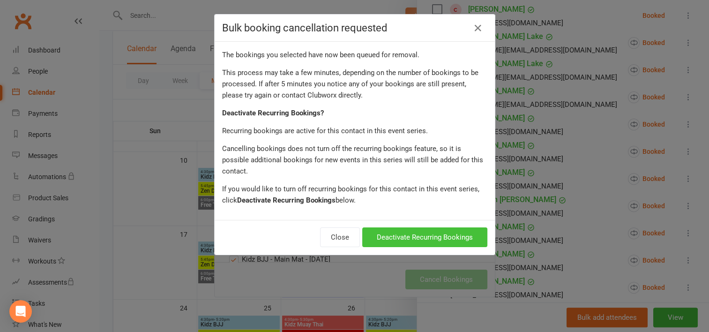
click at [439, 227] on button "Deactivate Recurring Bookings" at bounding box center [424, 237] width 125 height 20
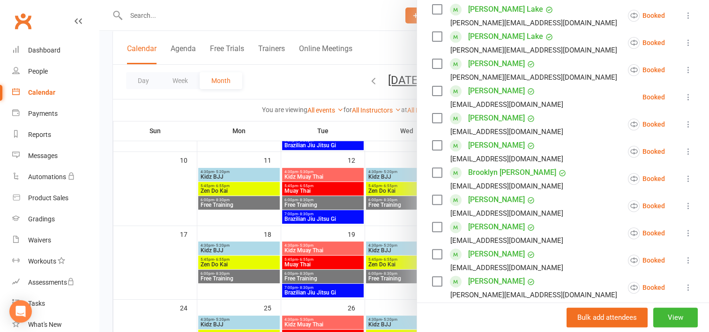
click at [683, 147] on icon at bounding box center [687, 151] width 9 height 9
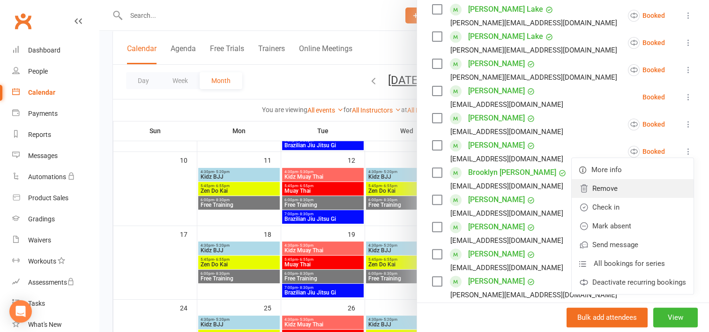
click at [591, 187] on link "Remove" at bounding box center [632, 188] width 122 height 19
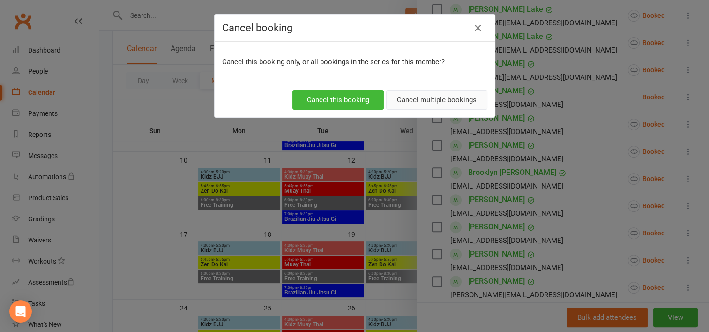
click at [420, 99] on button "Cancel multiple bookings" at bounding box center [436, 100] width 101 height 20
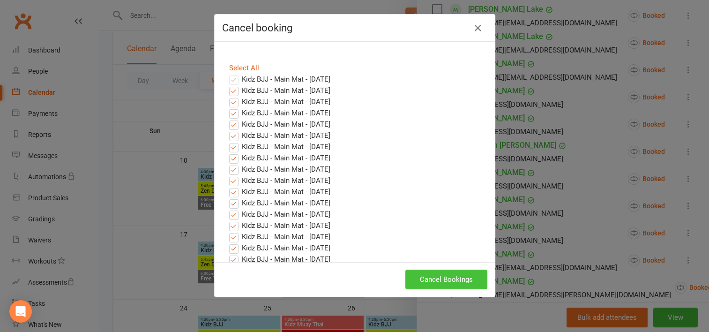
click at [438, 277] on button "Cancel Bookings" at bounding box center [446, 279] width 82 height 20
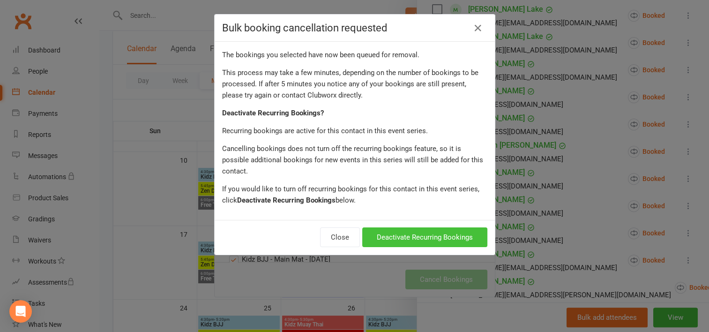
click at [413, 227] on button "Deactivate Recurring Bookings" at bounding box center [424, 237] width 125 height 20
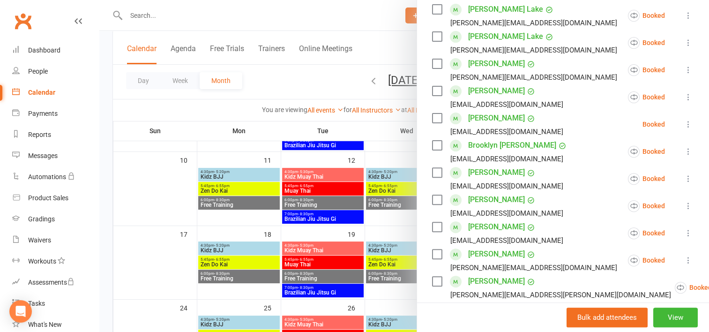
click at [683, 178] on icon at bounding box center [687, 178] width 9 height 9
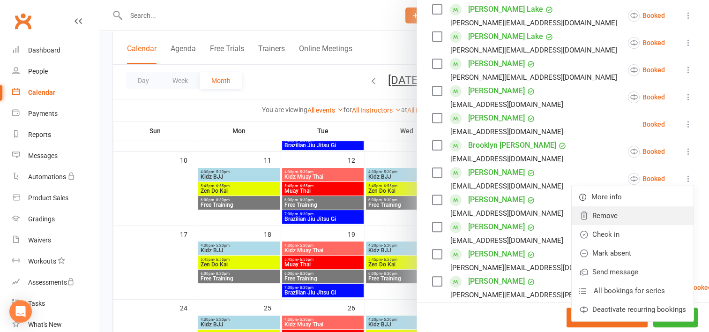
click at [592, 213] on link "Remove" at bounding box center [632, 215] width 122 height 19
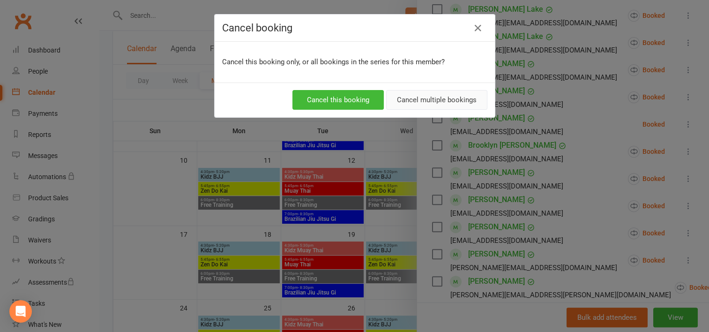
click at [453, 99] on button "Cancel multiple bookings" at bounding box center [436, 100] width 101 height 20
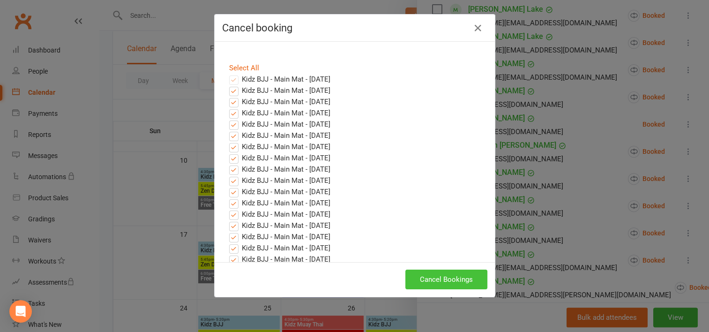
click at [440, 277] on button "Cancel Bookings" at bounding box center [446, 279] width 82 height 20
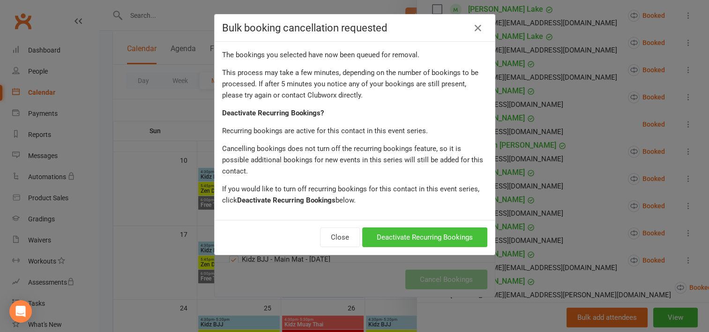
click at [402, 230] on button "Deactivate Recurring Bookings" at bounding box center [424, 237] width 125 height 20
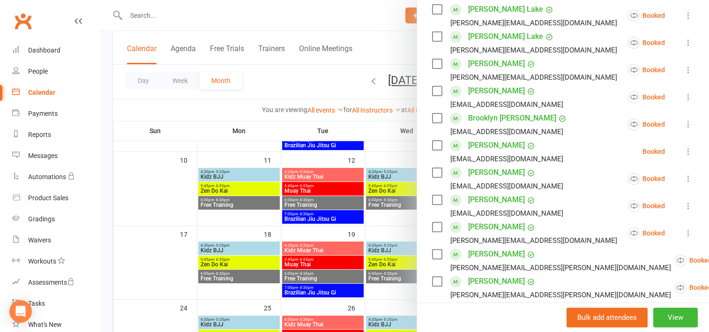
click at [683, 178] on icon at bounding box center [687, 178] width 9 height 9
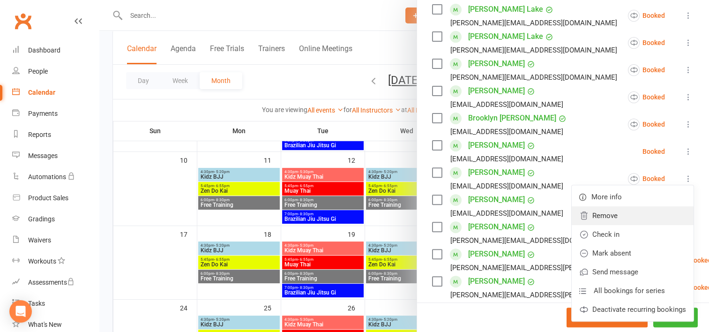
click at [588, 218] on link "Remove" at bounding box center [632, 215] width 122 height 19
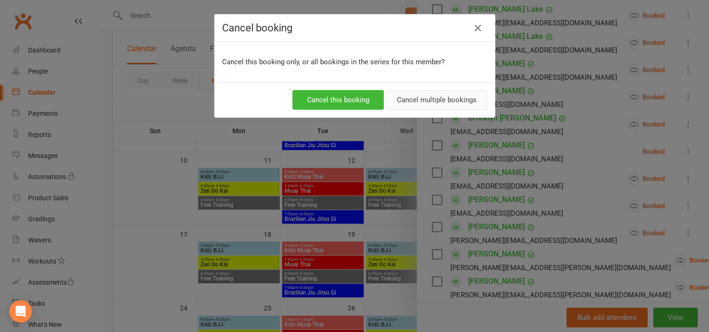
click at [405, 99] on button "Cancel multiple bookings" at bounding box center [436, 100] width 101 height 20
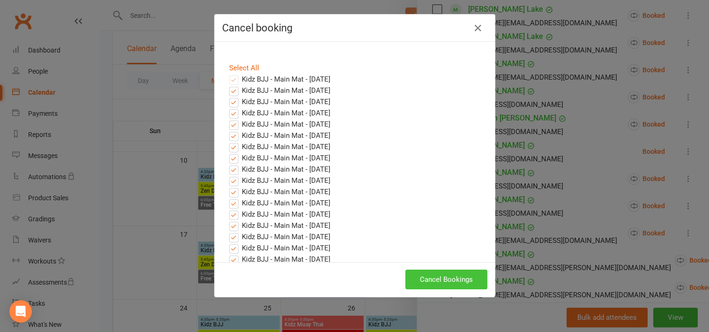
click at [427, 278] on button "Cancel Bookings" at bounding box center [446, 279] width 82 height 20
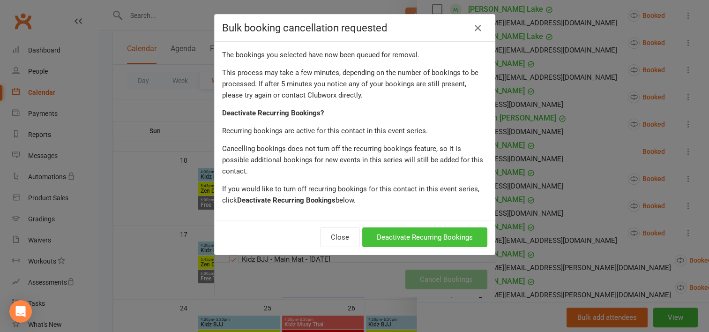
click at [423, 227] on button "Deactivate Recurring Bookings" at bounding box center [424, 237] width 125 height 20
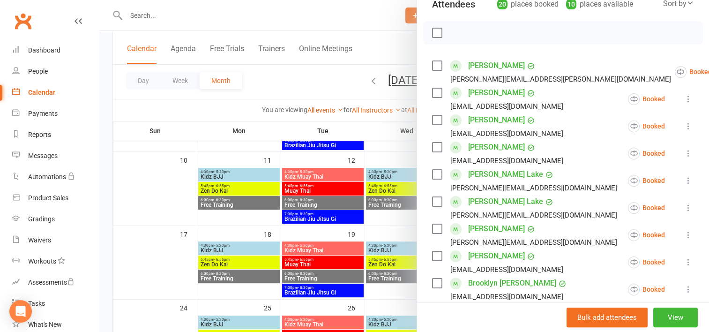
scroll to position [94, 0]
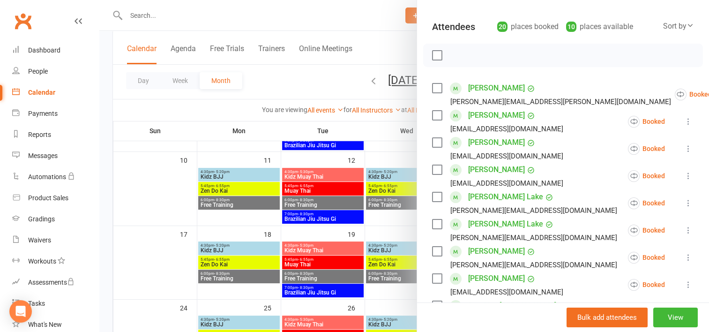
click at [146, 208] on div at bounding box center [403, 166] width 609 height 332
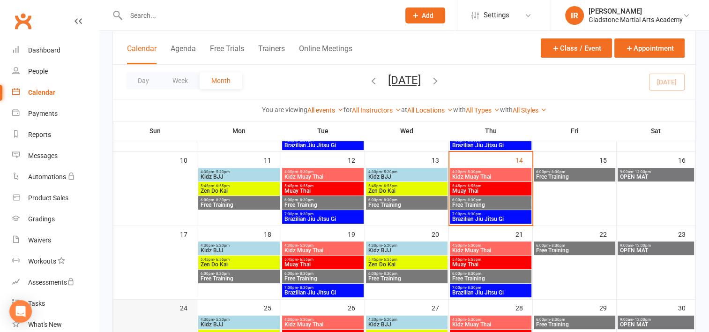
scroll to position [242, 0]
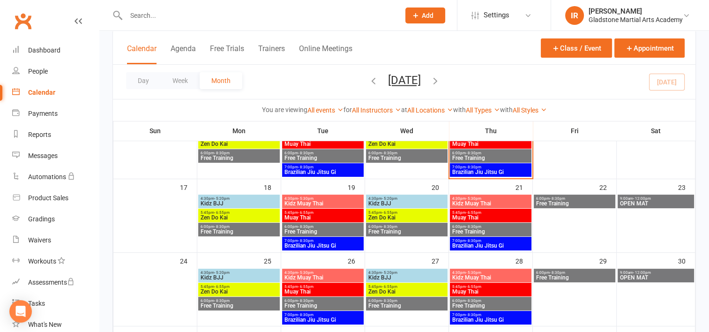
click at [218, 213] on span "- 6:55pm" at bounding box center [221, 212] width 15 height 4
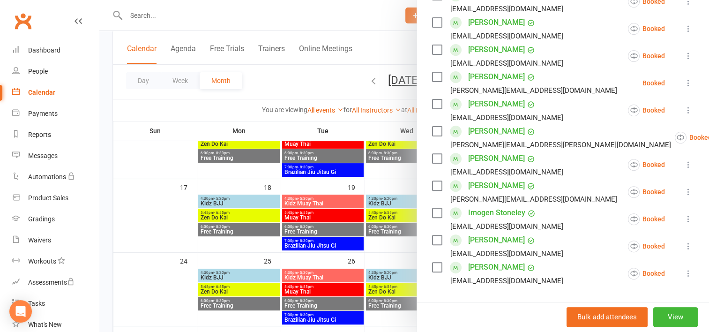
scroll to position [281, 0]
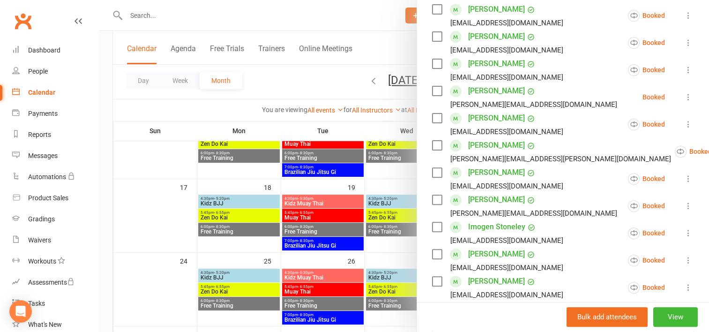
click at [683, 96] on icon at bounding box center [687, 96] width 9 height 9
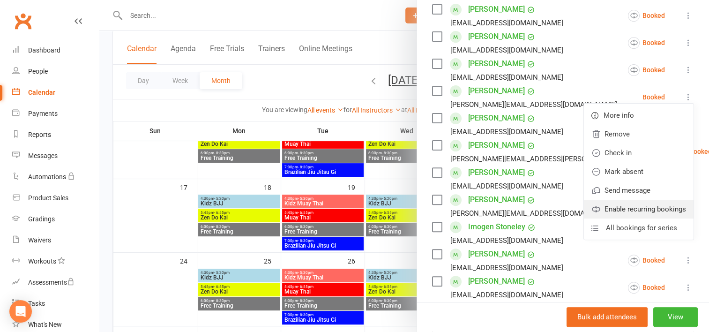
click at [619, 204] on link "Enable recurring bookings" at bounding box center [639, 209] width 110 height 19
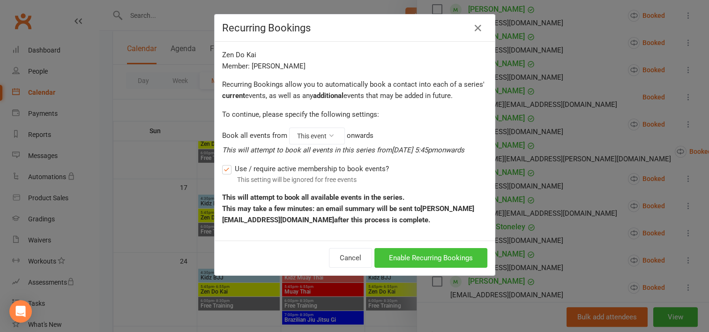
click at [440, 255] on button "Enable Recurring Bookings" at bounding box center [430, 258] width 113 height 20
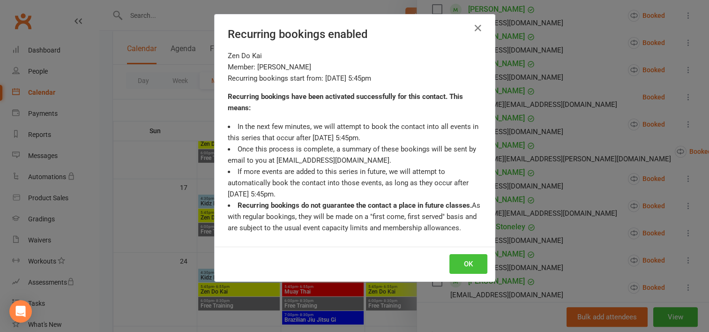
click at [467, 260] on button "OK" at bounding box center [468, 264] width 38 height 20
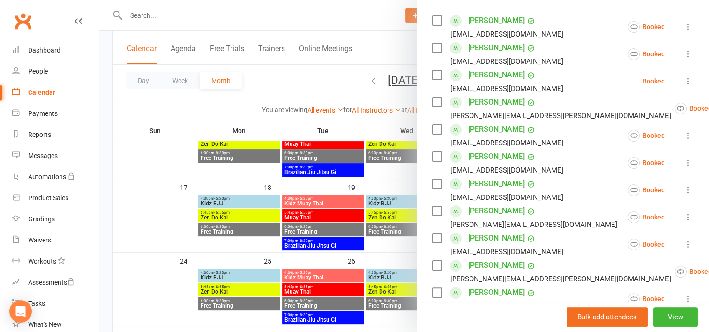
scroll to position [141, 0]
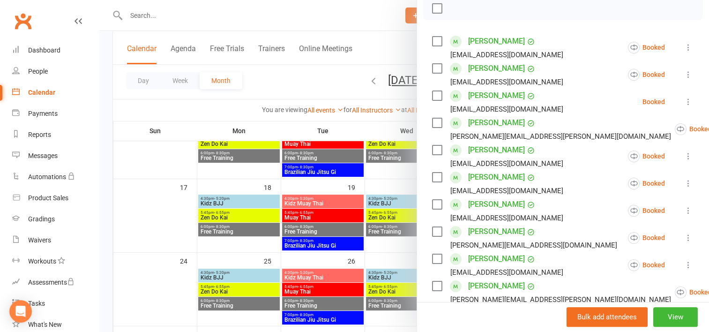
click at [683, 102] on icon at bounding box center [687, 101] width 9 height 9
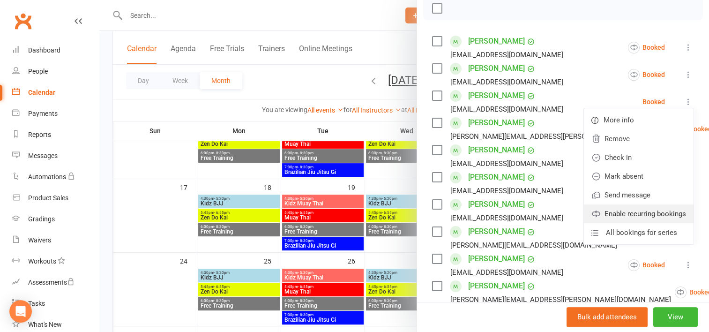
click at [612, 213] on link "Enable recurring bookings" at bounding box center [639, 213] width 110 height 19
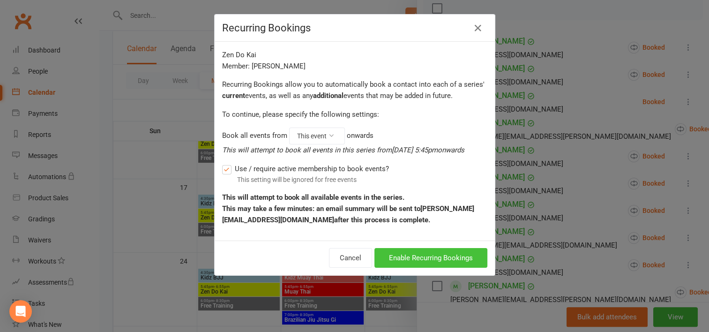
click at [438, 259] on button "Enable Recurring Bookings" at bounding box center [430, 258] width 113 height 20
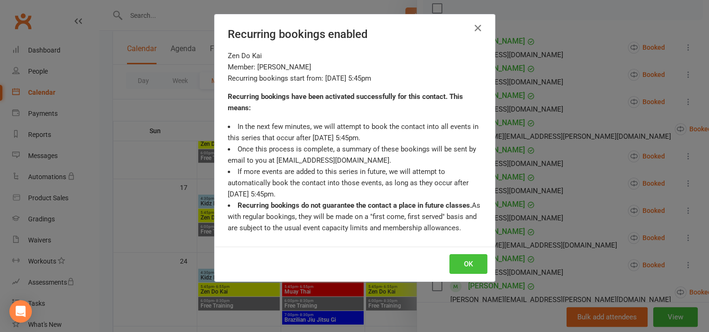
click at [457, 262] on button "OK" at bounding box center [468, 264] width 38 height 20
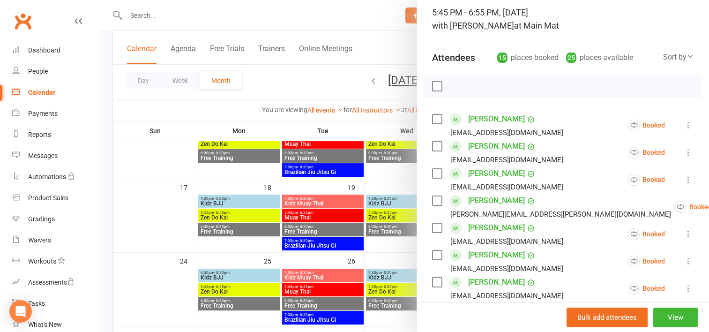
scroll to position [47, 0]
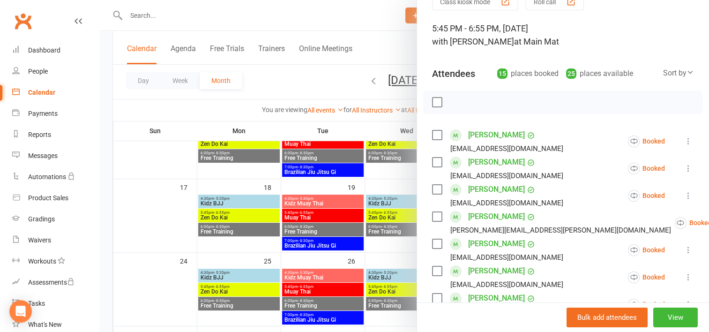
click at [110, 120] on div at bounding box center [403, 166] width 609 height 332
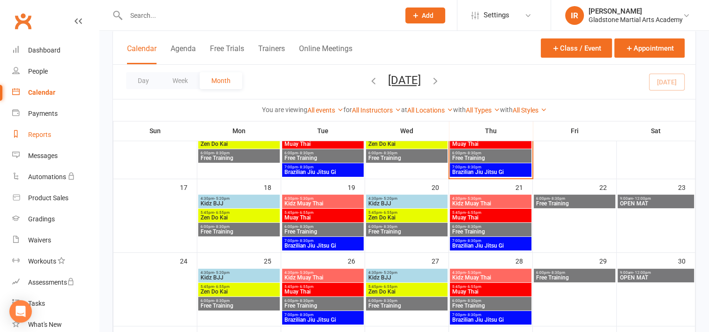
click at [36, 133] on div "Reports" at bounding box center [39, 134] width 23 height 7
select select "100"
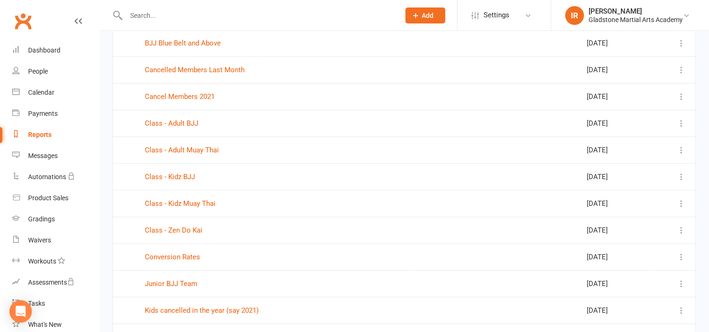
scroll to position [328, 0]
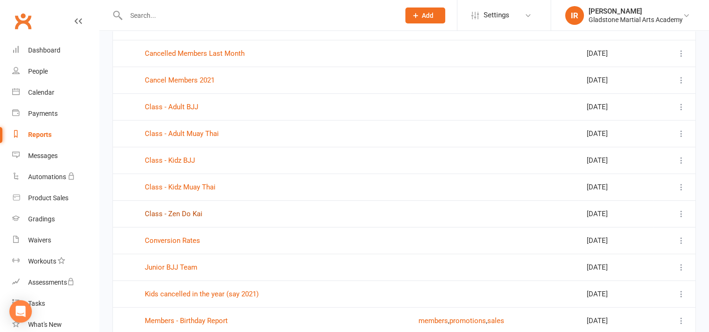
click at [180, 211] on link "Class - Zen Do Kai" at bounding box center [174, 213] width 58 height 8
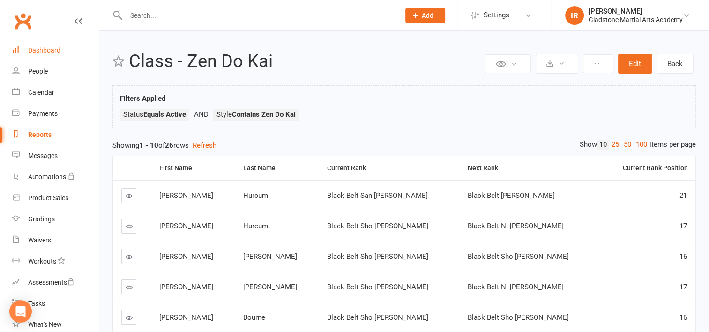
click at [38, 55] on link "Dashboard" at bounding box center [55, 50] width 87 height 21
